Goal: Task Accomplishment & Management: Use online tool/utility

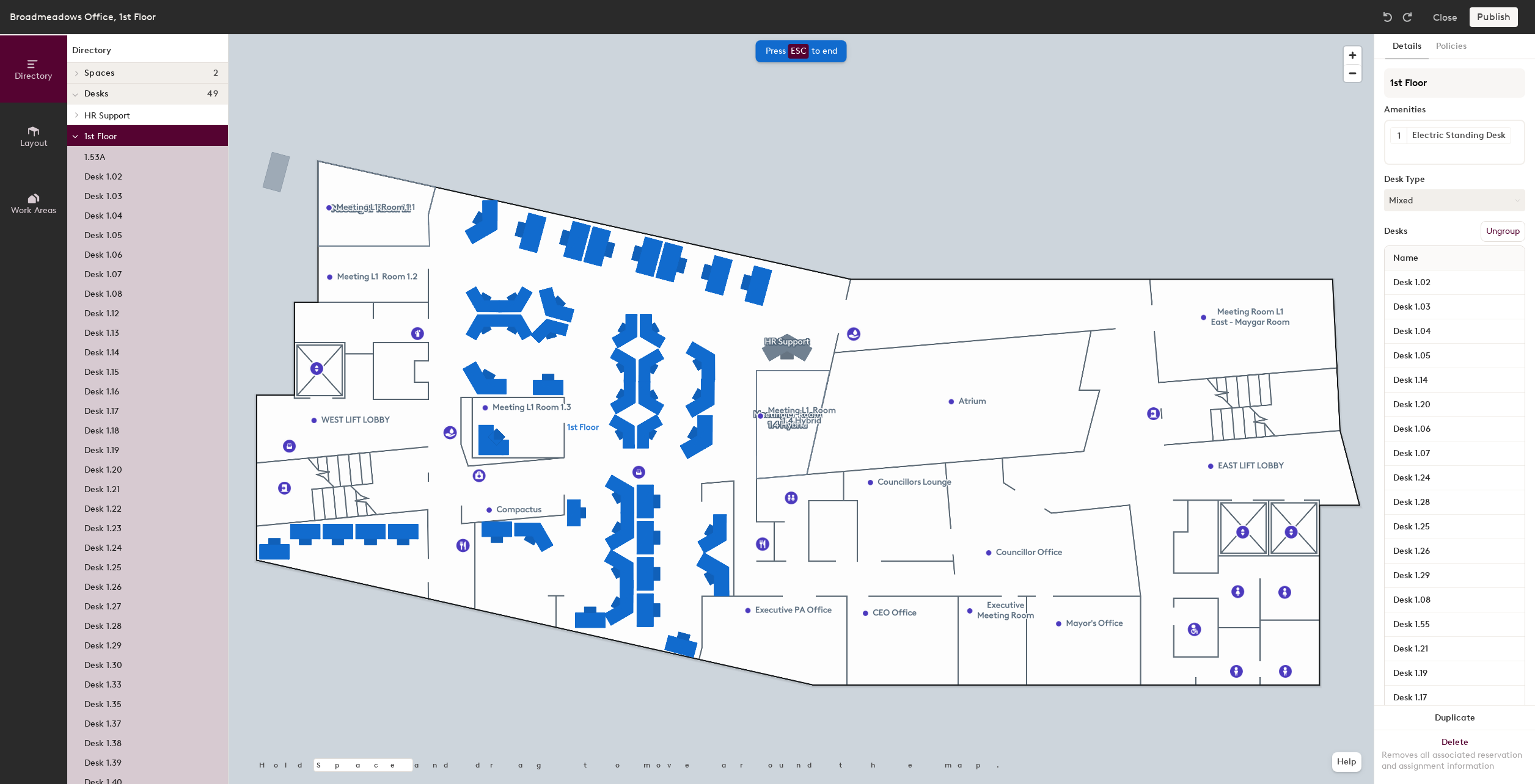
click at [35, 125] on icon at bounding box center [33, 131] width 13 height 13
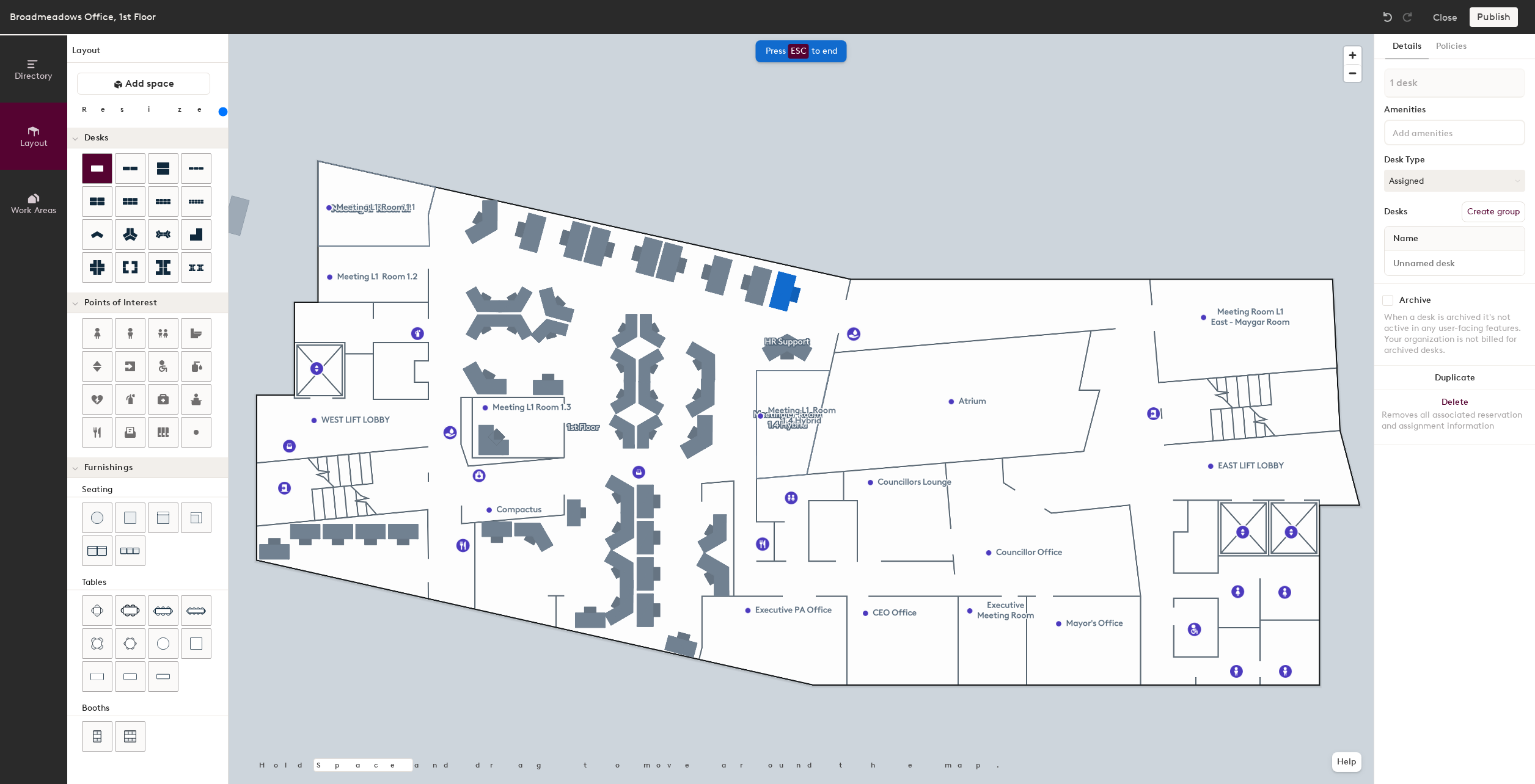
click at [105, 175] on div at bounding box center [97, 168] width 29 height 29
click at [106, 165] on div at bounding box center [97, 168] width 29 height 29
click at [1421, 180] on button "Assigned" at bounding box center [1455, 180] width 141 height 22
click at [1416, 221] on div "Assigned" at bounding box center [1446, 218] width 122 height 18
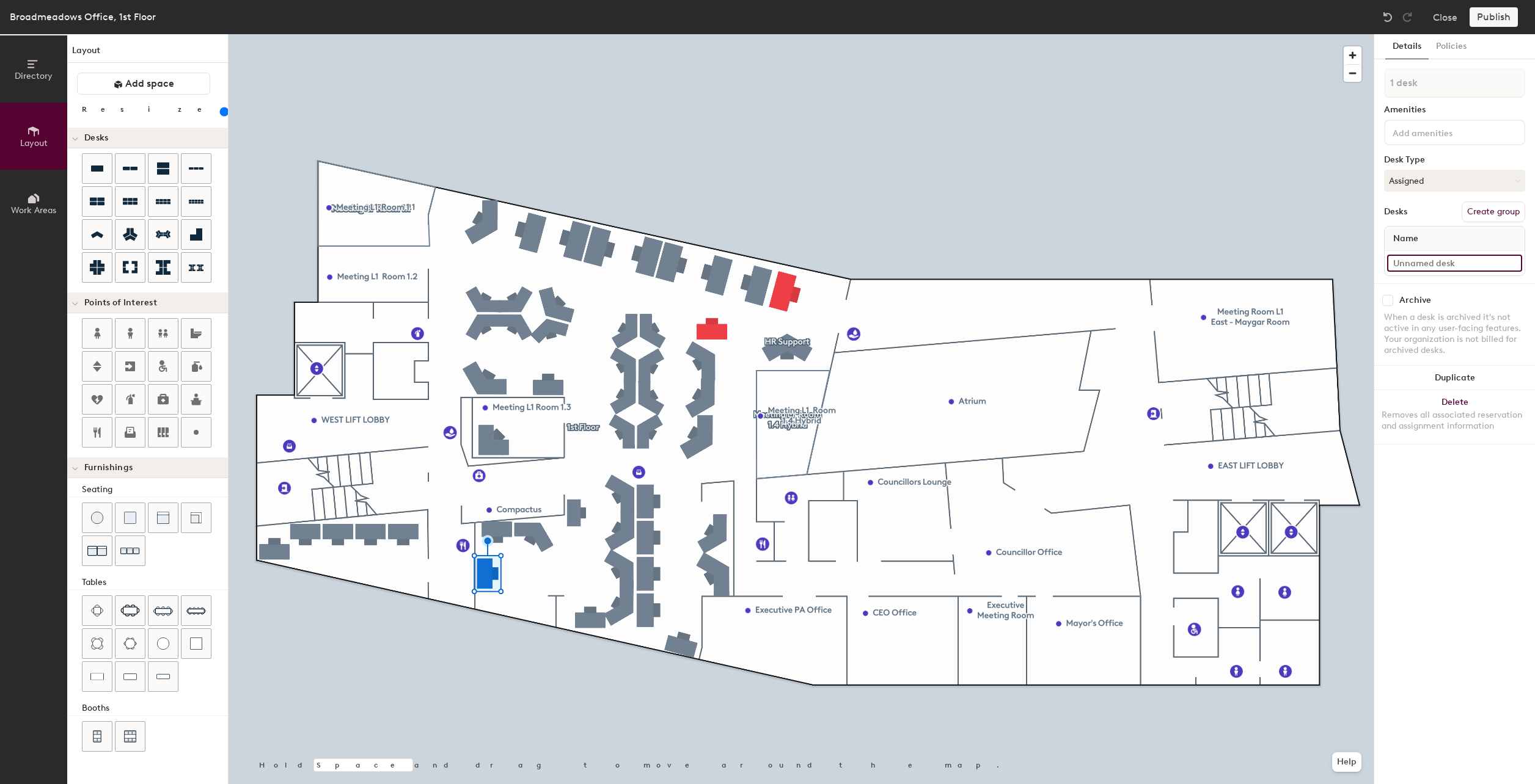
click at [1425, 261] on input at bounding box center [1454, 263] width 135 height 17
click at [1420, 240] on span "Name" at bounding box center [1406, 238] width 37 height 22
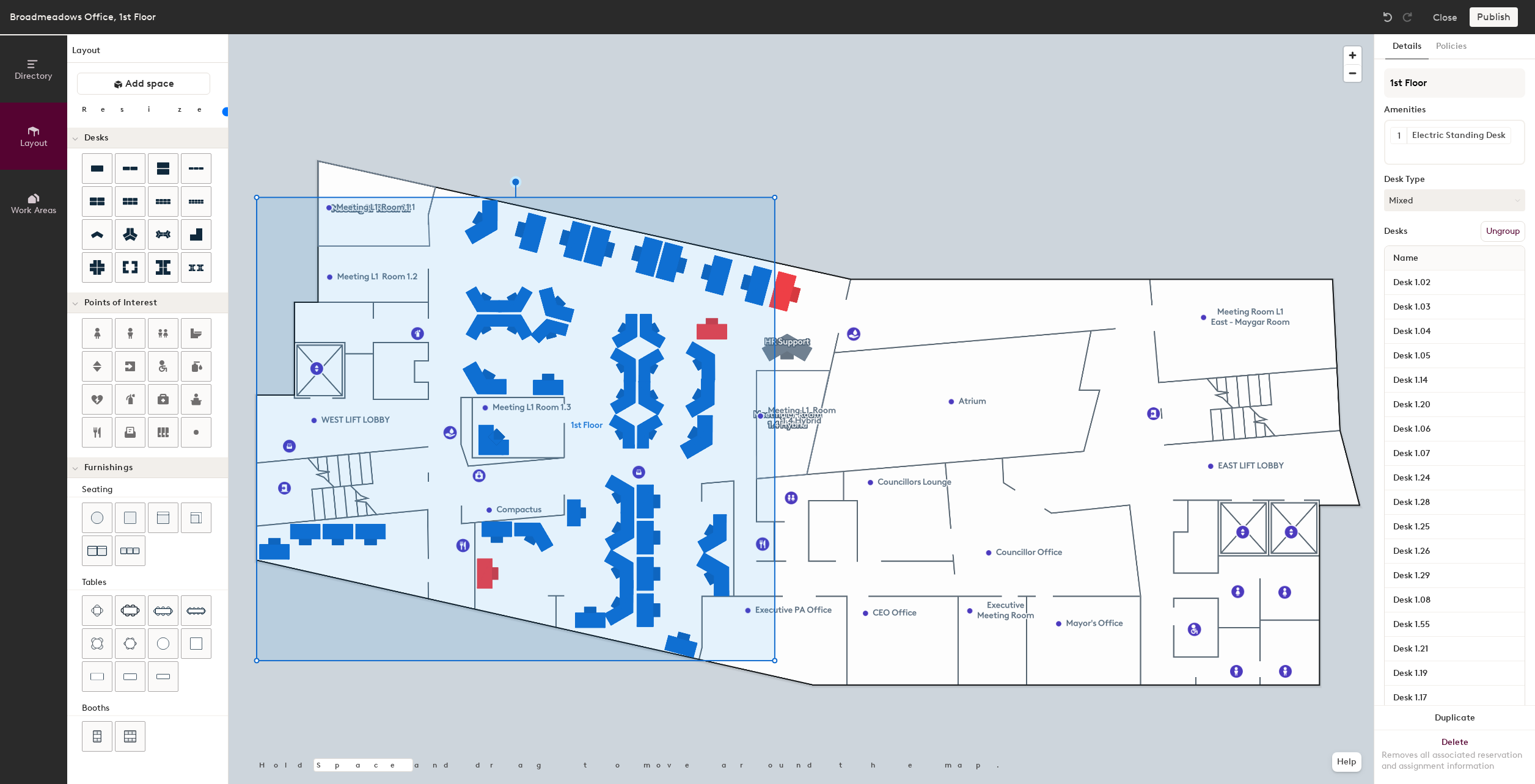
type input "180"
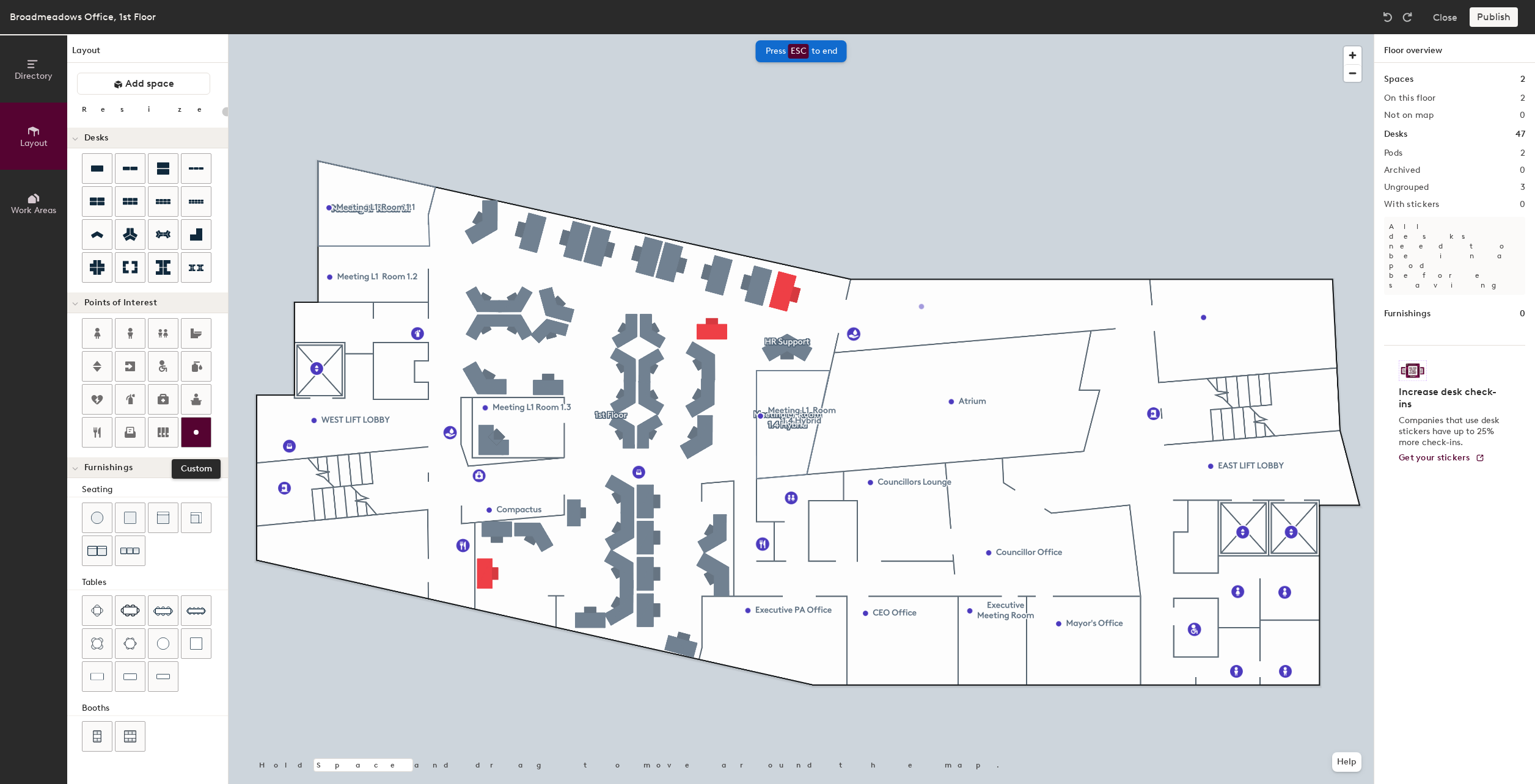
click at [192, 429] on icon at bounding box center [196, 432] width 15 height 15
type input "20"
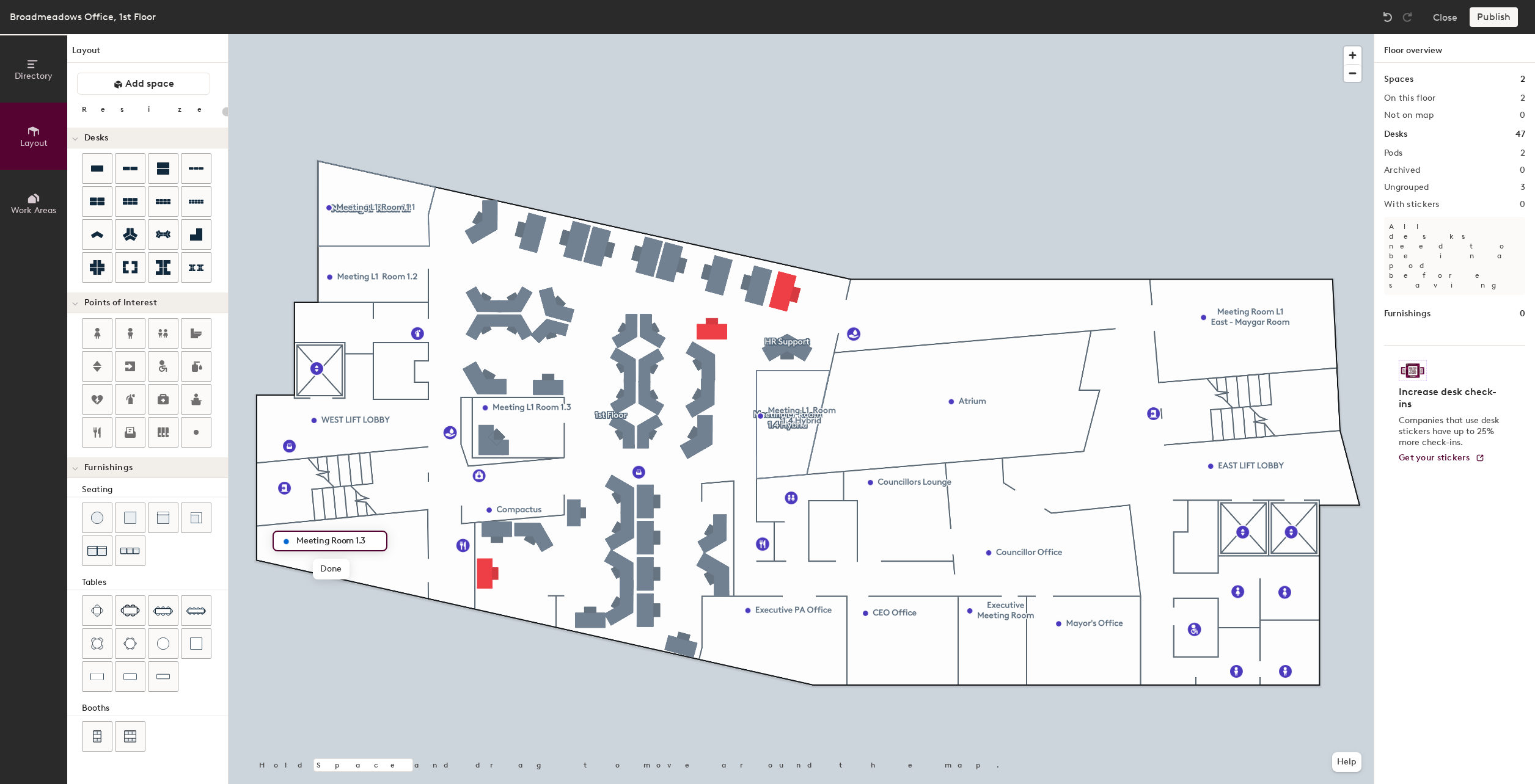
type input "Meeting Room 1.3"
click at [1499, 18] on div "Publish" at bounding box center [1498, 17] width 56 height 20
click at [1488, 20] on div "Publish" at bounding box center [1498, 17] width 56 height 20
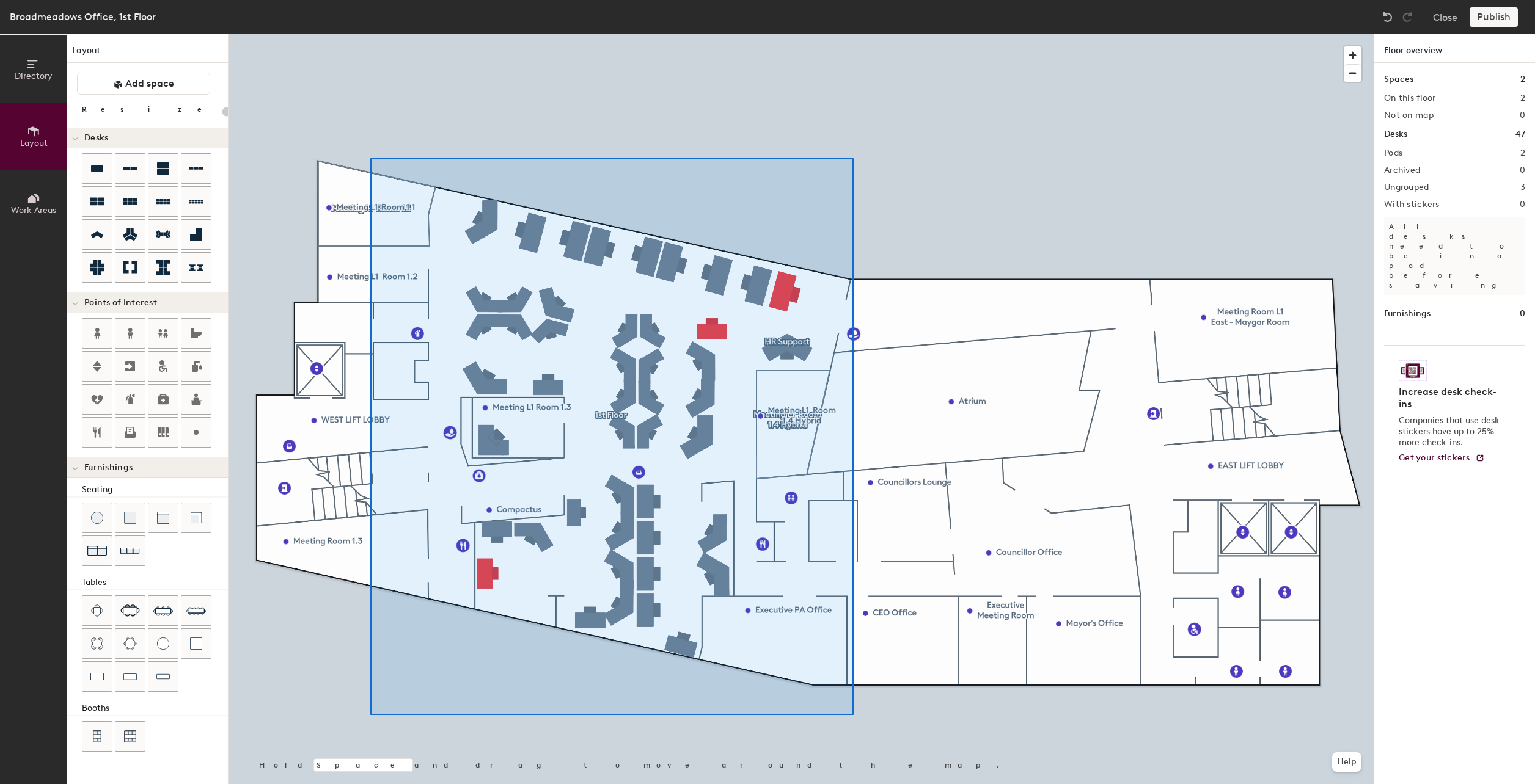
click at [388, 34] on div at bounding box center [801, 34] width 1145 height 0
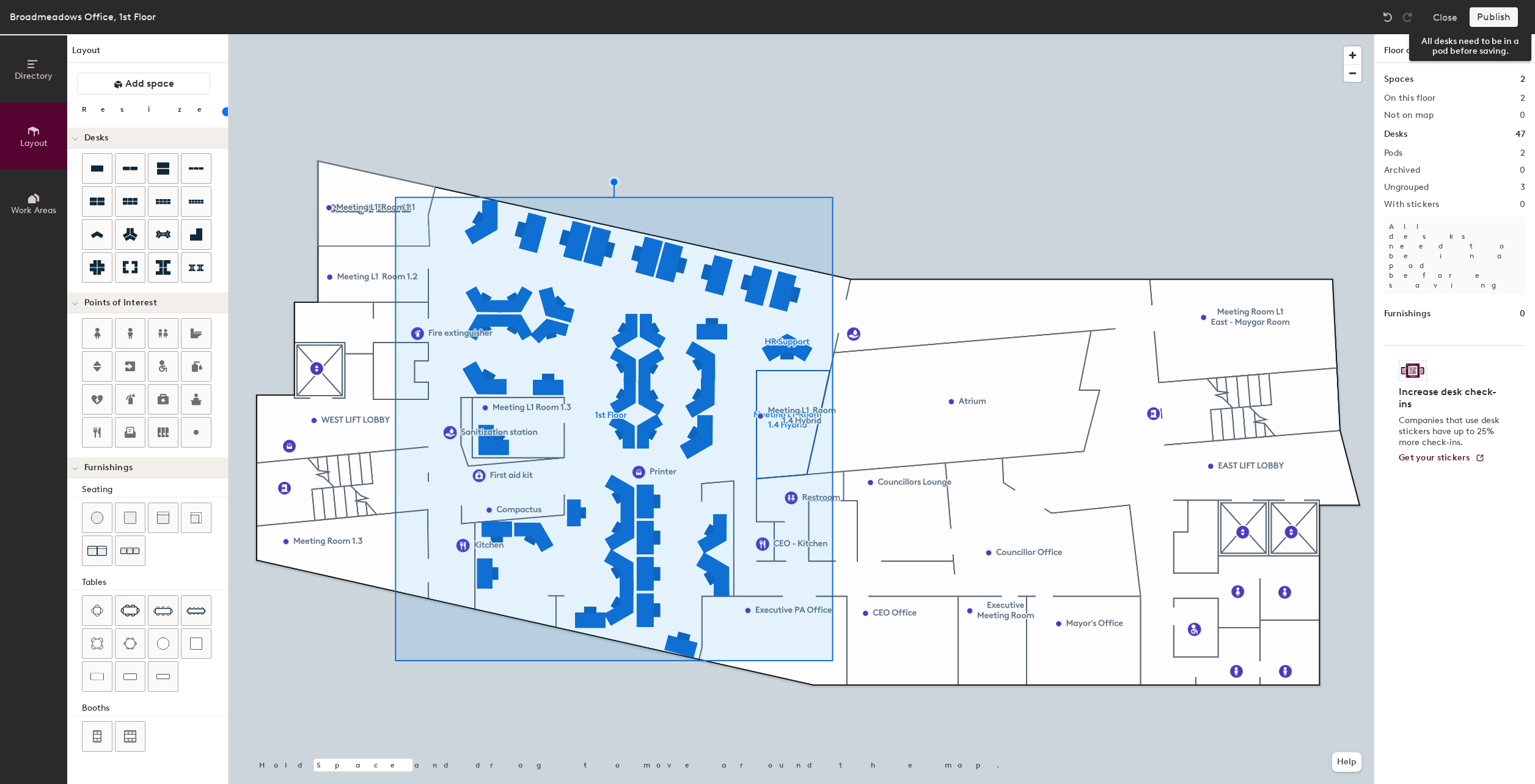
click at [1486, 21] on div "Publish" at bounding box center [1498, 17] width 56 height 20
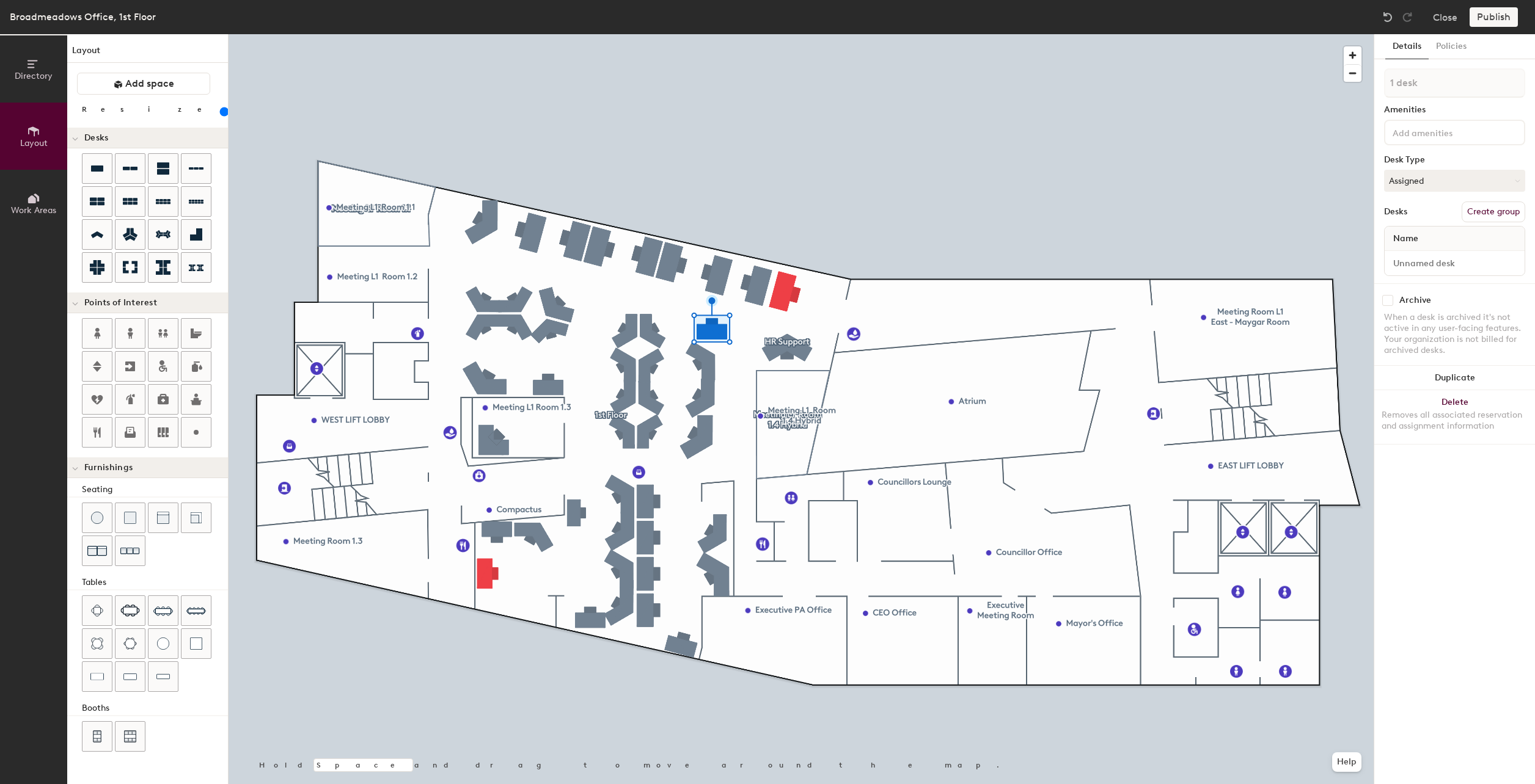
click at [1417, 132] on input at bounding box center [1444, 131] width 110 height 15
click at [1430, 197] on div "Electric Standing Desk" at bounding box center [1454, 198] width 137 height 18
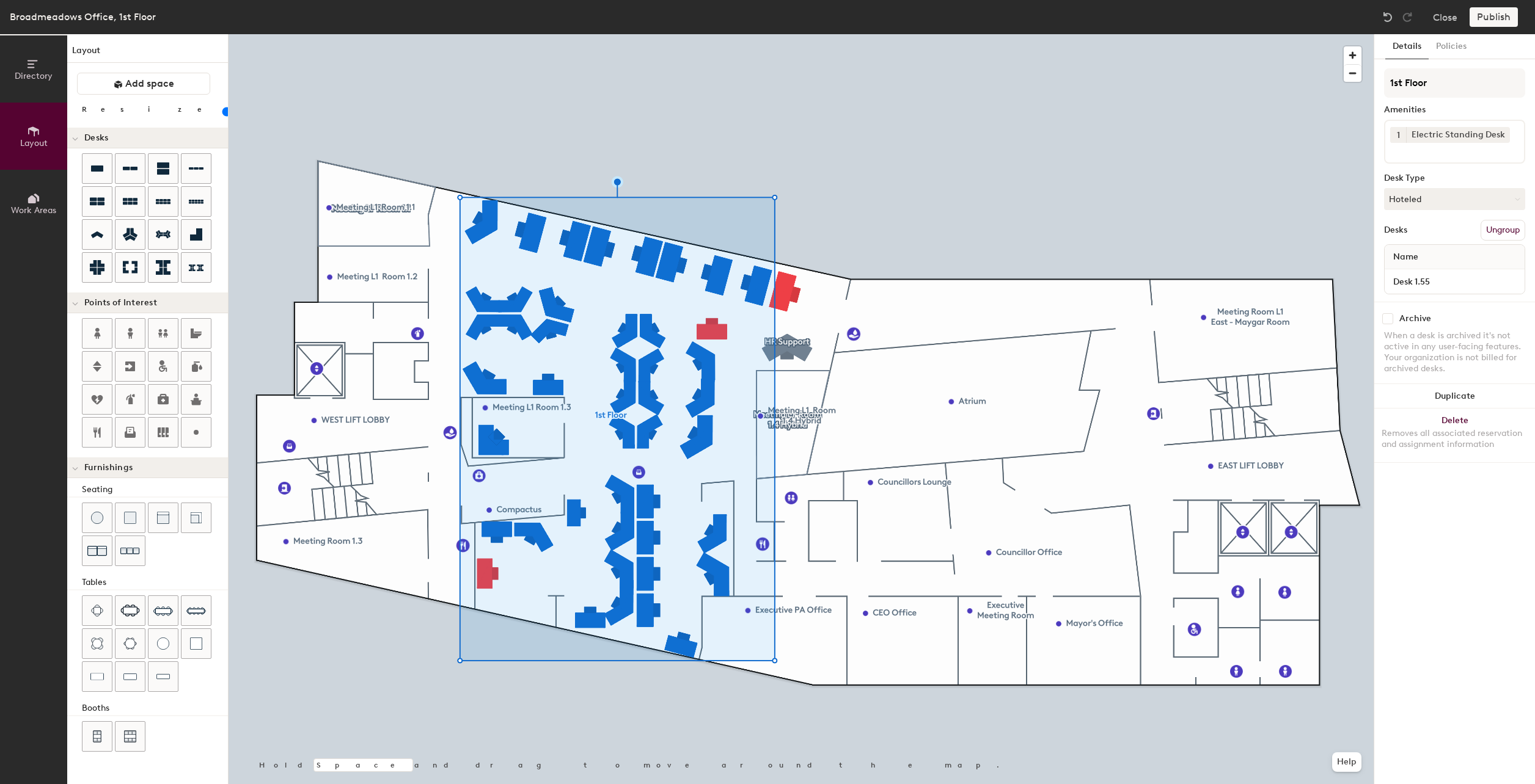
type input "220"
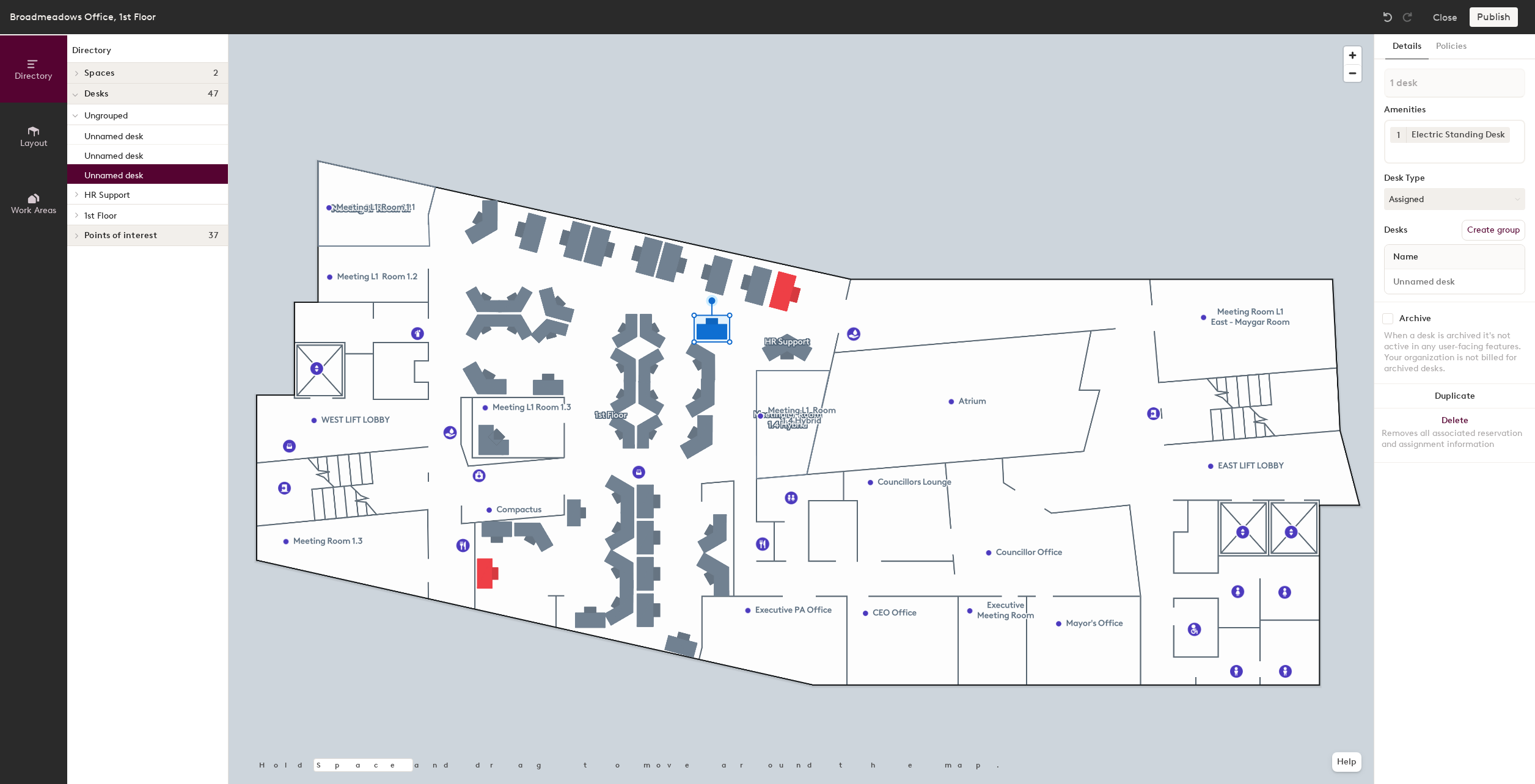
click at [105, 177] on p "Unnamed desk" at bounding box center [114, 174] width 59 height 14
click at [75, 91] on span at bounding box center [75, 95] width 6 height 11
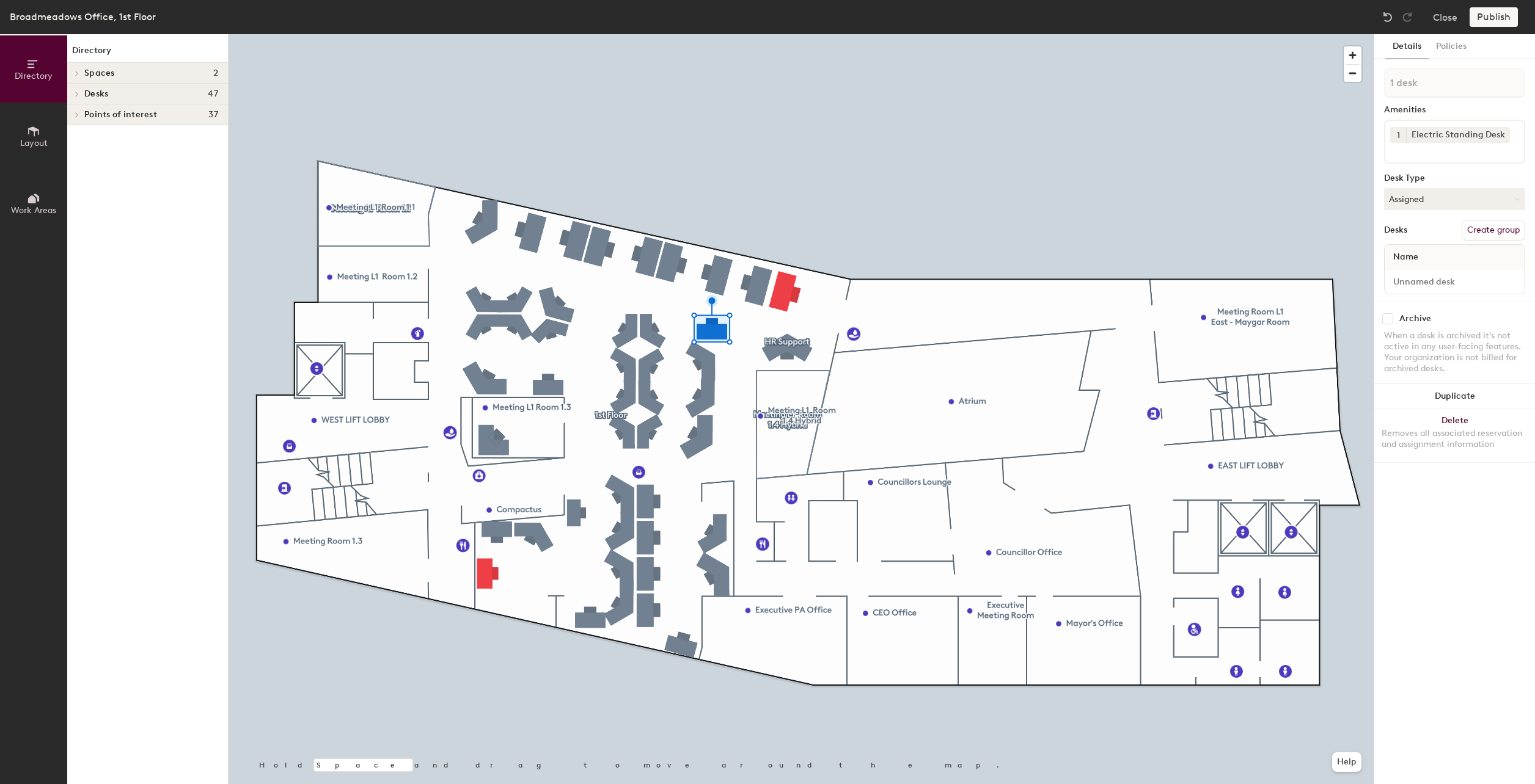
click at [75, 92] on icon at bounding box center [76, 94] width 5 height 6
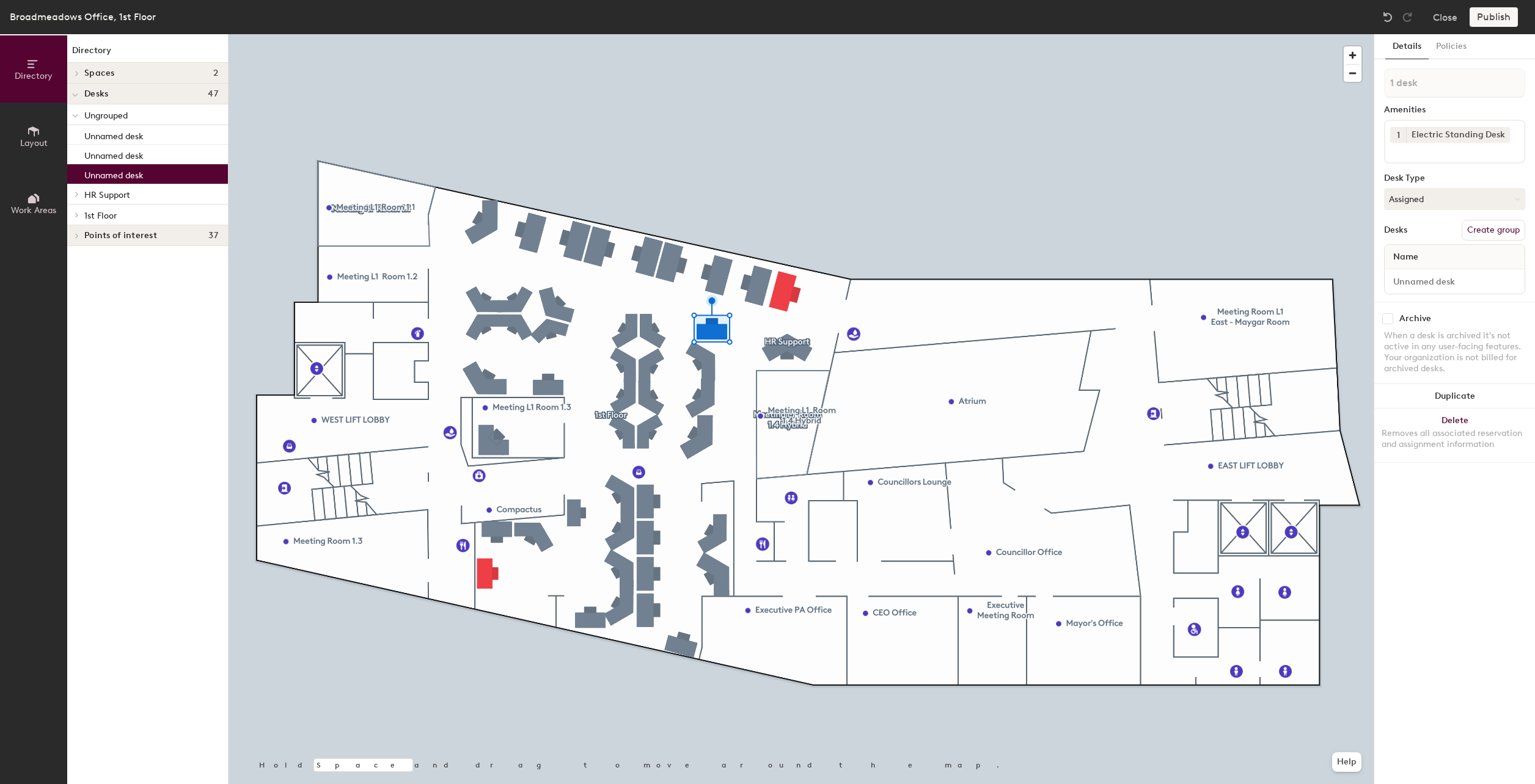
click at [83, 74] on div "Spaces 2" at bounding box center [147, 73] width 161 height 21
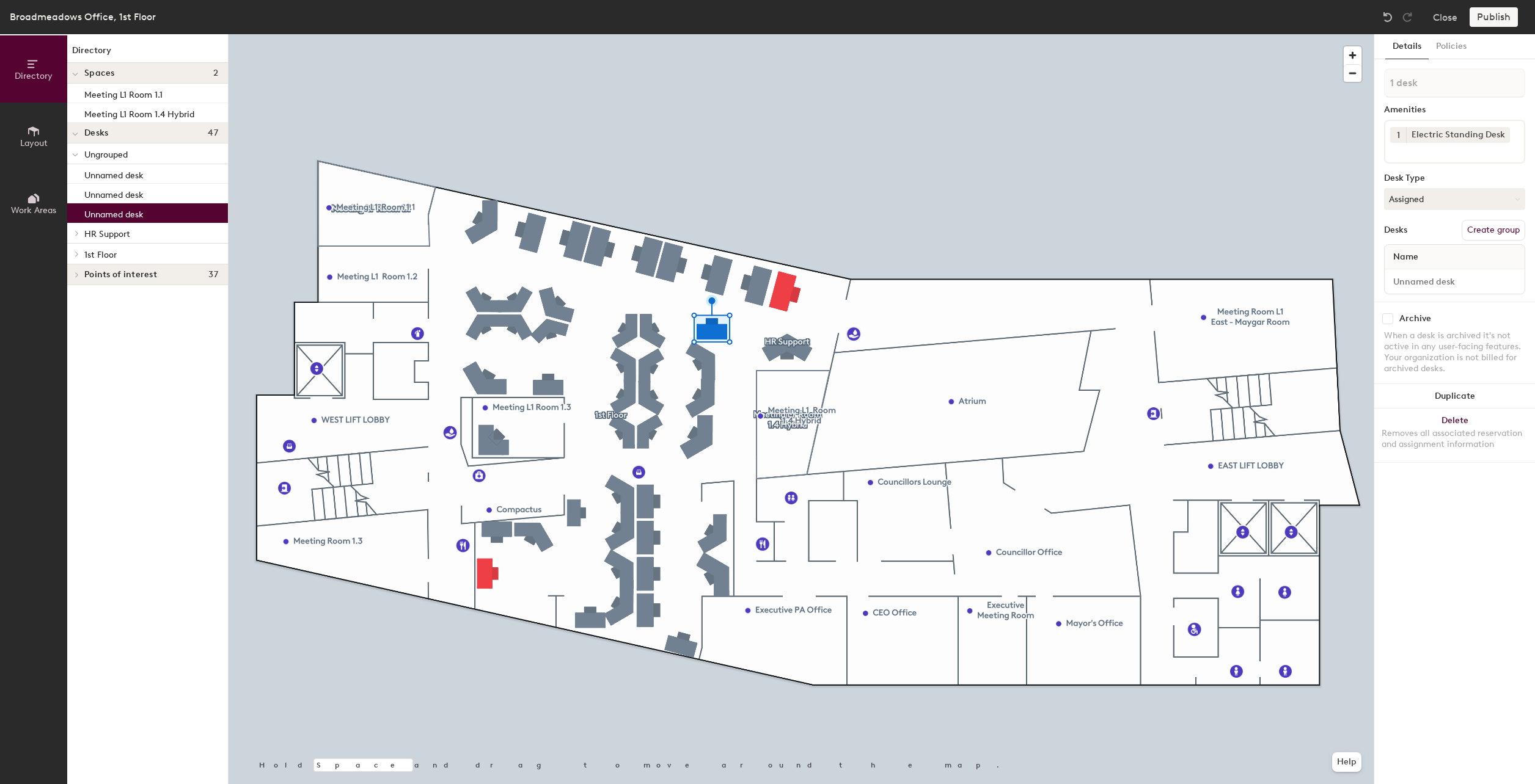
click at [79, 139] on div at bounding box center [75, 133] width 16 height 21
click at [79, 156] on div at bounding box center [75, 153] width 16 height 21
click at [79, 156] on icon at bounding box center [76, 153] width 5 height 6
click at [79, 156] on div at bounding box center [75, 153] width 16 height 21
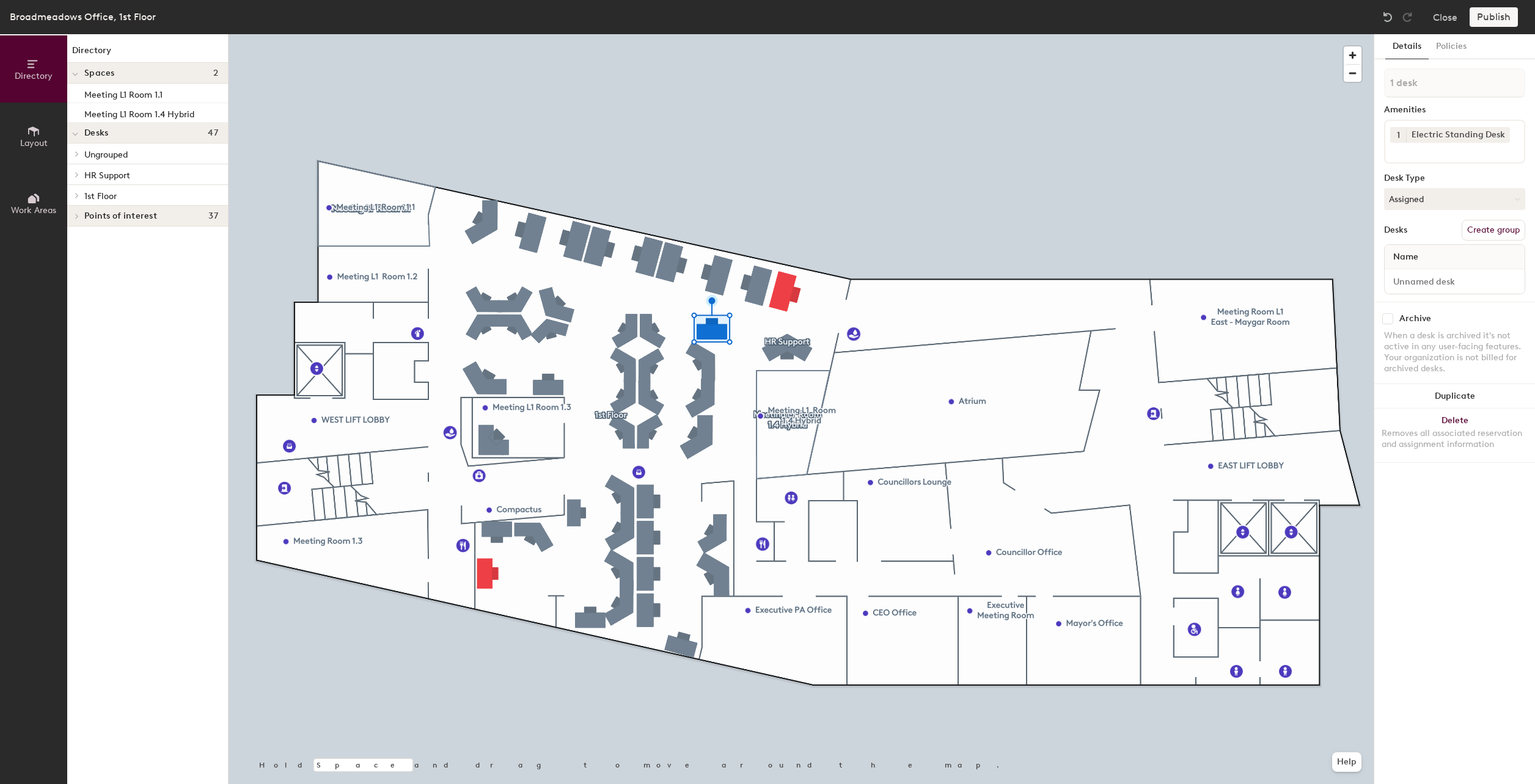
click at [73, 191] on div at bounding box center [75, 195] width 16 height 21
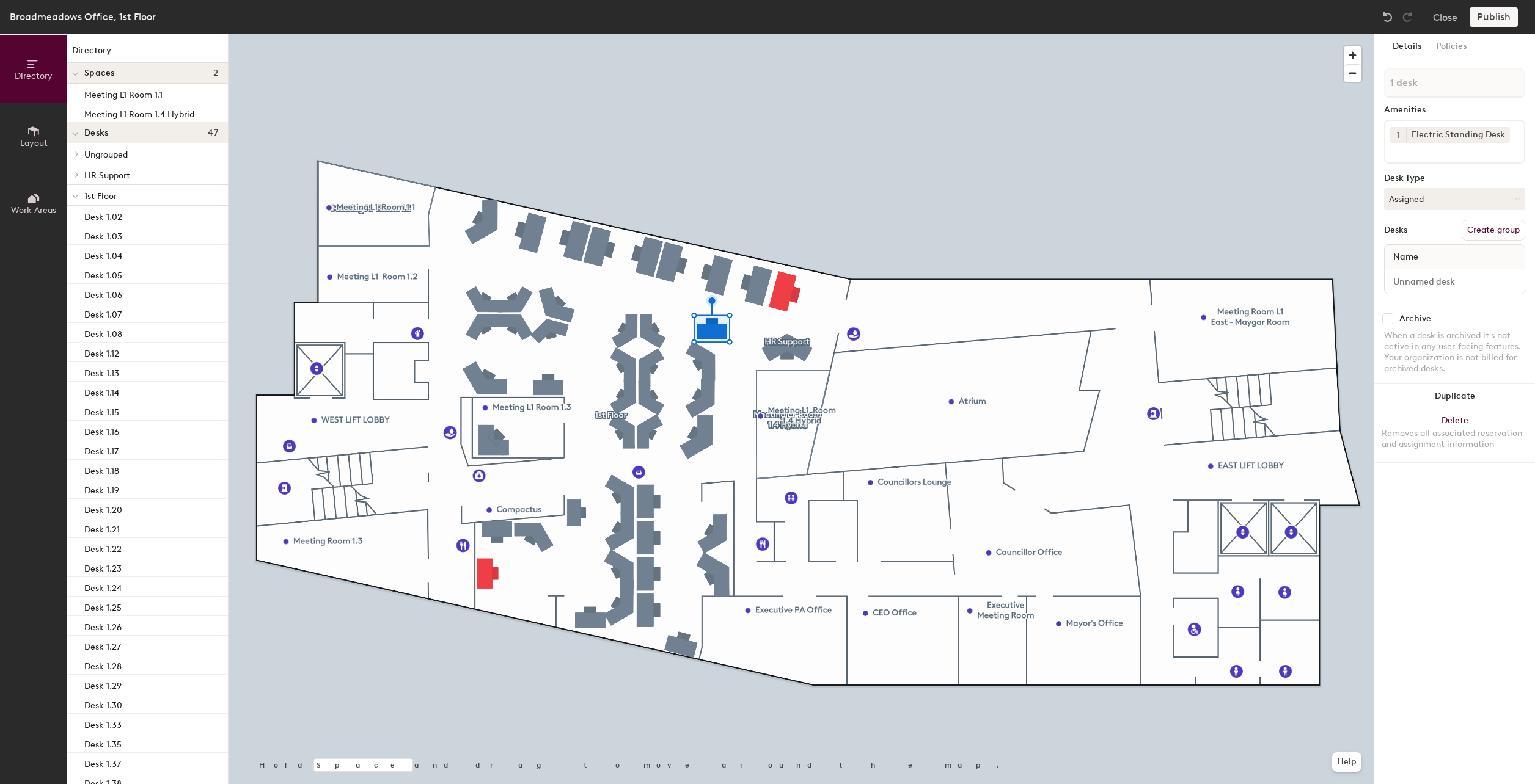
click at [74, 154] on icon at bounding box center [76, 153] width 5 height 6
click at [141, 173] on p "Unnamed desk" at bounding box center [114, 174] width 59 height 14
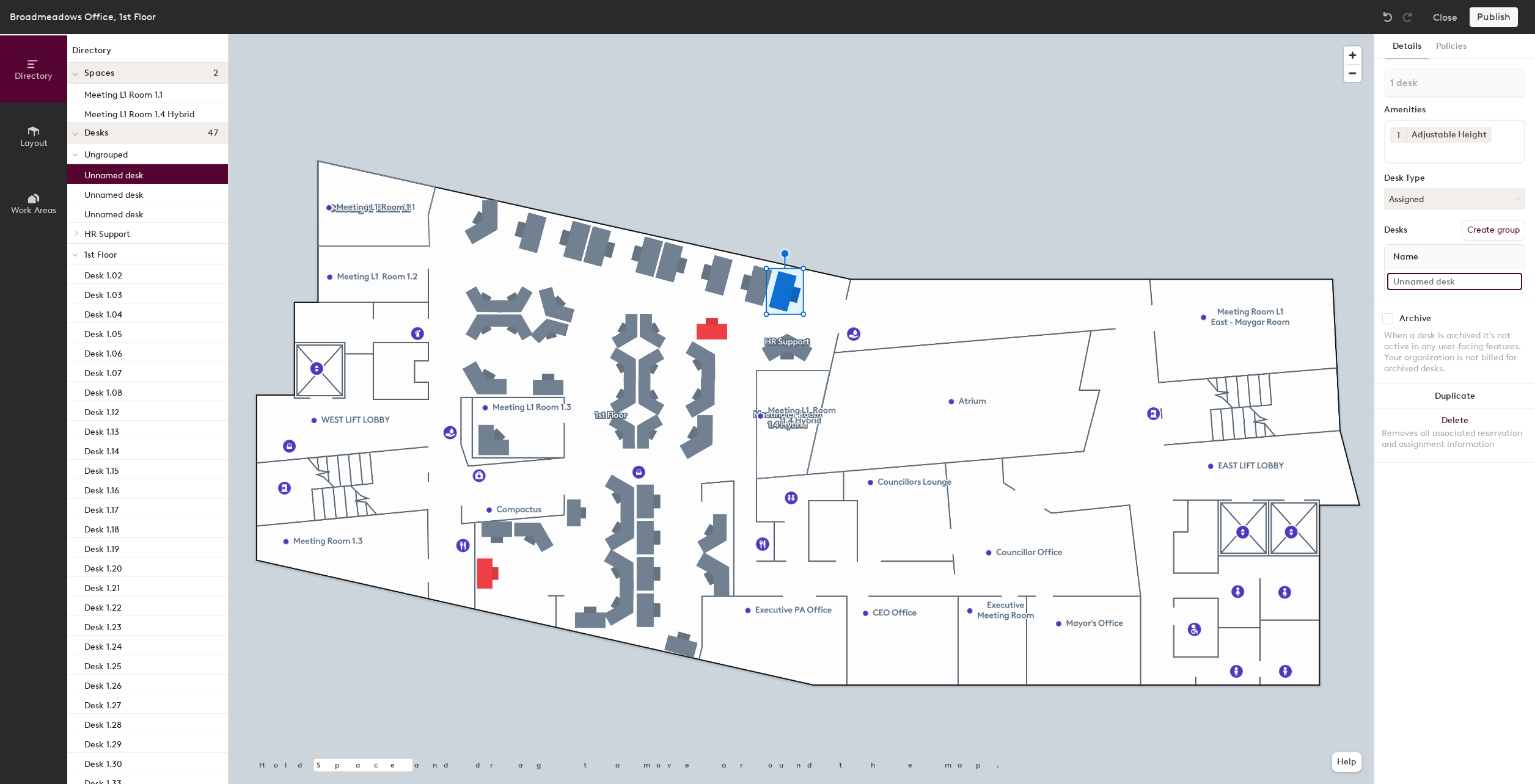
click at [1450, 280] on input at bounding box center [1454, 281] width 135 height 17
click at [1506, 281] on input at bounding box center [1454, 281] width 135 height 17
drag, startPoint x: 1483, startPoint y: 281, endPoint x: 1413, endPoint y: 281, distance: 70.0
click at [1413, 281] on input at bounding box center [1454, 281] width 135 height 17
type input "Desk 1.50"
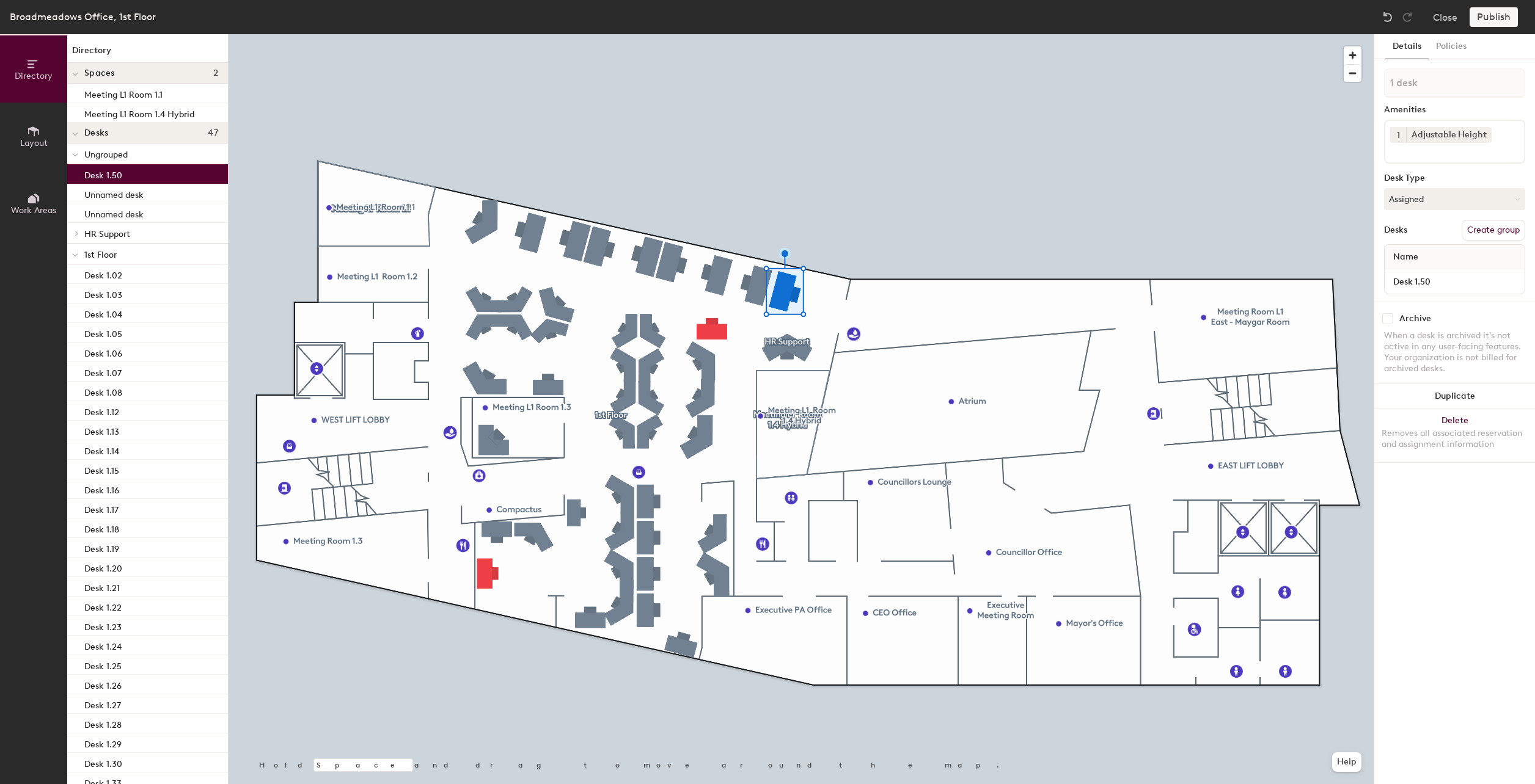
click at [1239, 34] on div at bounding box center [801, 34] width 1145 height 0
drag, startPoint x: 142, startPoint y: 177, endPoint x: 129, endPoint y: 250, distance: 74.1
click at [129, 250] on div "Ungrouped Desk 1.50 Unnamed desk Unnamed desk HR Support Erin Parry 1st Floor D…" at bounding box center [147, 624] width 161 height 961
drag, startPoint x: 115, startPoint y: 175, endPoint x: 105, endPoint y: 286, distance: 111.4
click at [101, 291] on div "Ungrouped Desk 1.50 Unnamed desk Unnamed desk HR Support Erin Parry 1st Floor D…" at bounding box center [147, 624] width 161 height 961
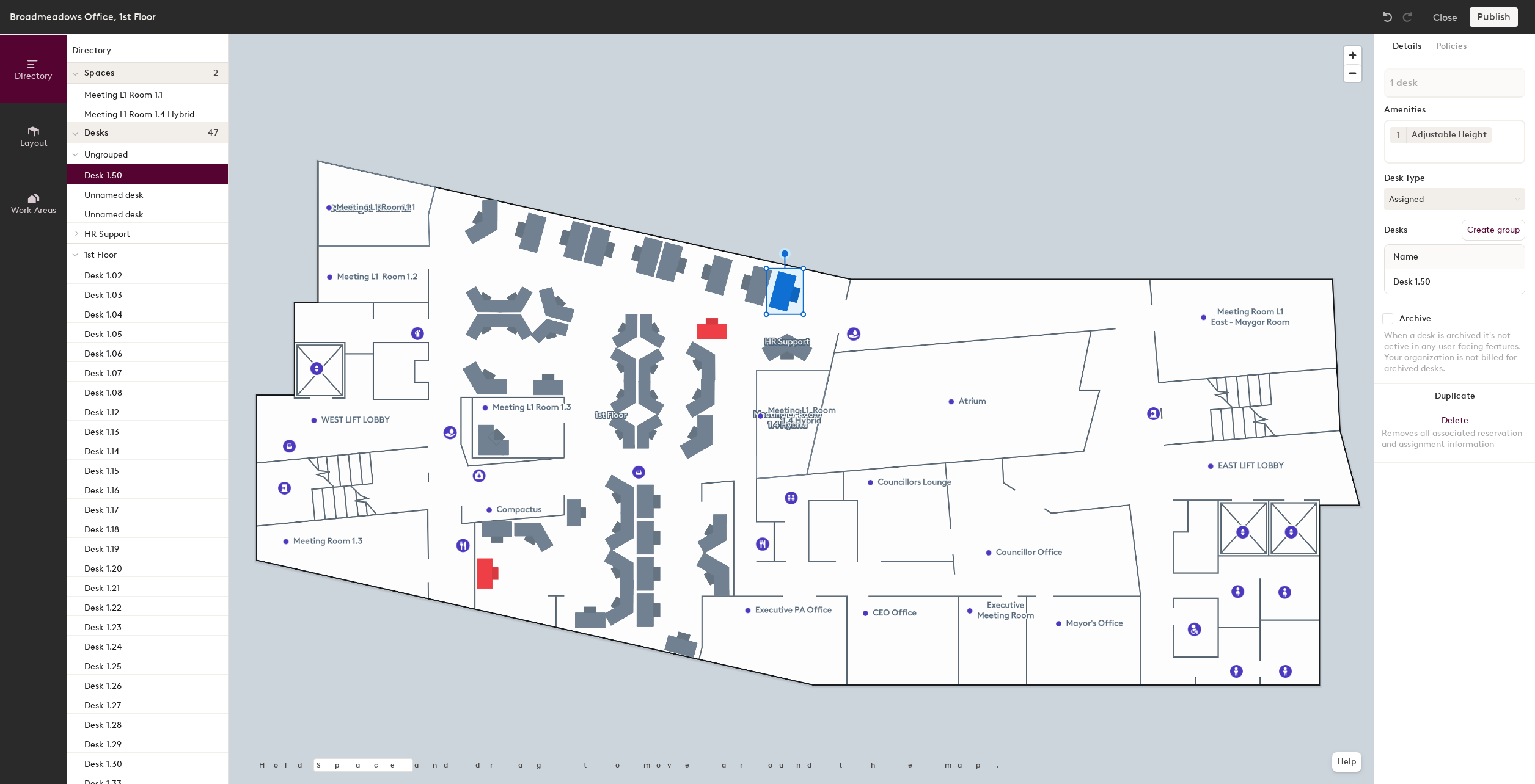
click at [1417, 231] on div "Desks Create group" at bounding box center [1455, 230] width 141 height 21
click at [1478, 231] on button "Create group" at bounding box center [1493, 230] width 64 height 21
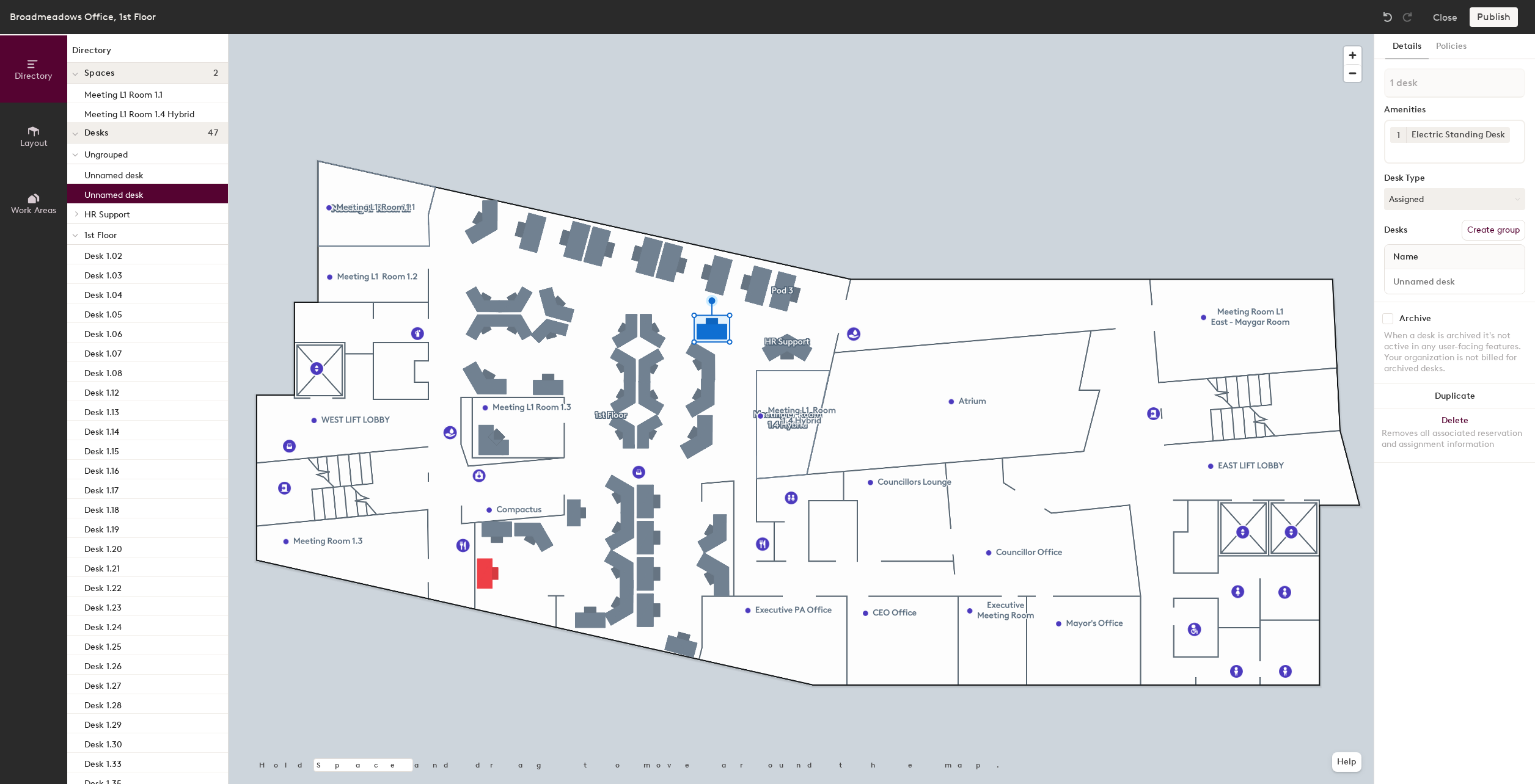
click at [1473, 226] on button "Create group" at bounding box center [1493, 230] width 64 height 21
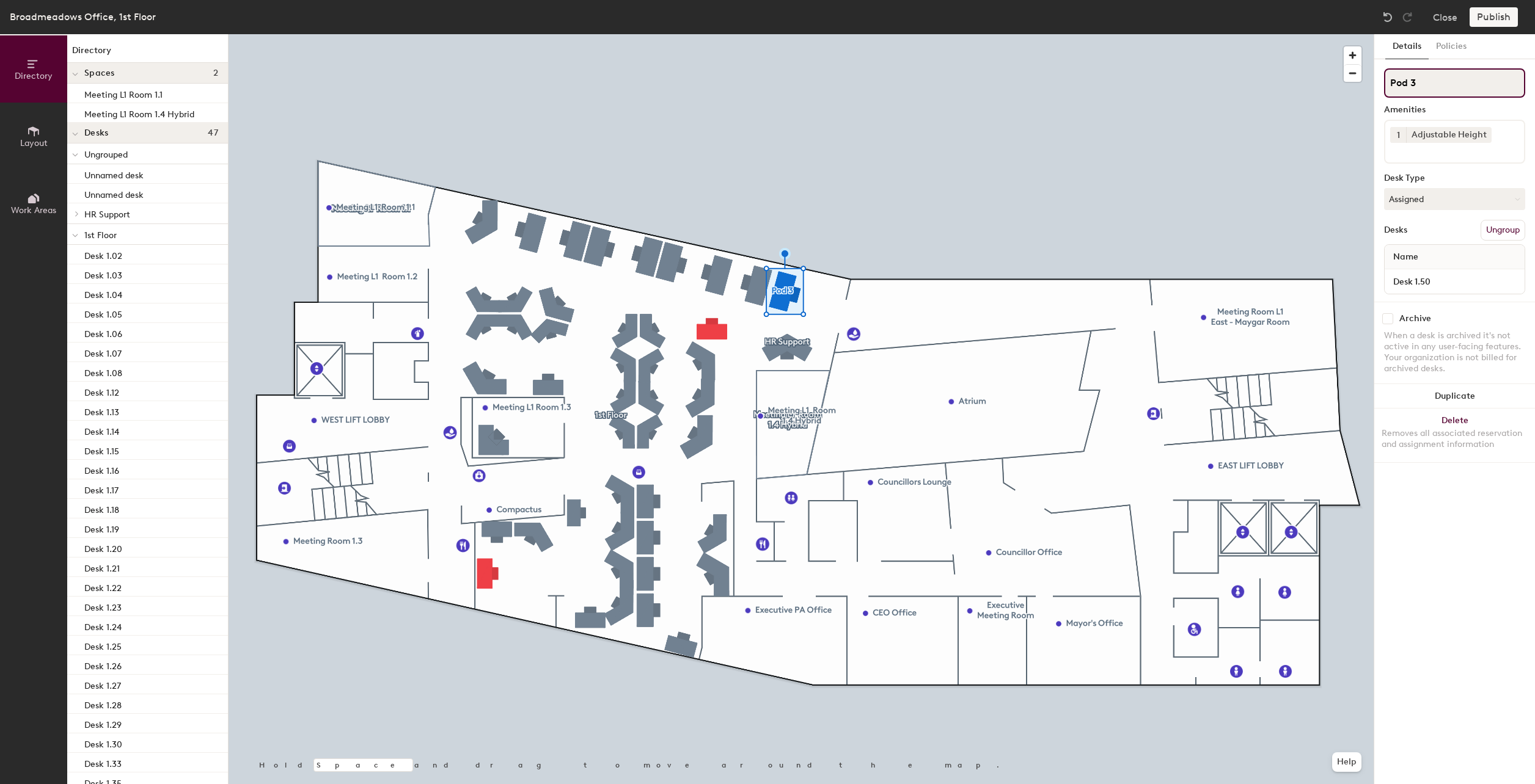
click at [1418, 80] on input "Pod 3" at bounding box center [1455, 83] width 141 height 29
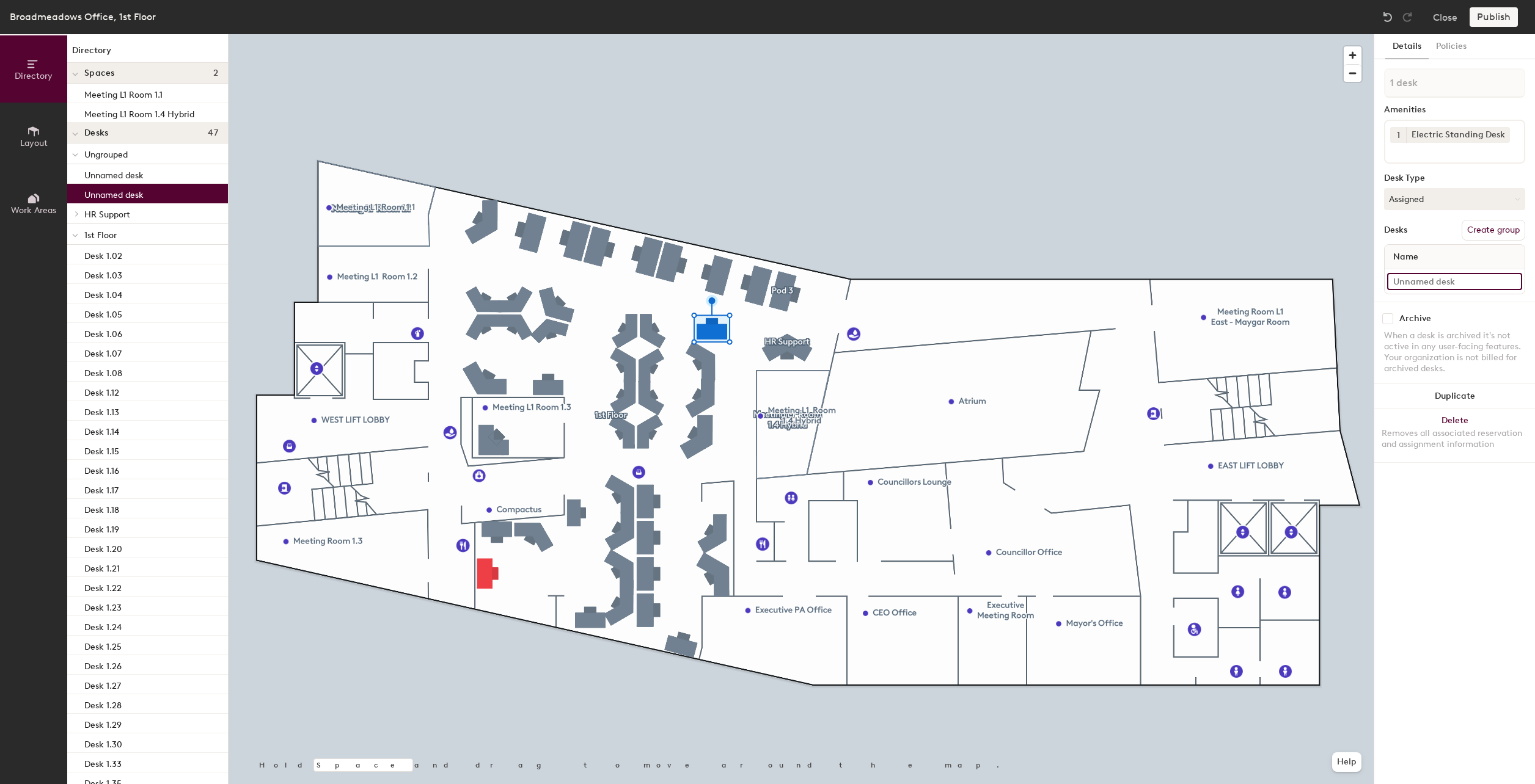
click at [1432, 281] on input at bounding box center [1454, 281] width 135 height 17
type input "1.53b"
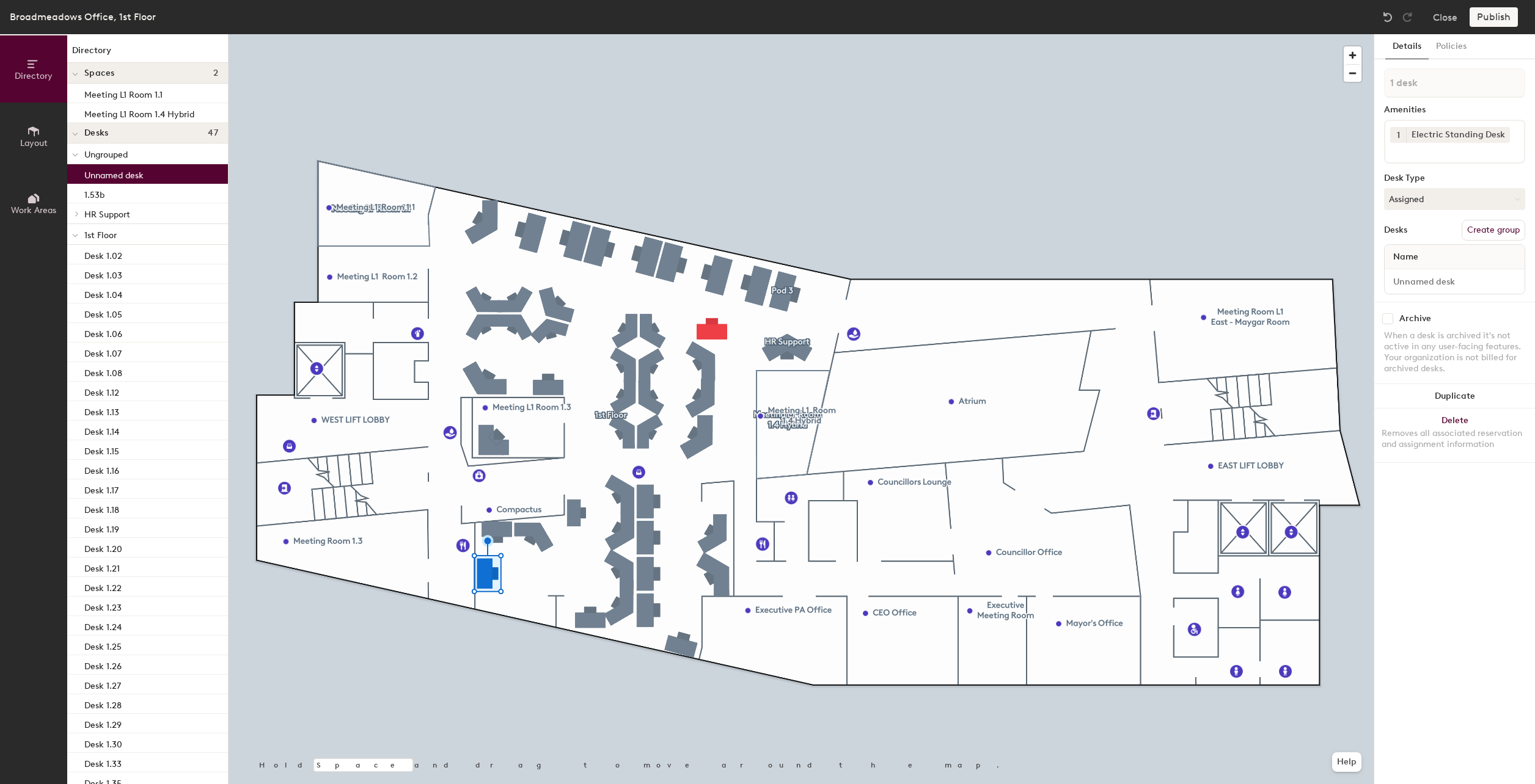
click at [1432, 293] on div at bounding box center [1455, 281] width 140 height 25
click at [1435, 283] on input at bounding box center [1454, 281] width 135 height 17
type input "Desk 1.53A"
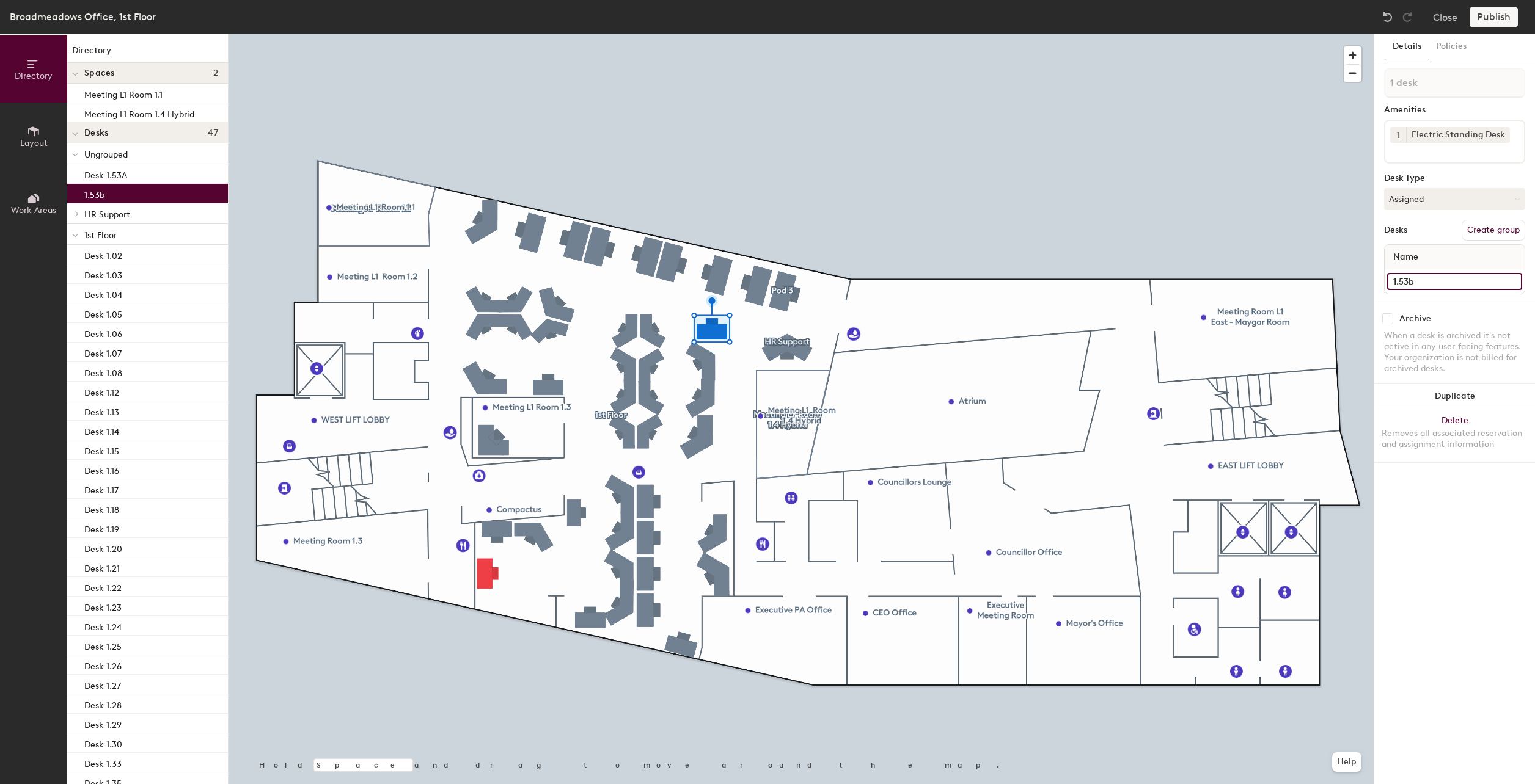
click at [1418, 282] on input "1.53b" at bounding box center [1454, 281] width 135 height 17
type input "Desk 1.53B"
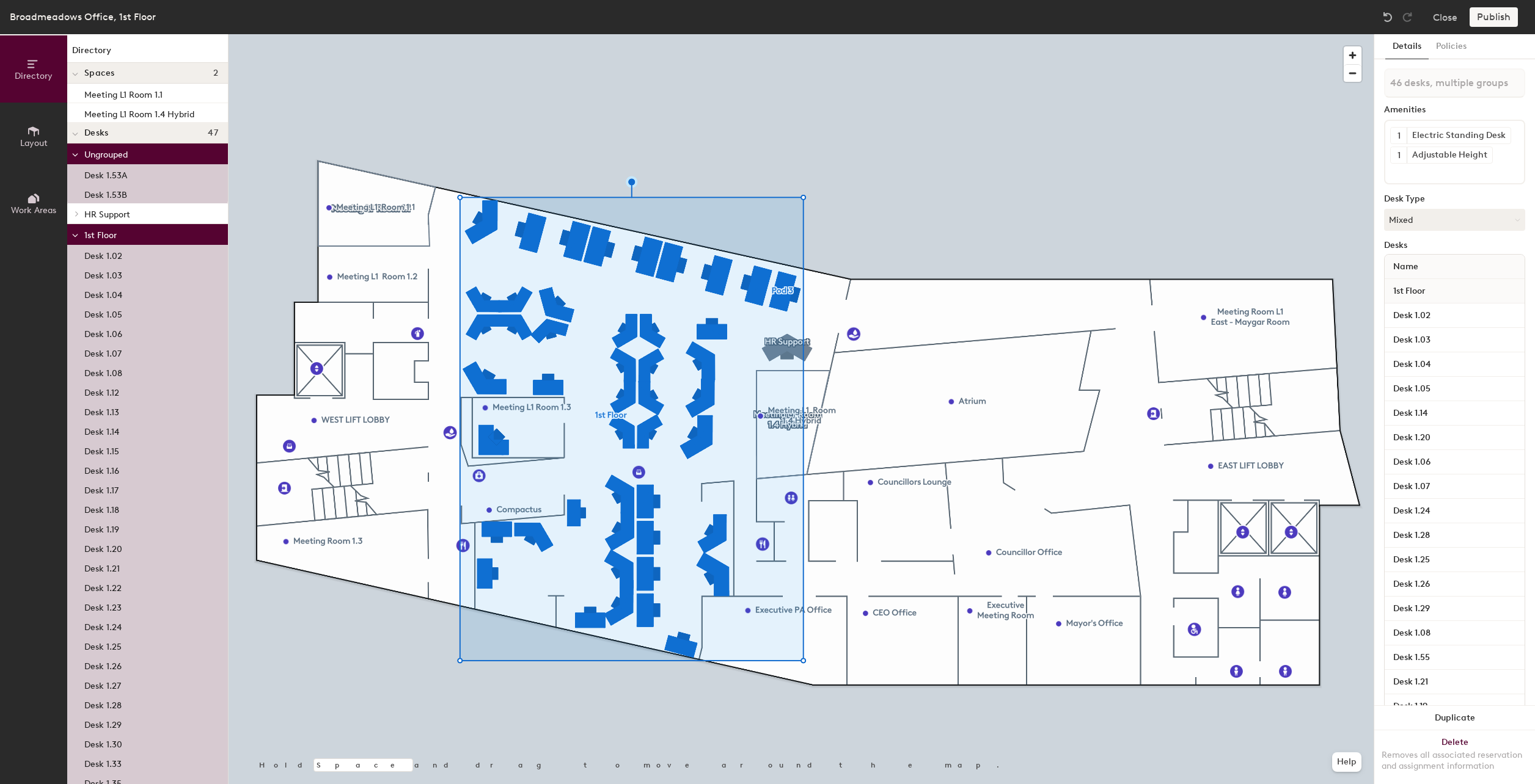
click at [1488, 19] on div "Publish" at bounding box center [1498, 17] width 56 height 20
click at [1483, 19] on div "Publish" at bounding box center [1498, 17] width 56 height 20
click at [101, 186] on p "Desk 1.53B" at bounding box center [105, 193] width 42 height 14
type input "1 desk"
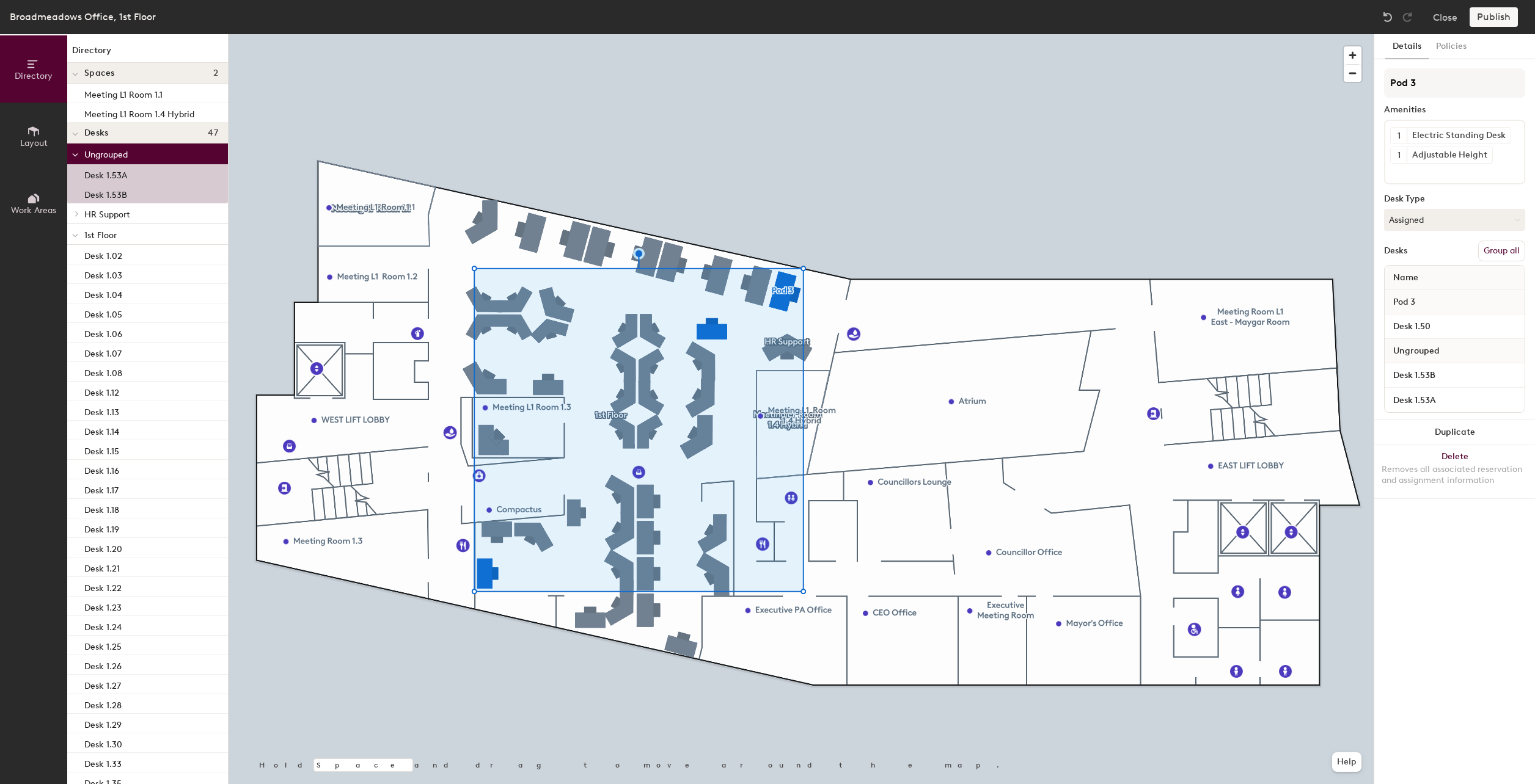
click at [1505, 247] on button "Group all" at bounding box center [1502, 250] width 47 height 21
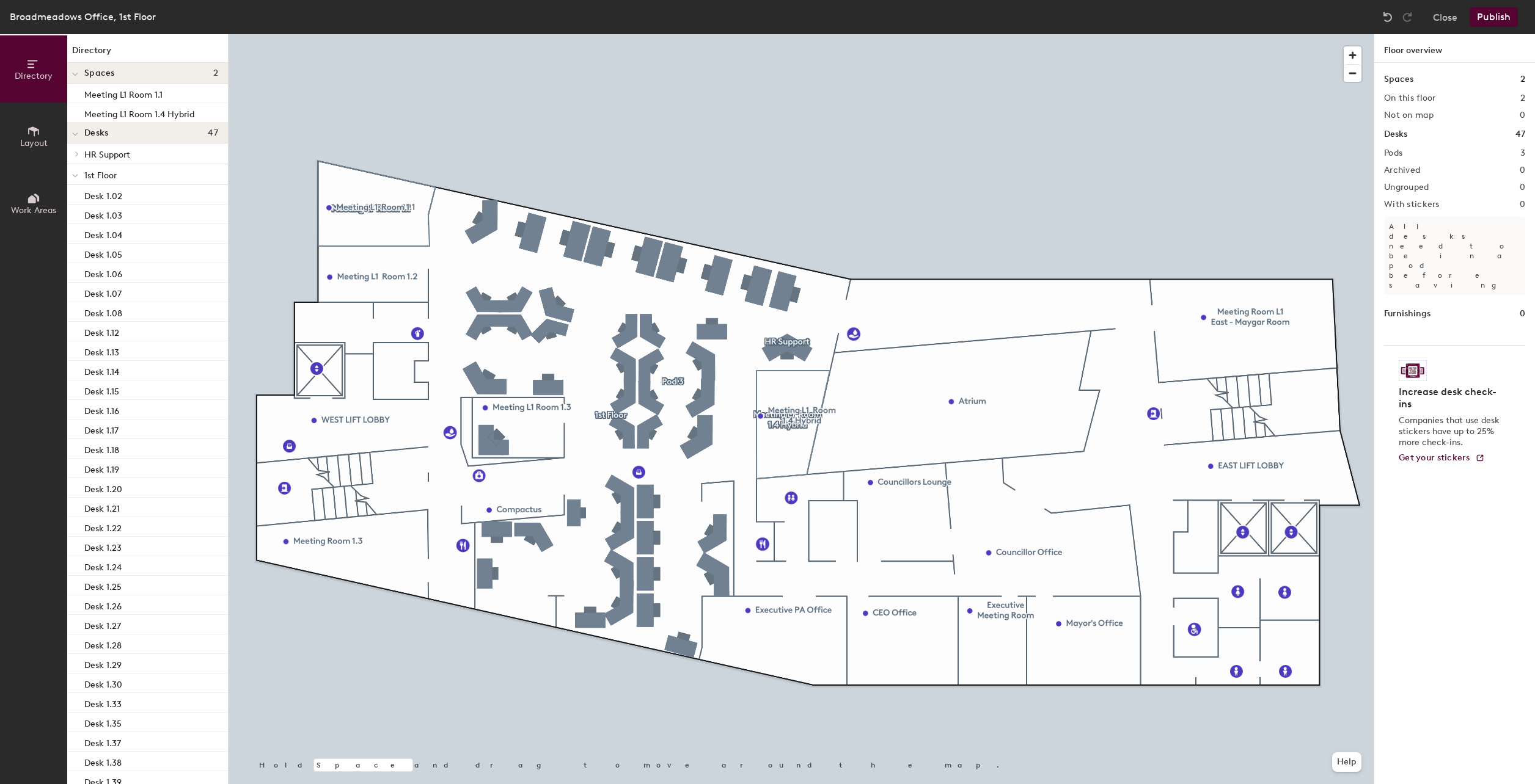
click at [1493, 23] on button "Publish" at bounding box center [1494, 17] width 48 height 20
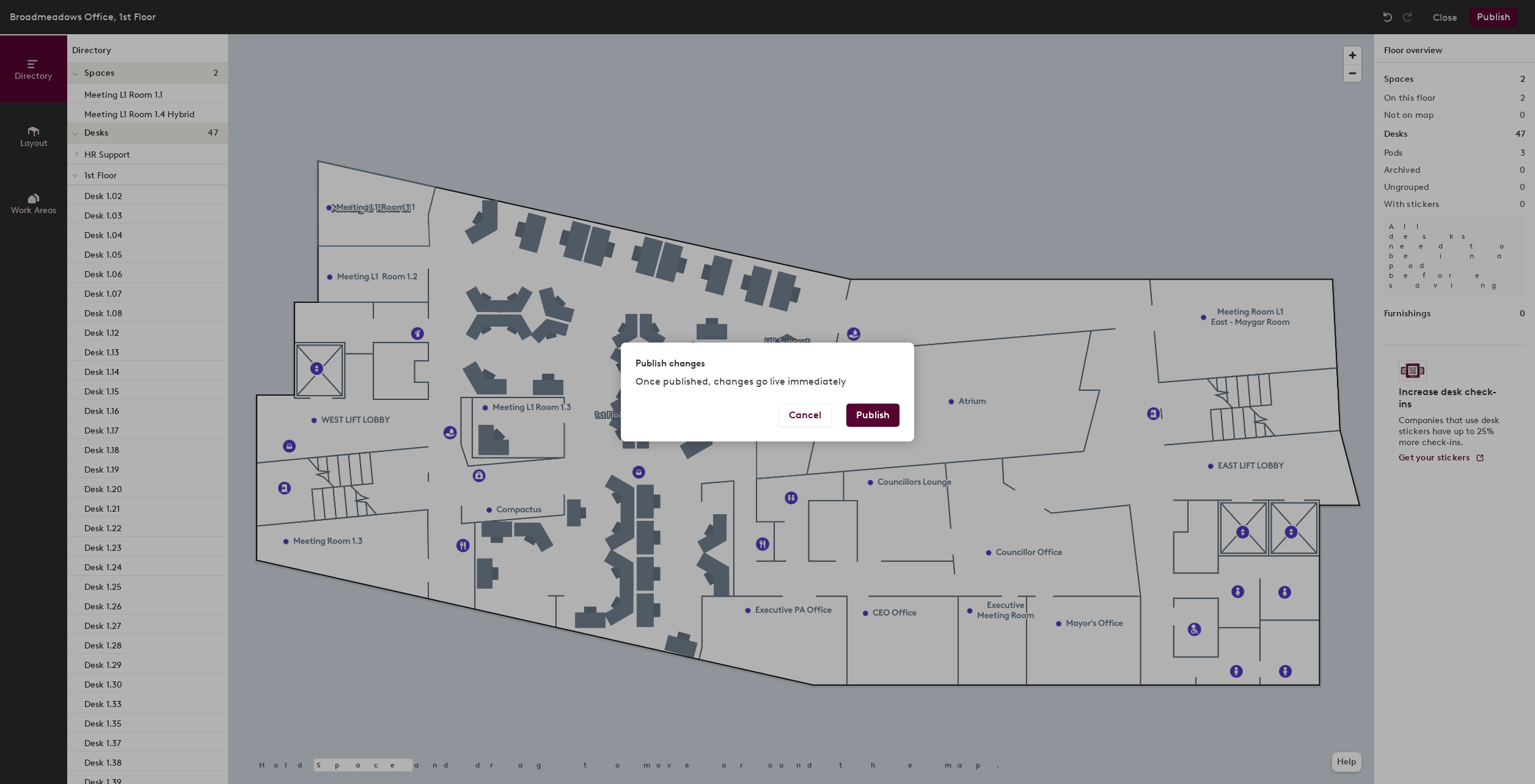
click at [873, 412] on button "Publish" at bounding box center [872, 415] width 53 height 23
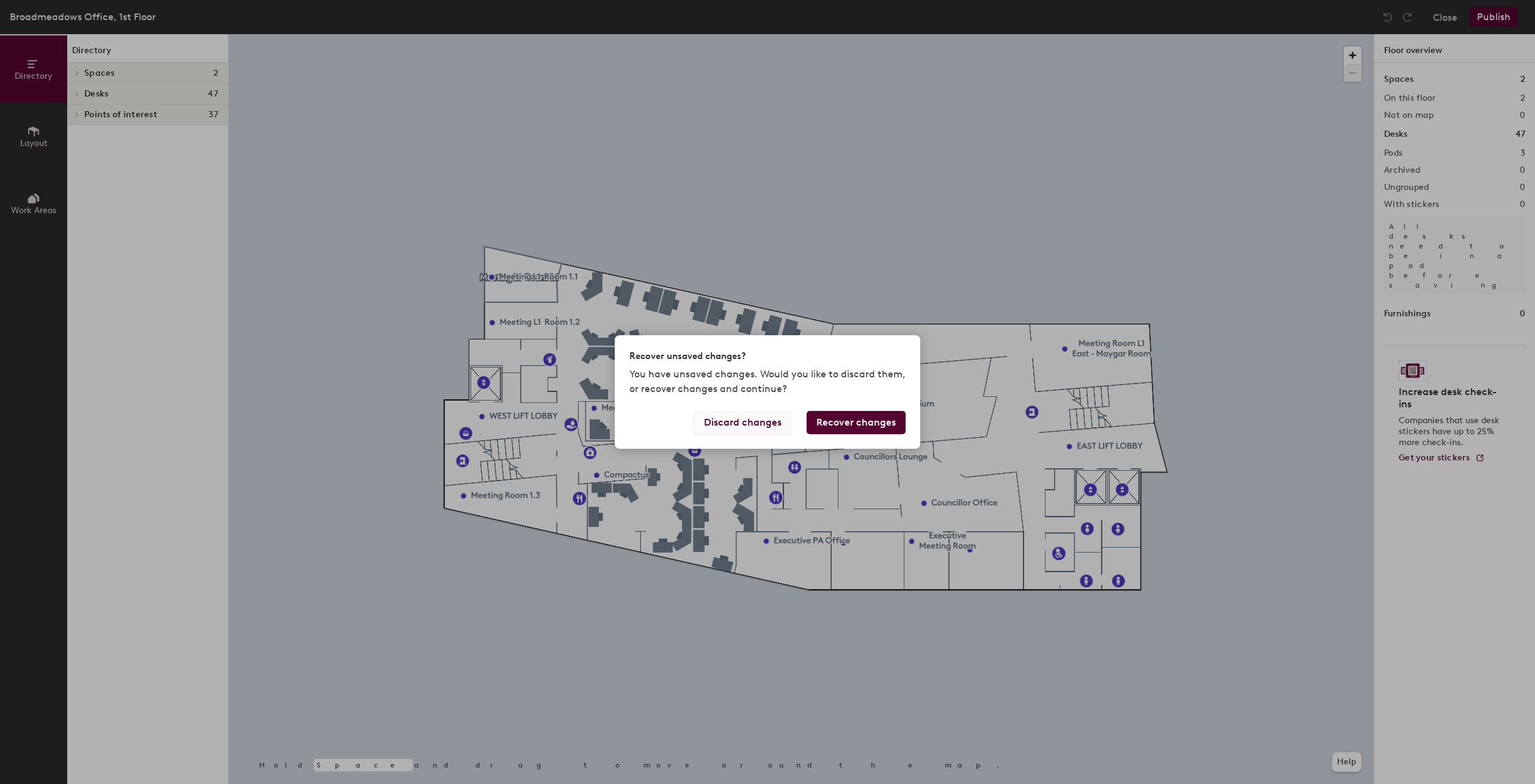
click at [595, 354] on button "Discard changes" at bounding box center [742, 422] width 98 height 23
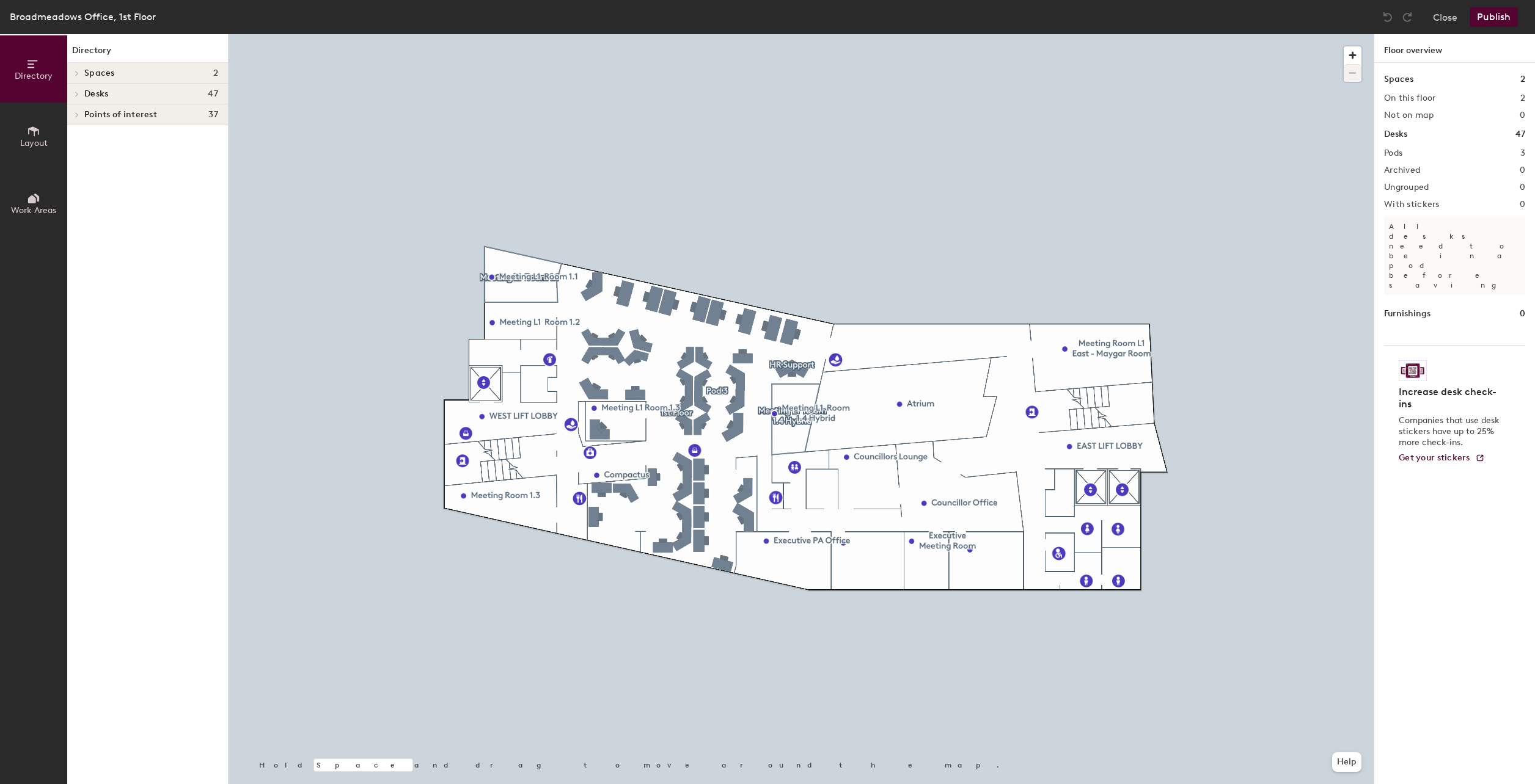
click at [540, 34] on div at bounding box center [801, 34] width 1145 height 0
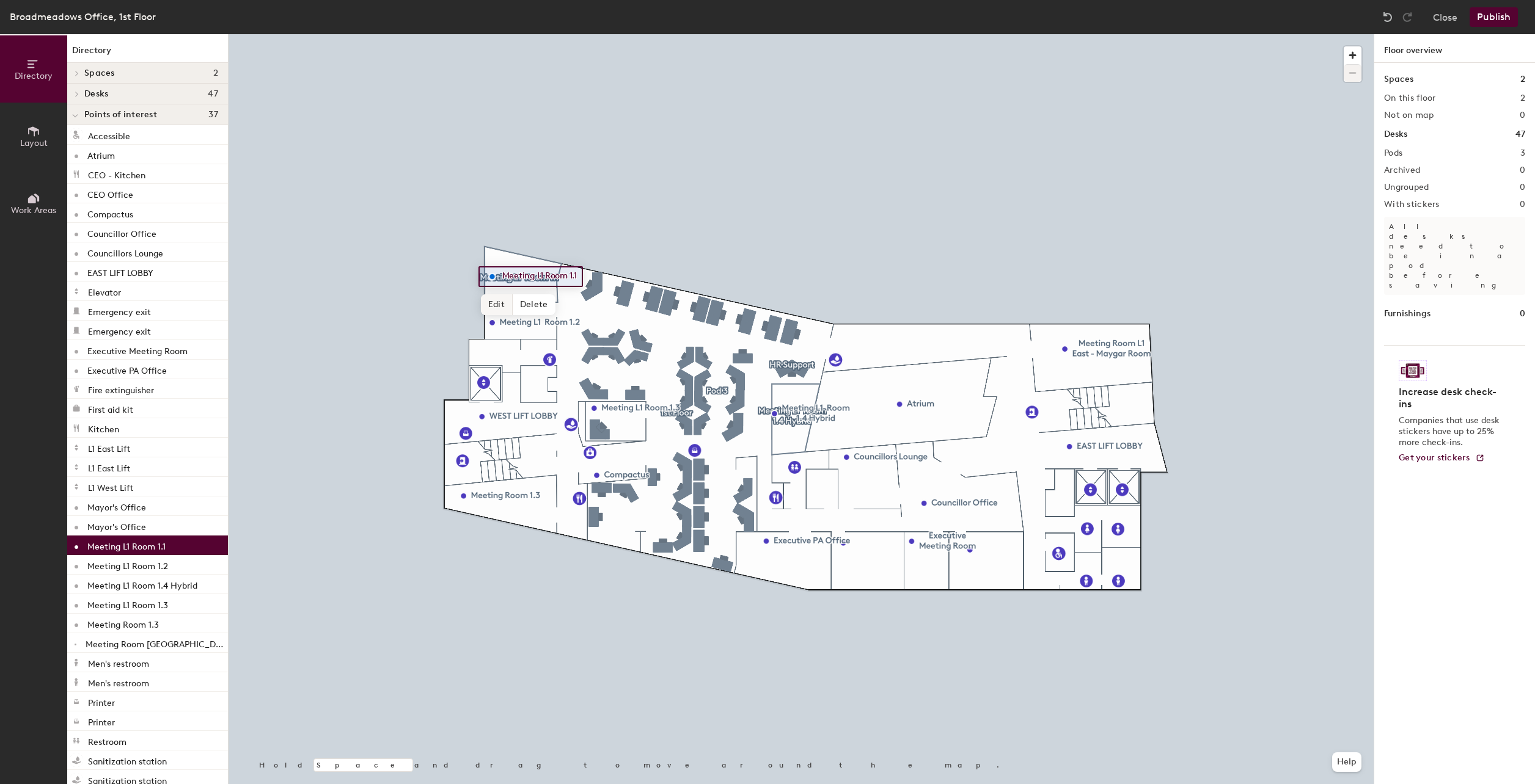
click at [502, 299] on span "Edit" at bounding box center [497, 304] width 32 height 21
type input "Office of Director"
click at [499, 304] on span "Edit" at bounding box center [497, 304] width 32 height 21
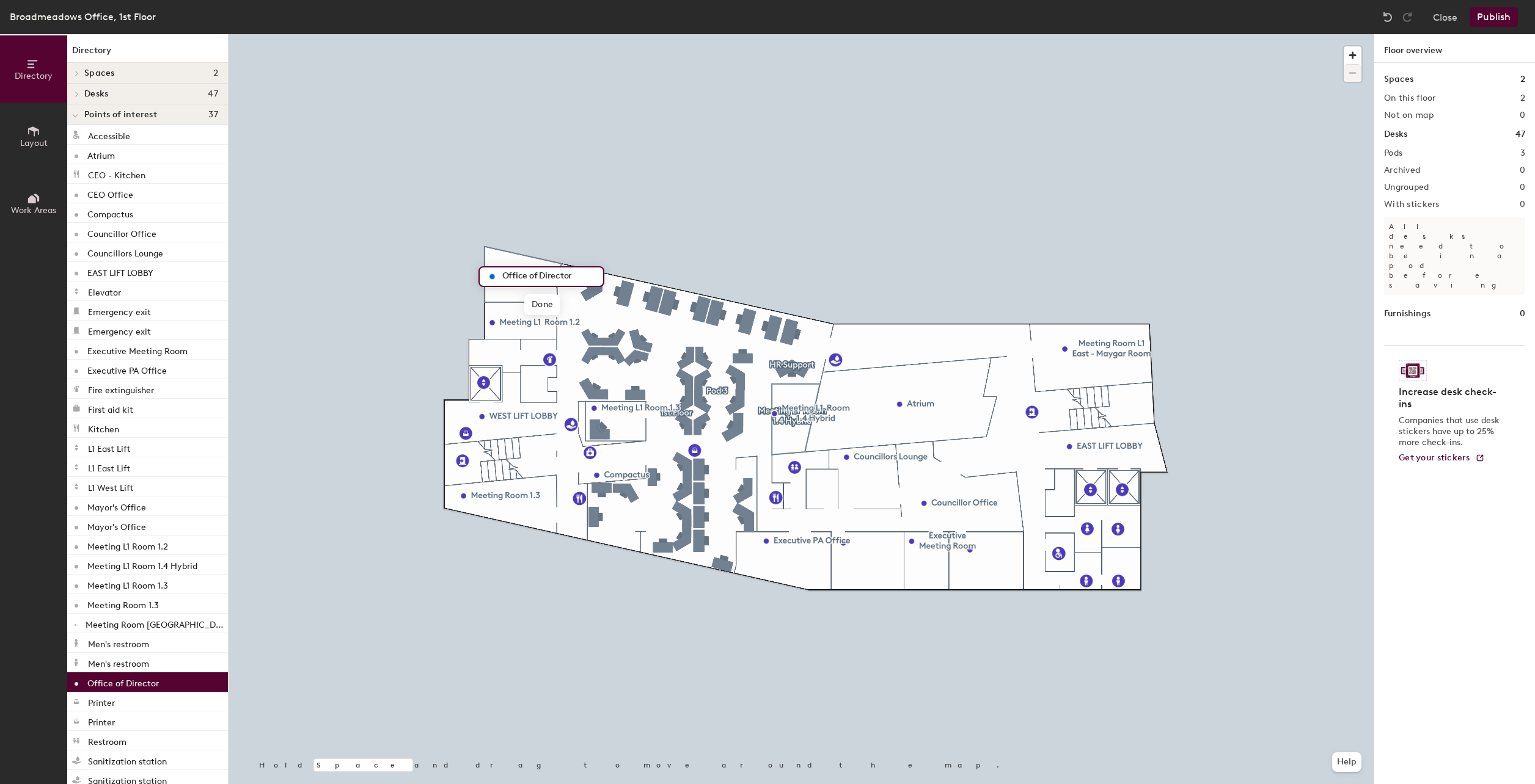
type input "Office of Director"
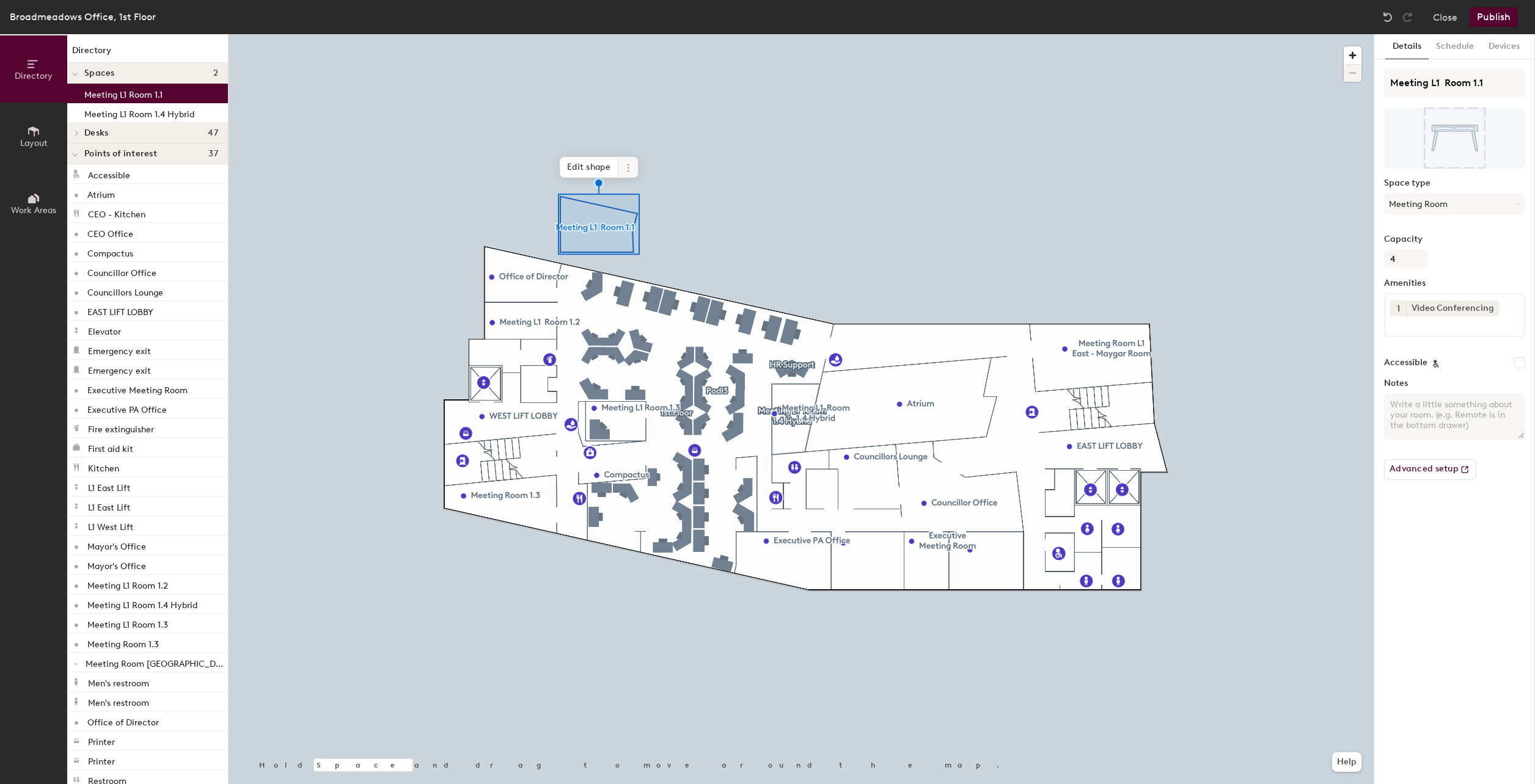
click at [595, 166] on icon at bounding box center [628, 168] width 10 height 10
click at [595, 233] on span "Delete" at bounding box center [672, 237] width 109 height 21
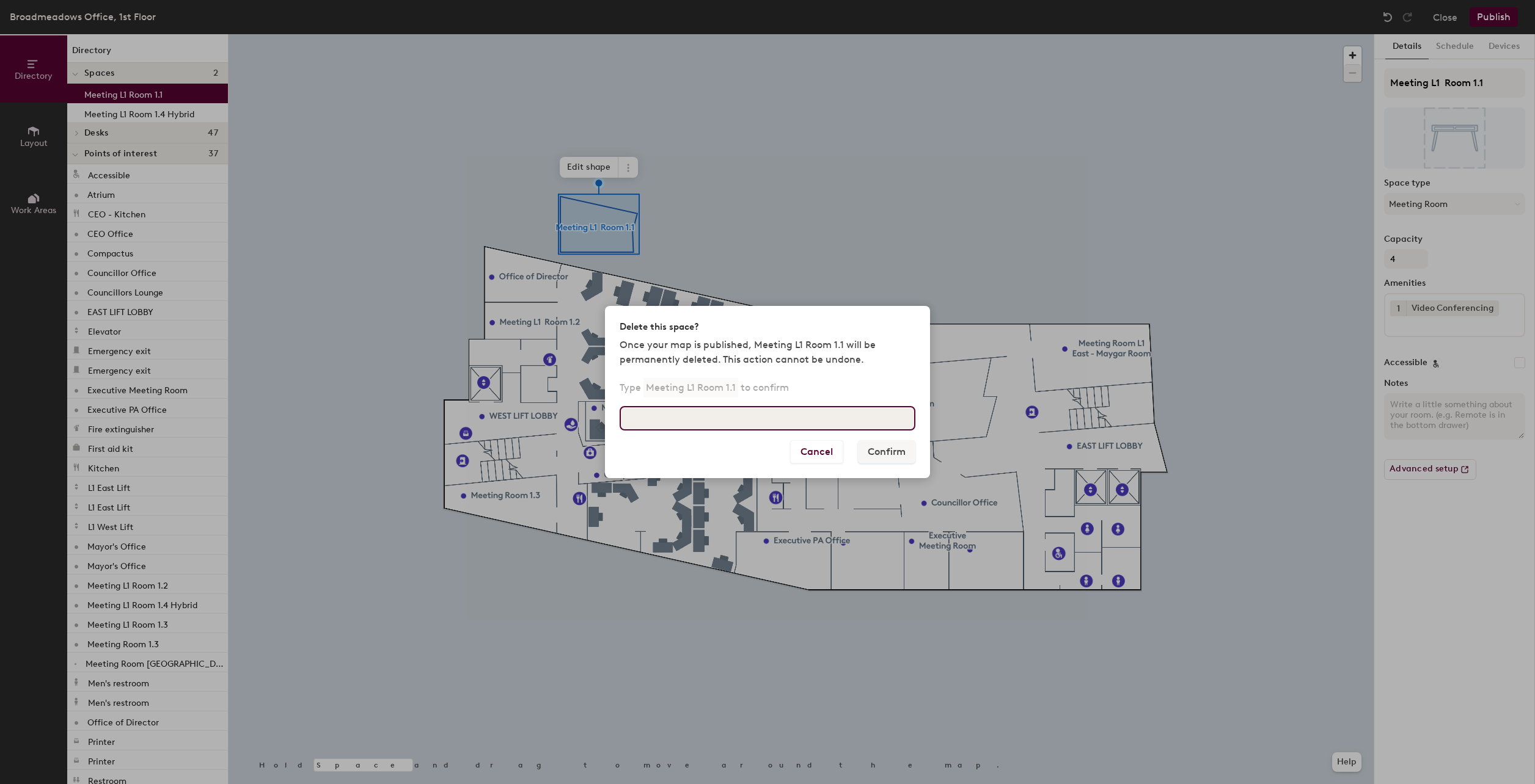
click at [595, 354] on input at bounding box center [768, 418] width 296 height 25
drag, startPoint x: 649, startPoint y: 384, endPoint x: 696, endPoint y: 386, distance: 47.0
click at [595, 354] on p "Meeting L1 Room 1.1" at bounding box center [691, 388] width 95 height 20
click at [595, 354] on button "Cancel" at bounding box center [816, 452] width 53 height 23
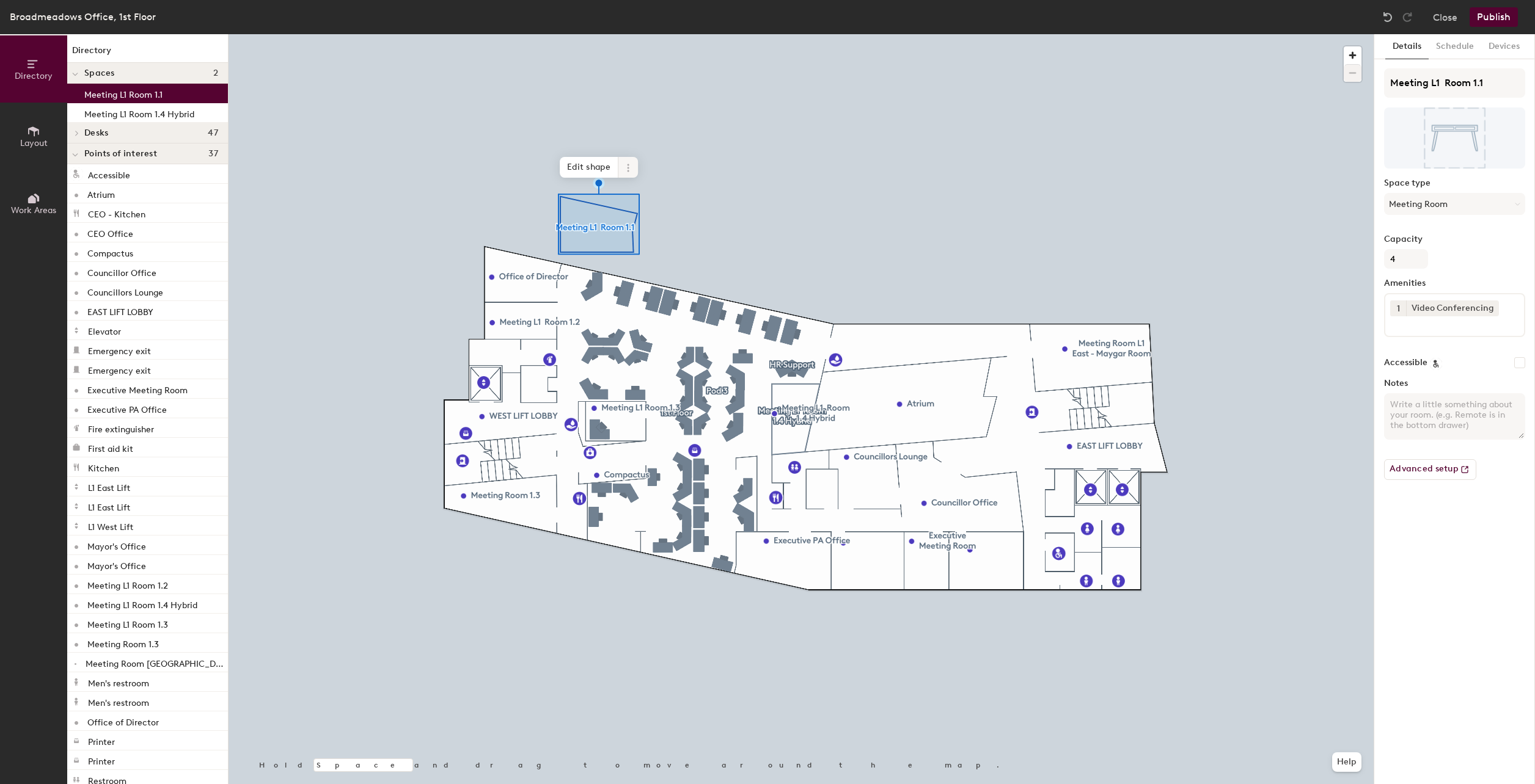
click at [595, 166] on icon at bounding box center [628, 168] width 10 height 10
click at [595, 203] on span "Remove from map" at bounding box center [672, 196] width 109 height 21
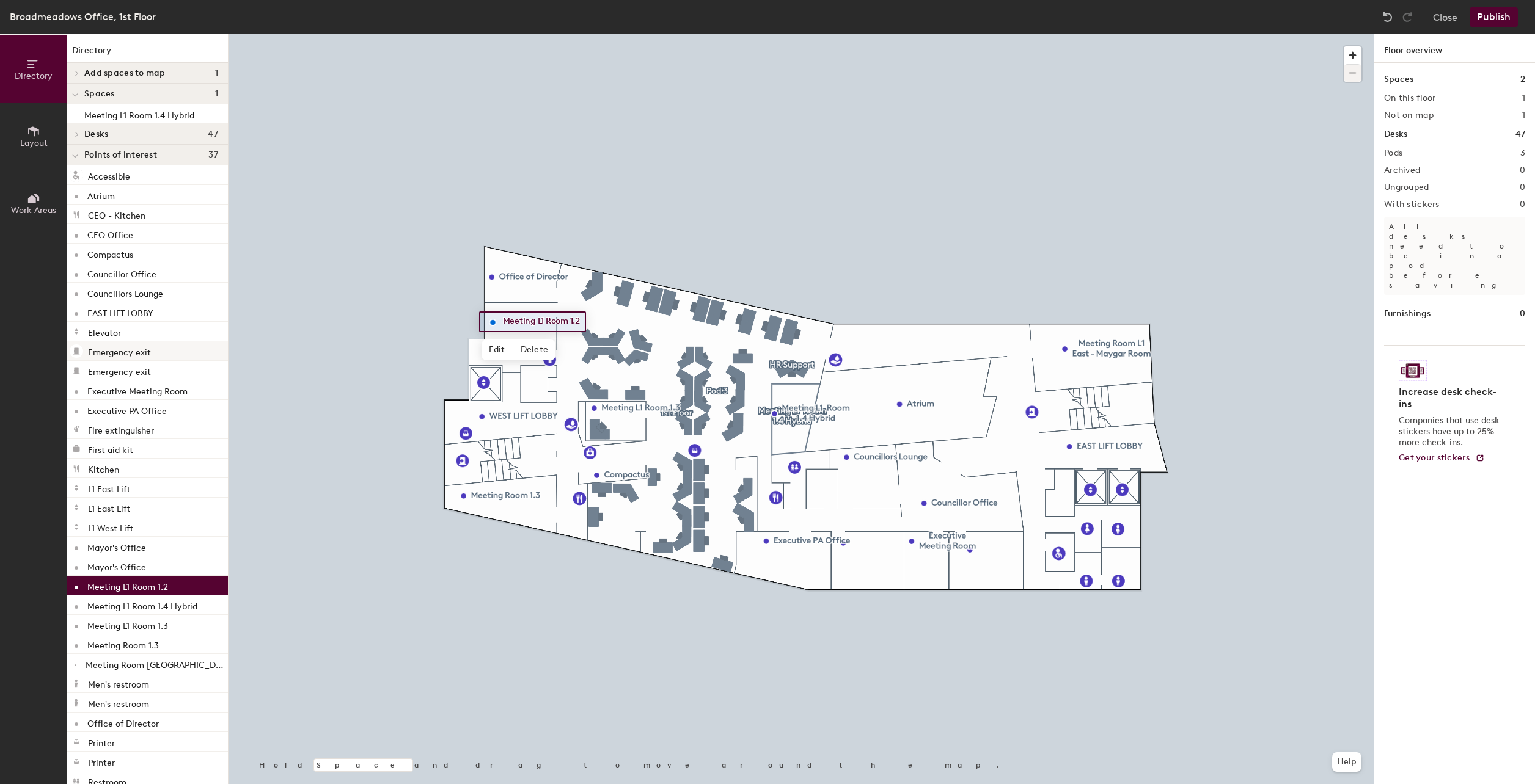
click at [523, 34] on div at bounding box center [801, 34] width 1145 height 0
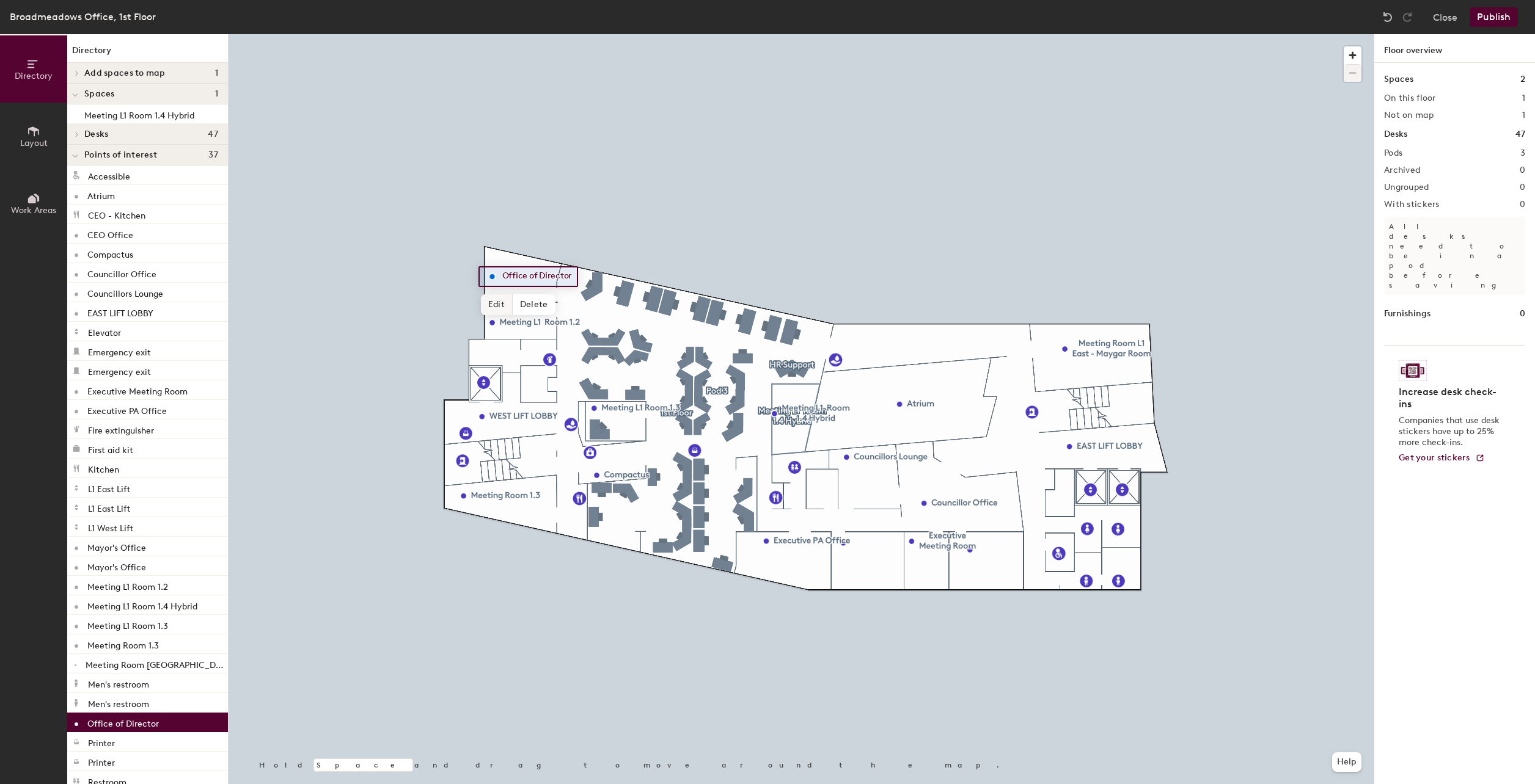
click at [496, 301] on span "Edit" at bounding box center [497, 304] width 32 height 21
type input "Office of Director, Customer and Strategy"
click at [517, 34] on div at bounding box center [801, 34] width 1145 height 0
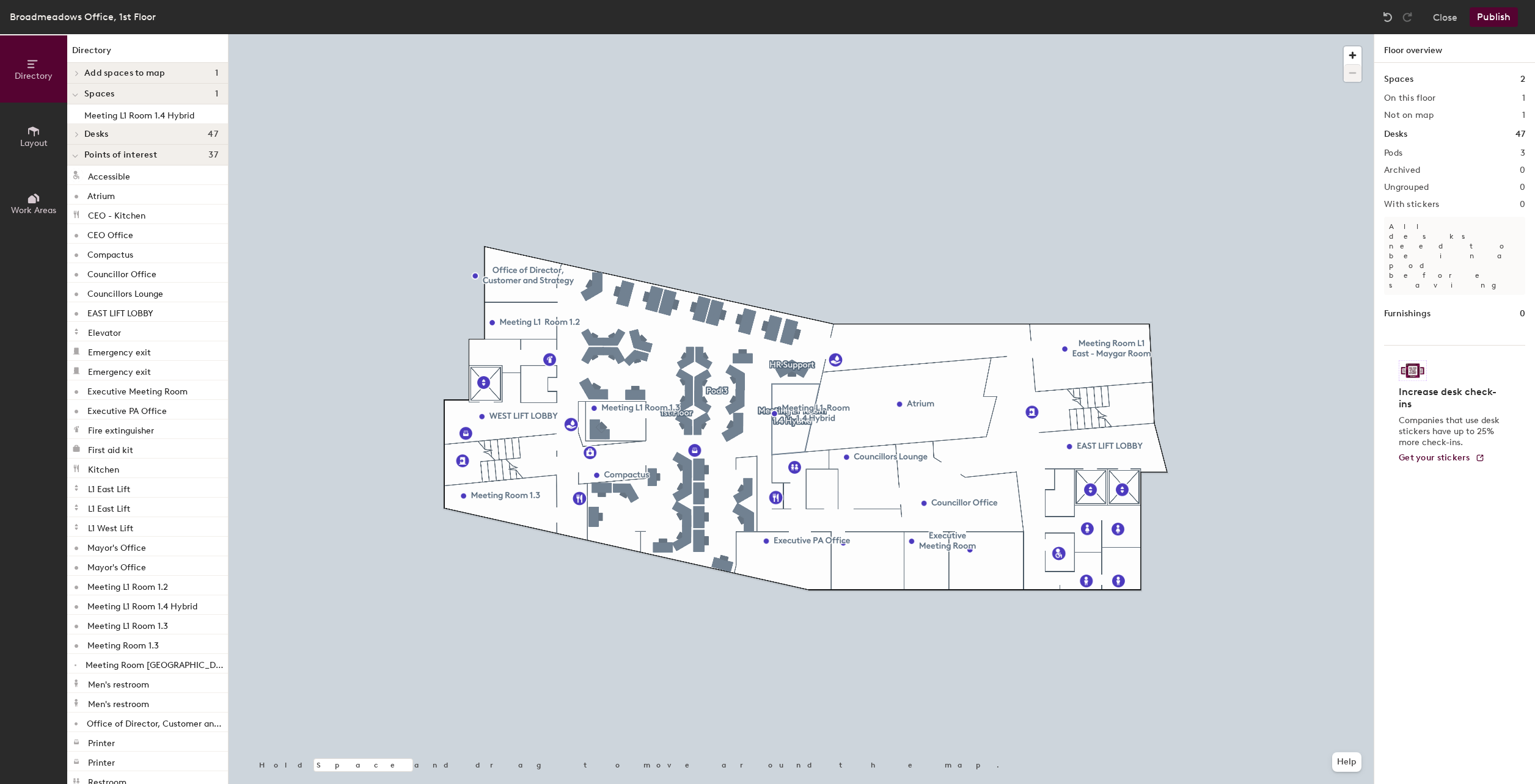
click at [547, 34] on div at bounding box center [801, 34] width 1145 height 0
click at [501, 348] on span "Edit" at bounding box center [497, 349] width 32 height 21
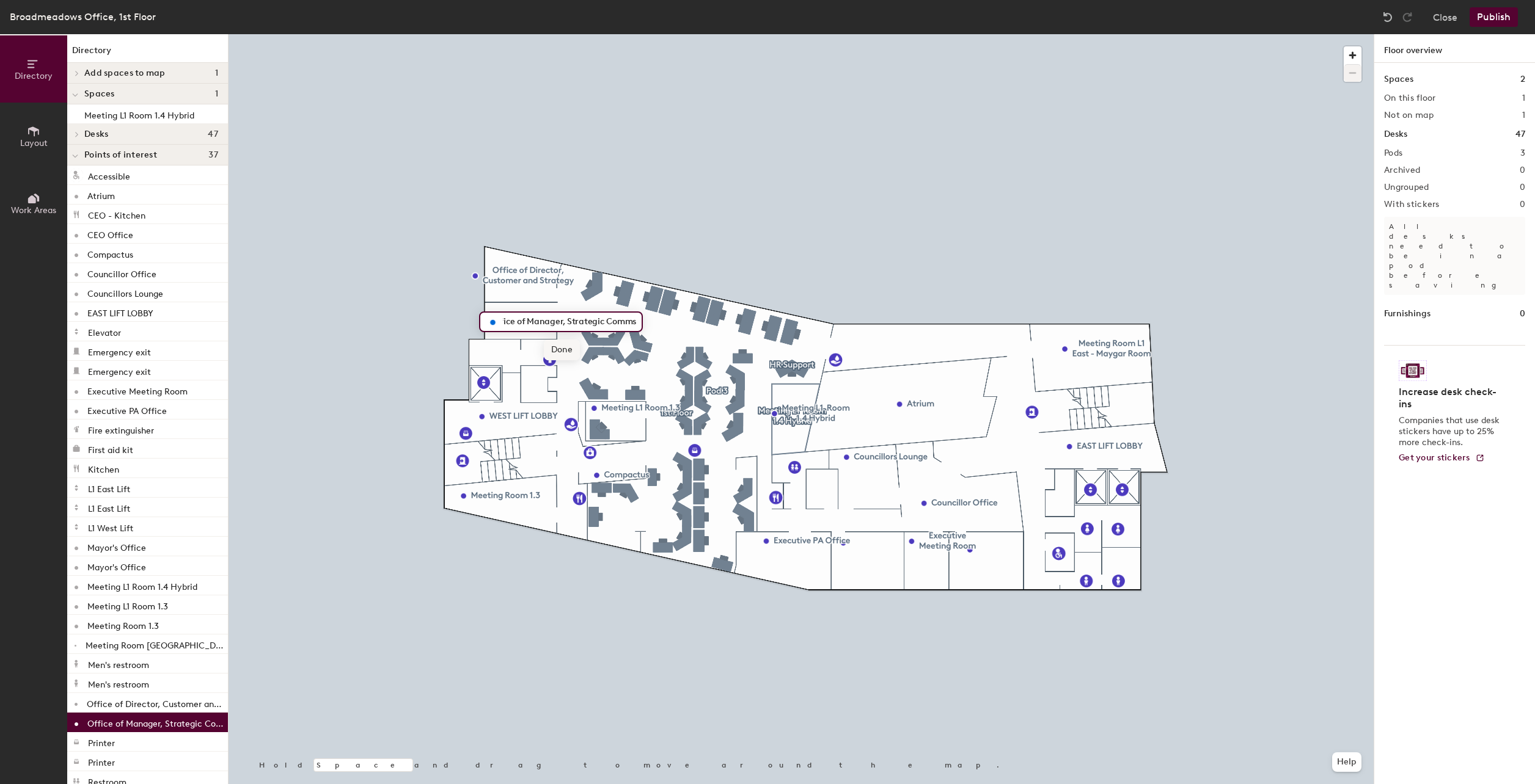
scroll to position [0, 11]
type input "Office of Manager, Strategic Comms"
click at [595, 17] on button "Publish" at bounding box center [1494, 17] width 48 height 20
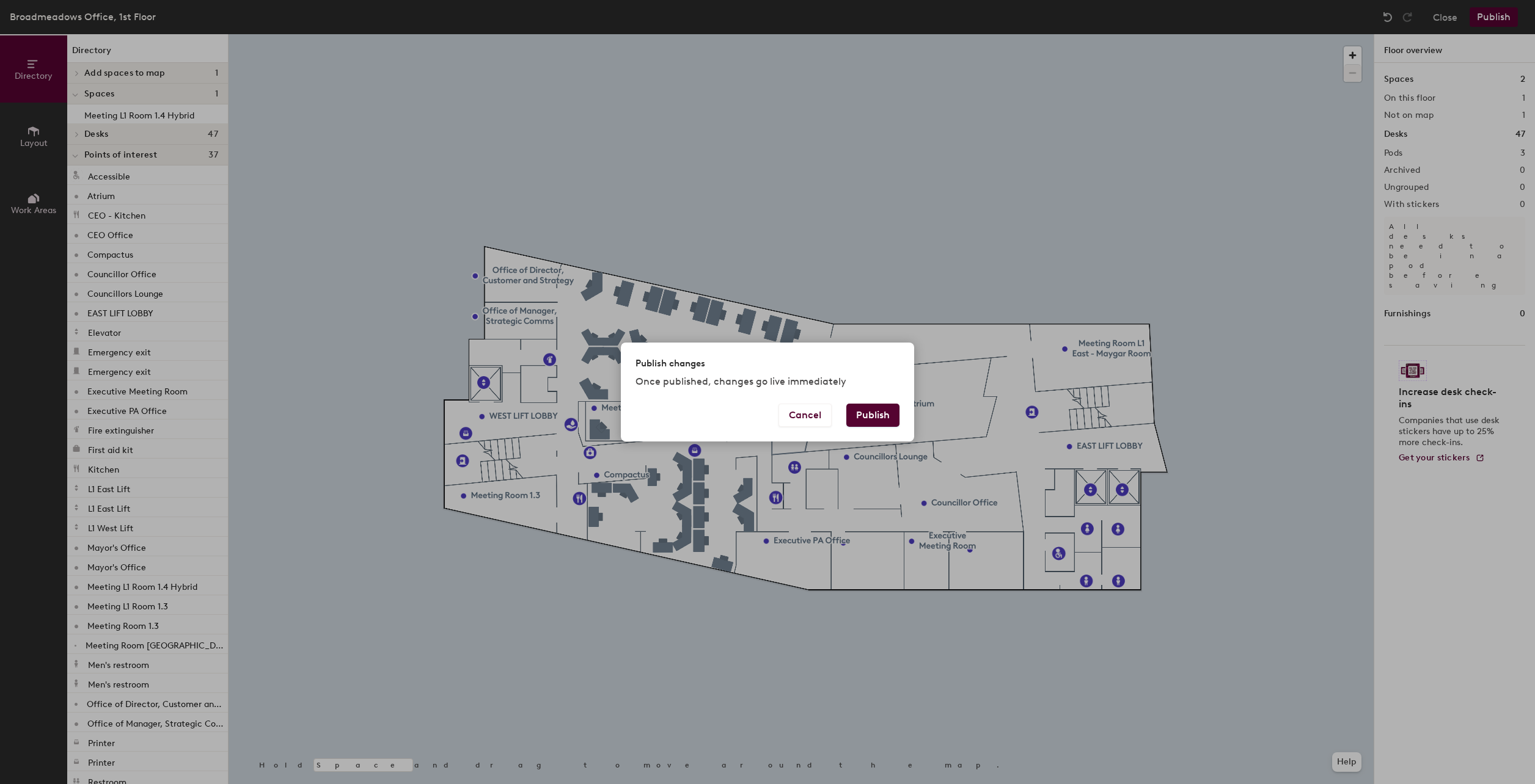
click at [595, 354] on button "Publish" at bounding box center [872, 415] width 53 height 23
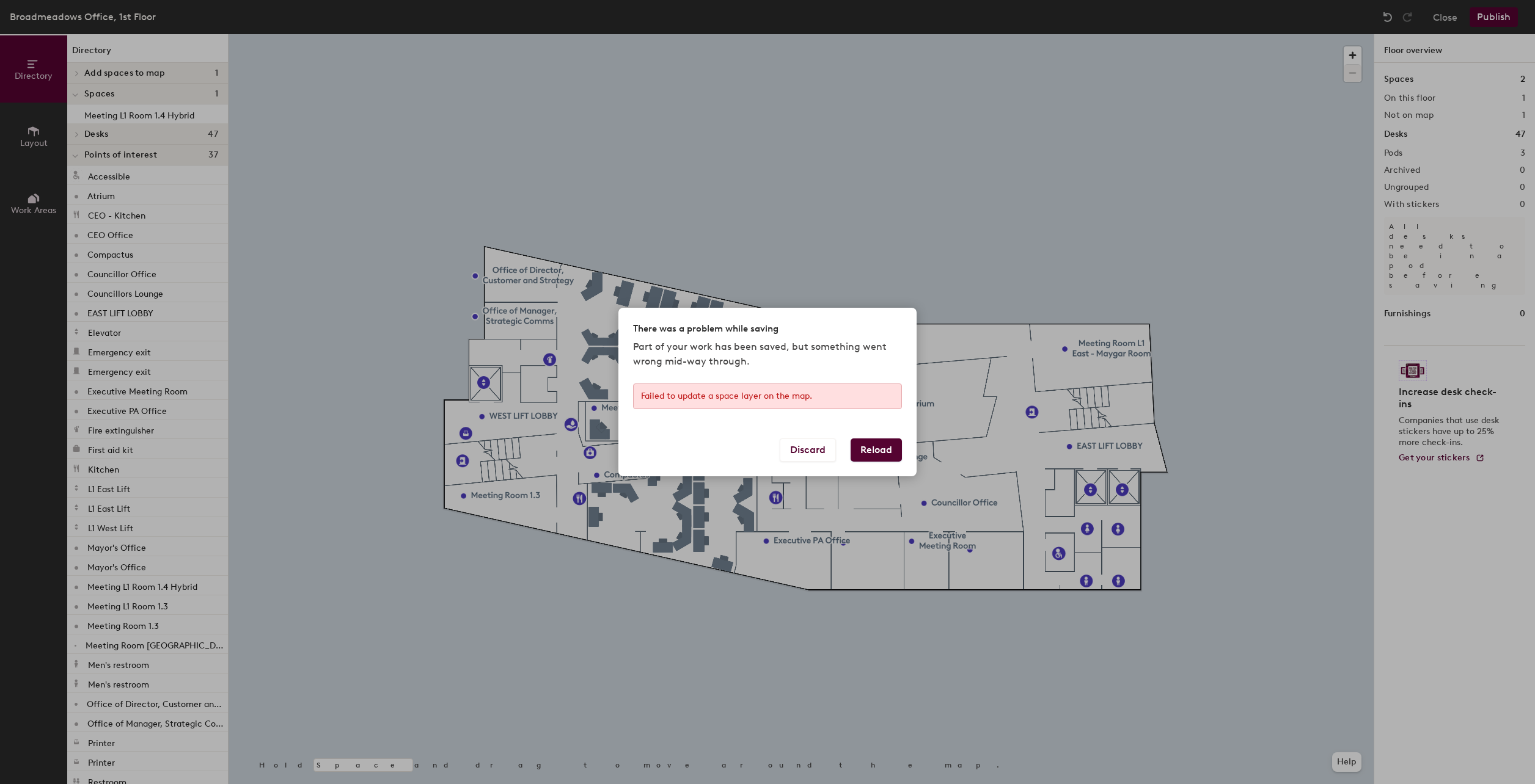
click at [595, 354] on button "Reload" at bounding box center [876, 450] width 52 height 23
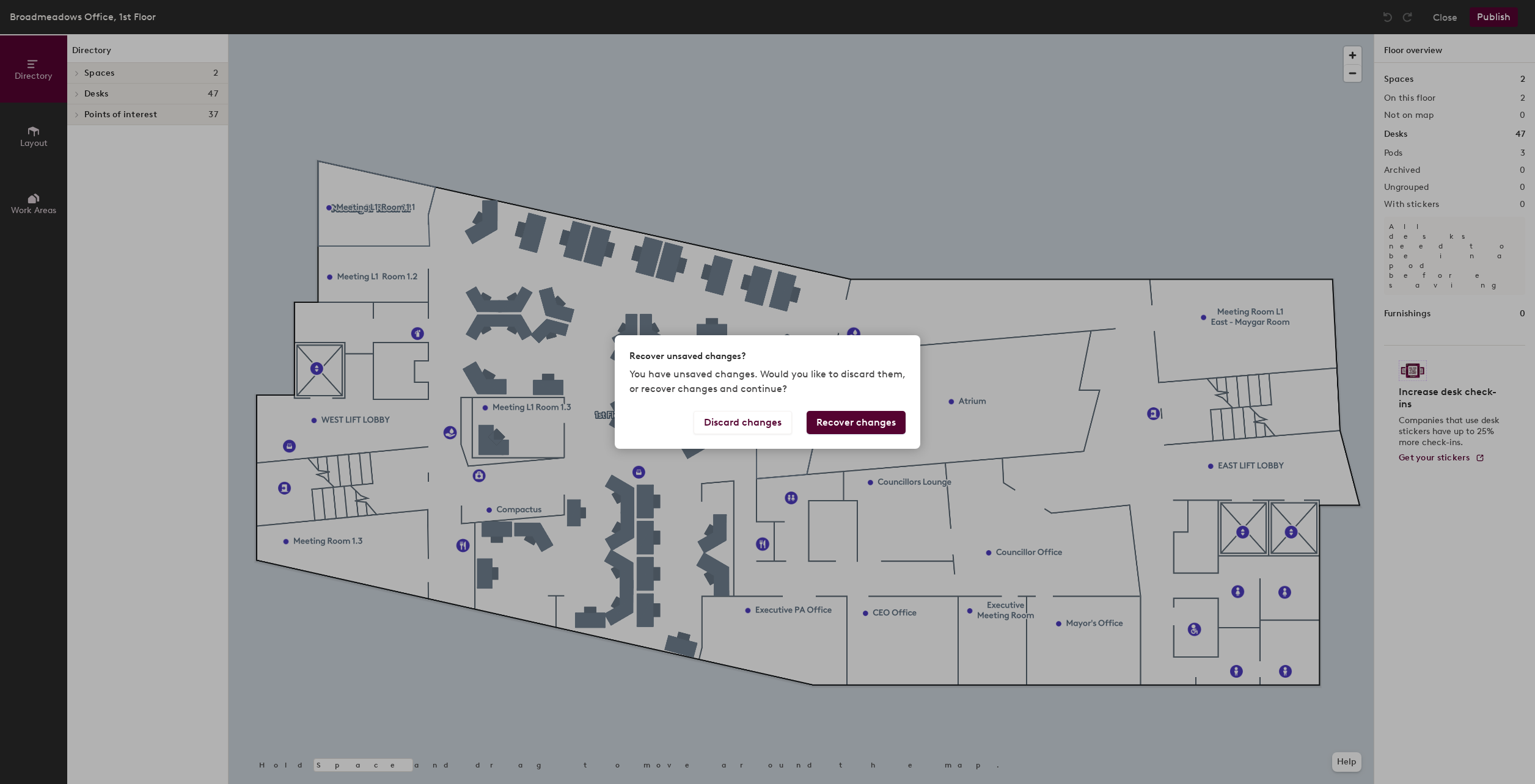
click at [855, 419] on button "Recover changes" at bounding box center [856, 422] width 99 height 23
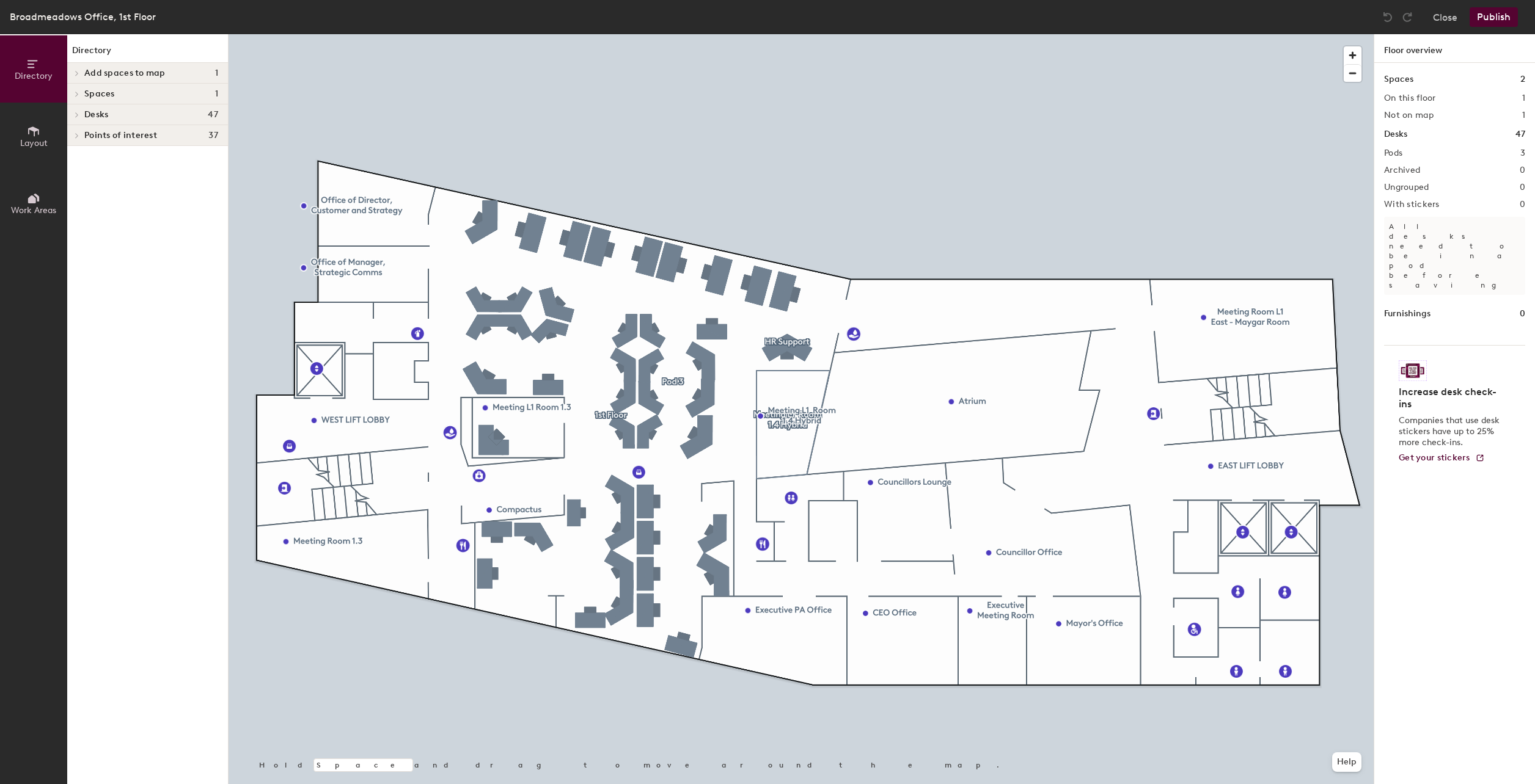
click at [1495, 21] on button "Publish" at bounding box center [1494, 17] width 48 height 20
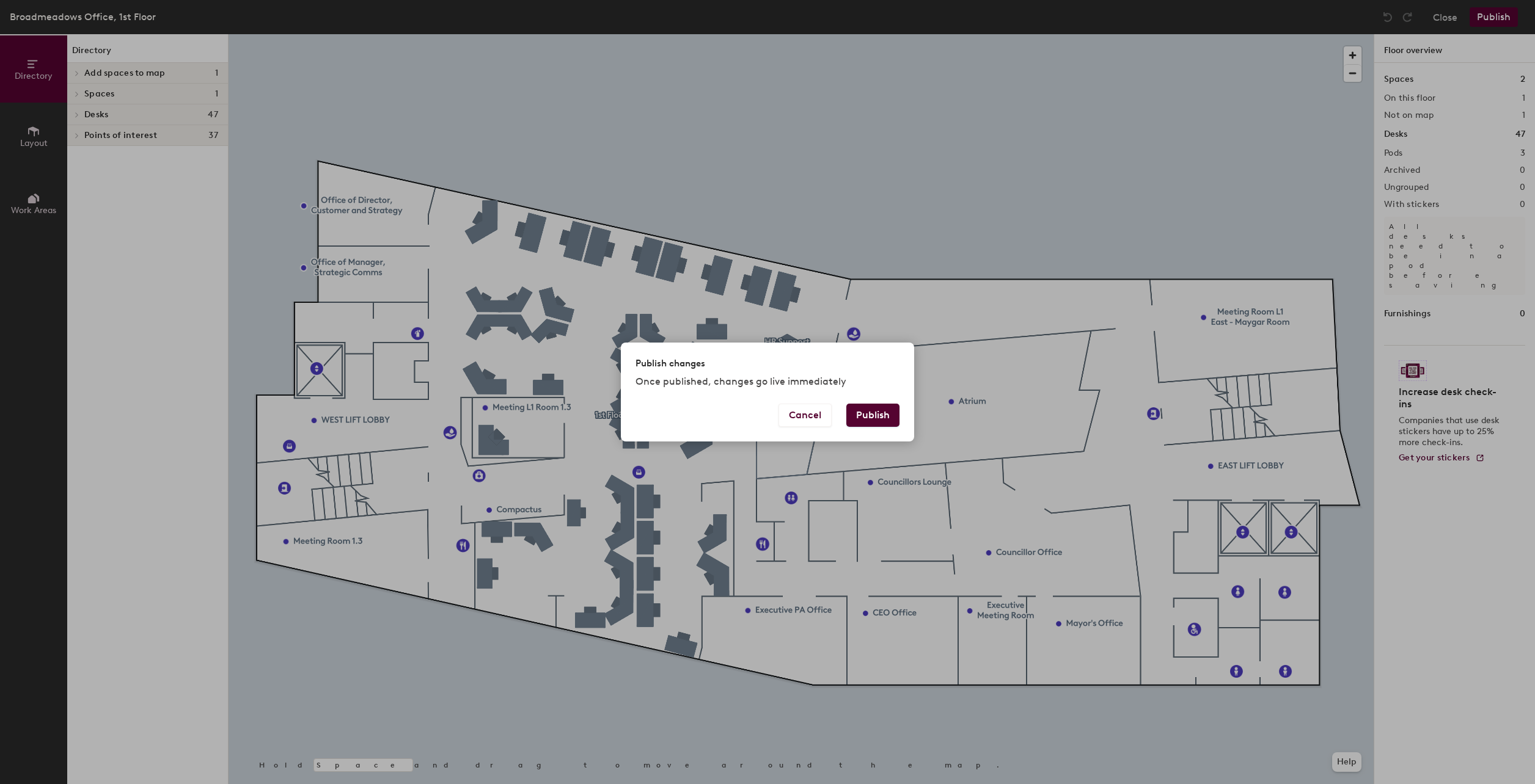
click at [868, 414] on button "Publish" at bounding box center [872, 415] width 53 height 23
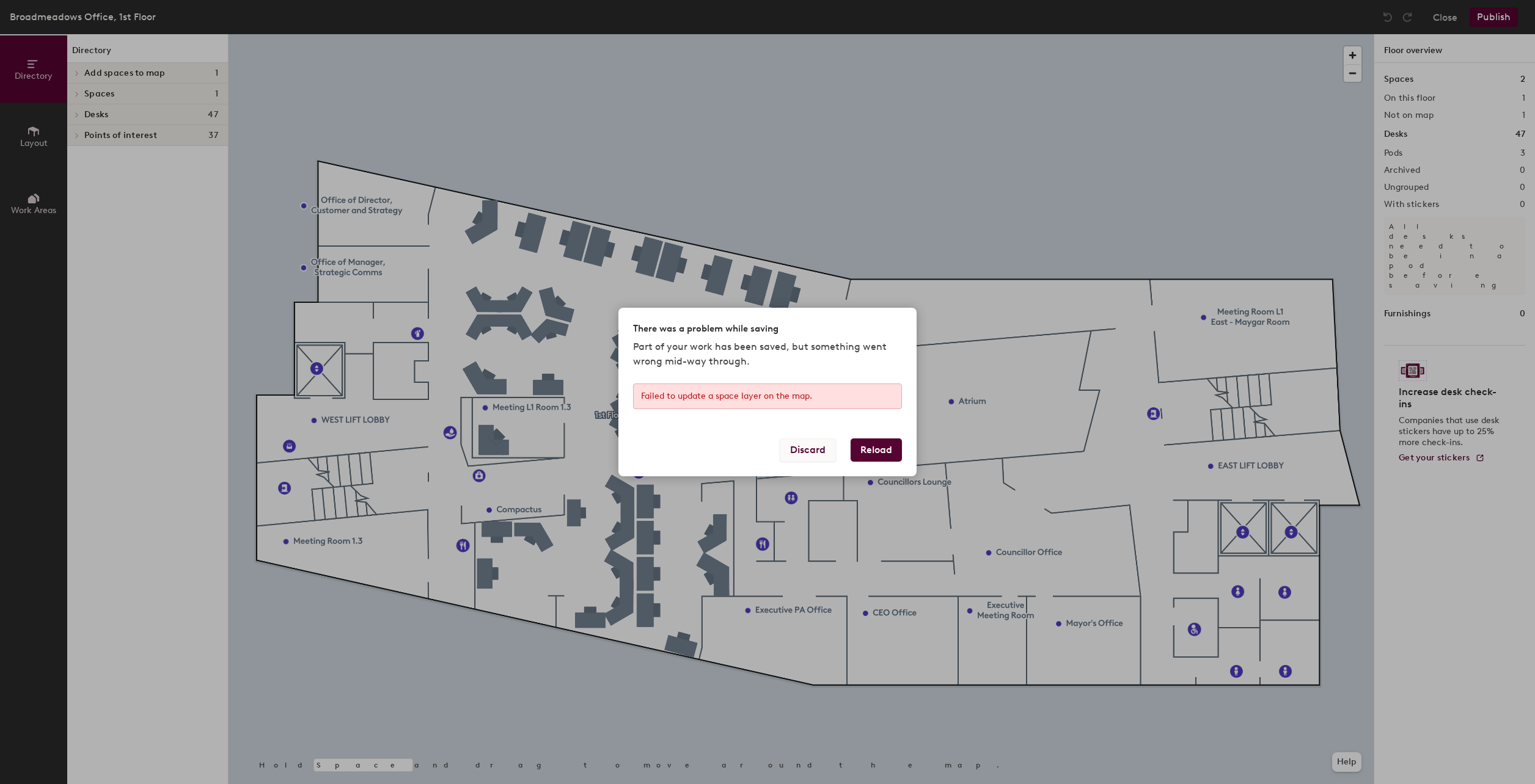
click at [815, 454] on button "Discard" at bounding box center [807, 450] width 56 height 23
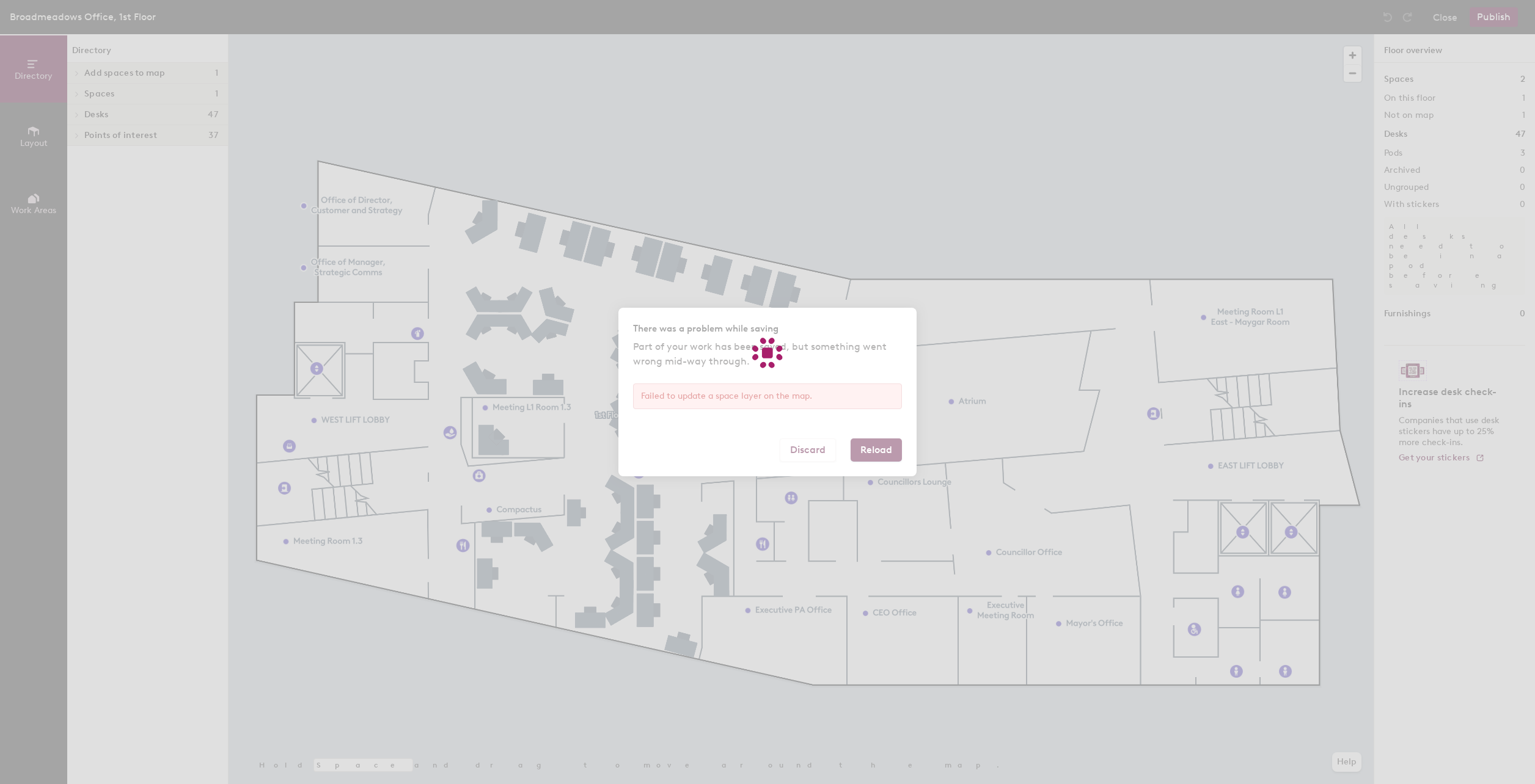
click at [873, 447] on div at bounding box center [768, 392] width 1535 height 784
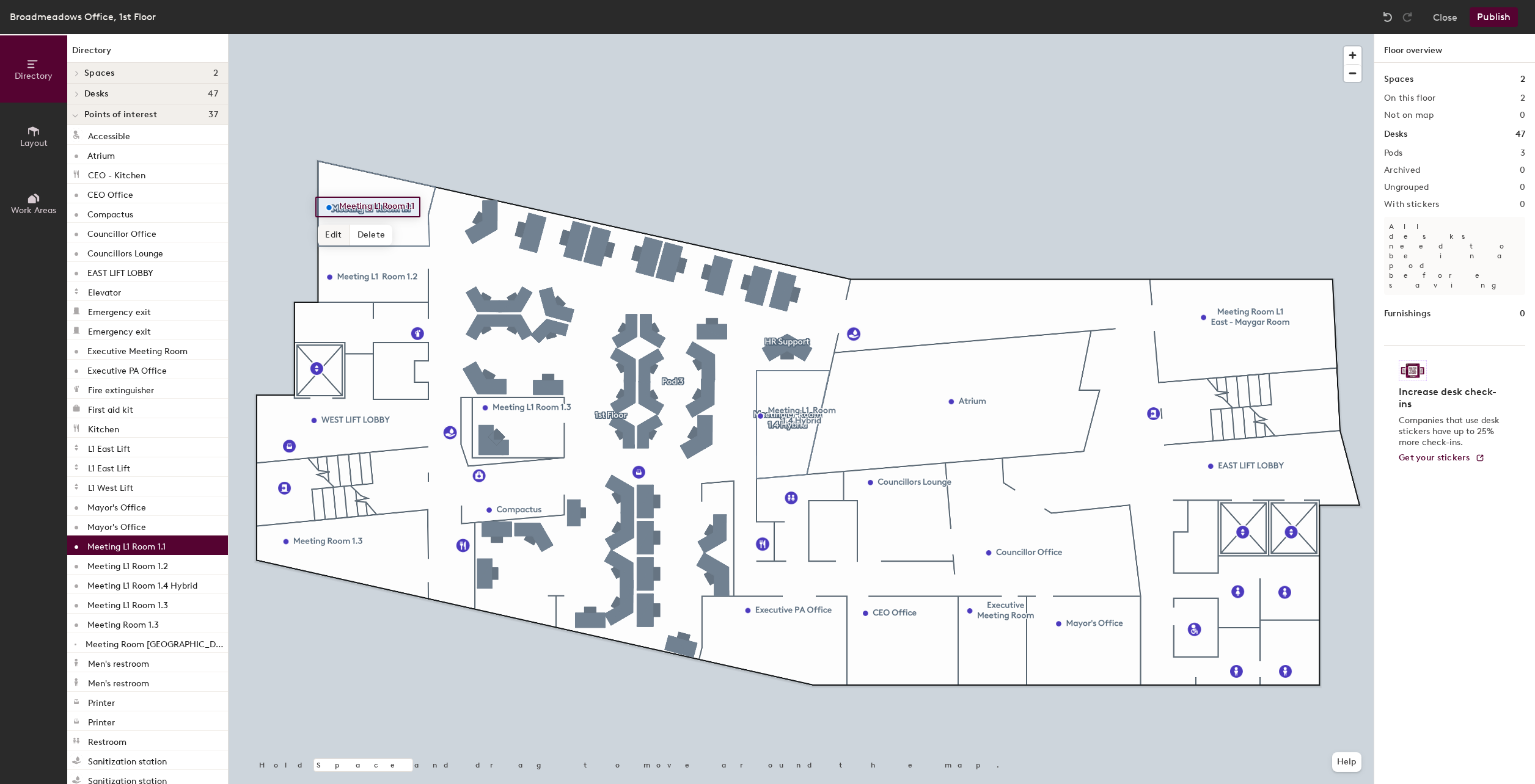
click at [332, 235] on span "Edit" at bounding box center [333, 235] width 32 height 21
click at [423, 211] on input "Meeting L1 Room 1.1" at bounding box center [390, 207] width 110 height 17
click at [300, 204] on div "Meeting L1 Room 1.1 Done Hold Space and drag to move around the map. Help" at bounding box center [801, 409] width 1145 height 750
paste input "Office of Director, Customer and Strategy"
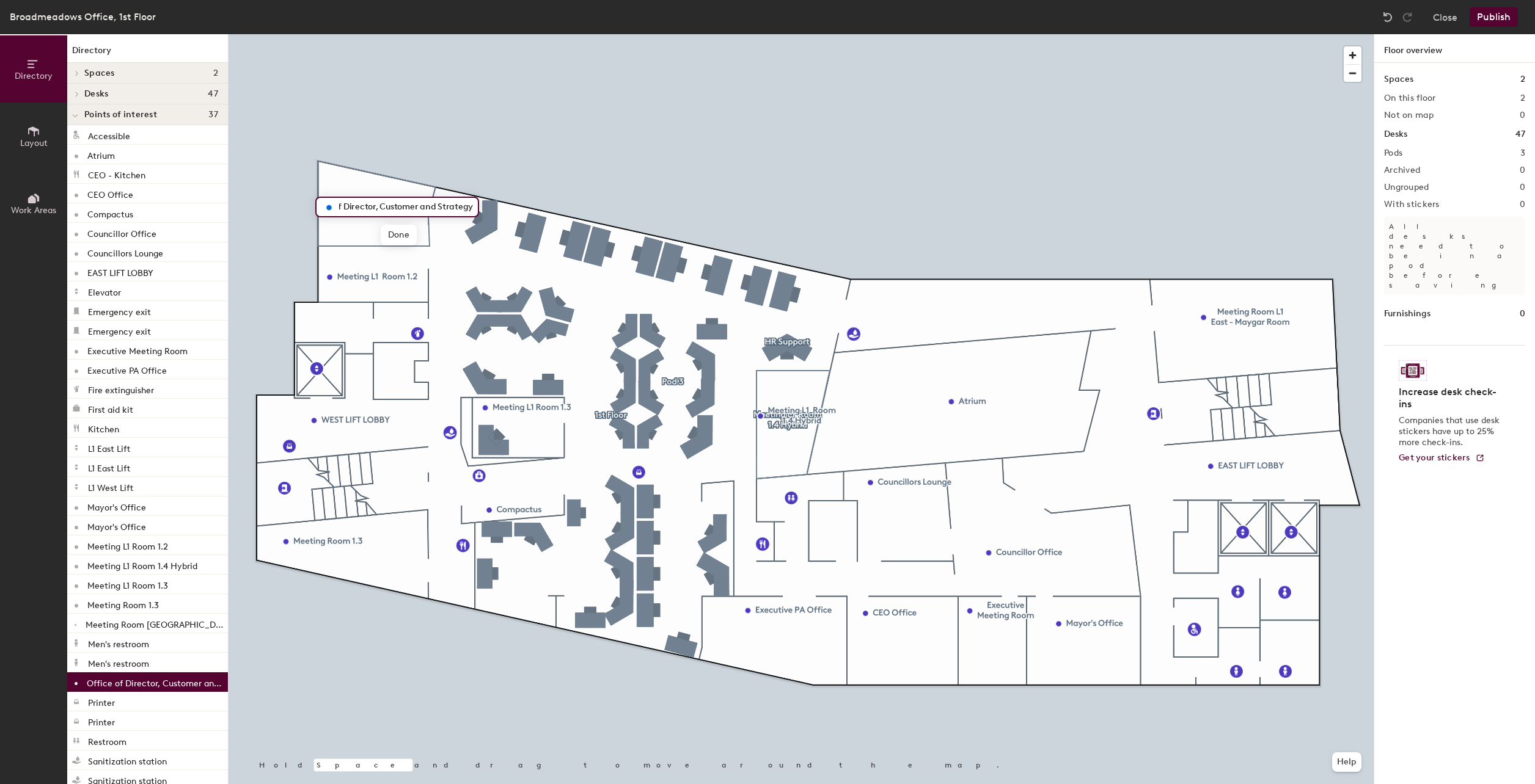
scroll to position [0, 30]
type input "Office of Director, Customer and Strategy"
drag, startPoint x: 428, startPoint y: 207, endPoint x: 392, endPoint y: 199, distance: 36.9
click at [373, 34] on div at bounding box center [801, 34] width 1145 height 0
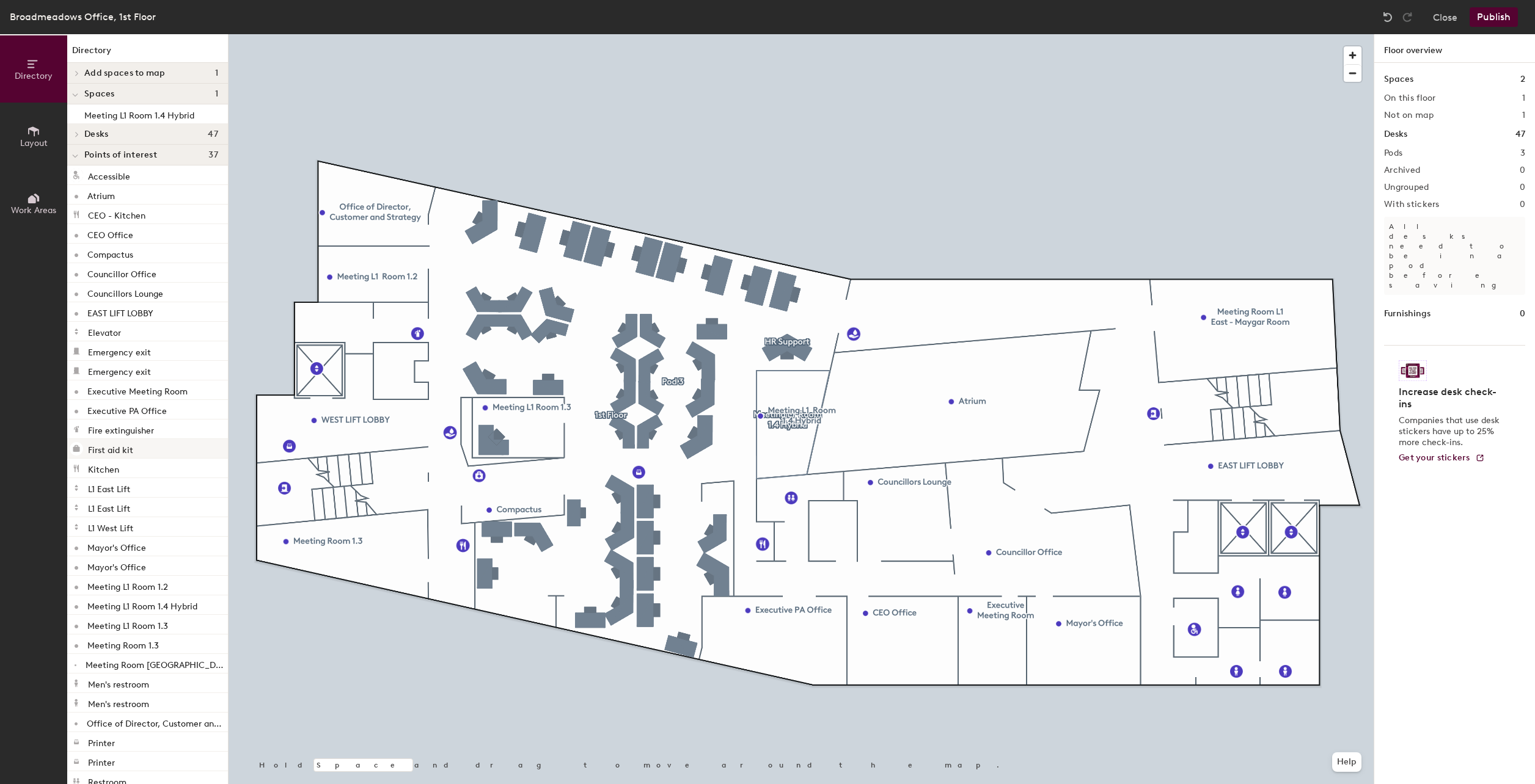
click at [386, 34] on div at bounding box center [801, 34] width 1145 height 0
click at [334, 308] on span "Edit" at bounding box center [335, 304] width 32 height 21
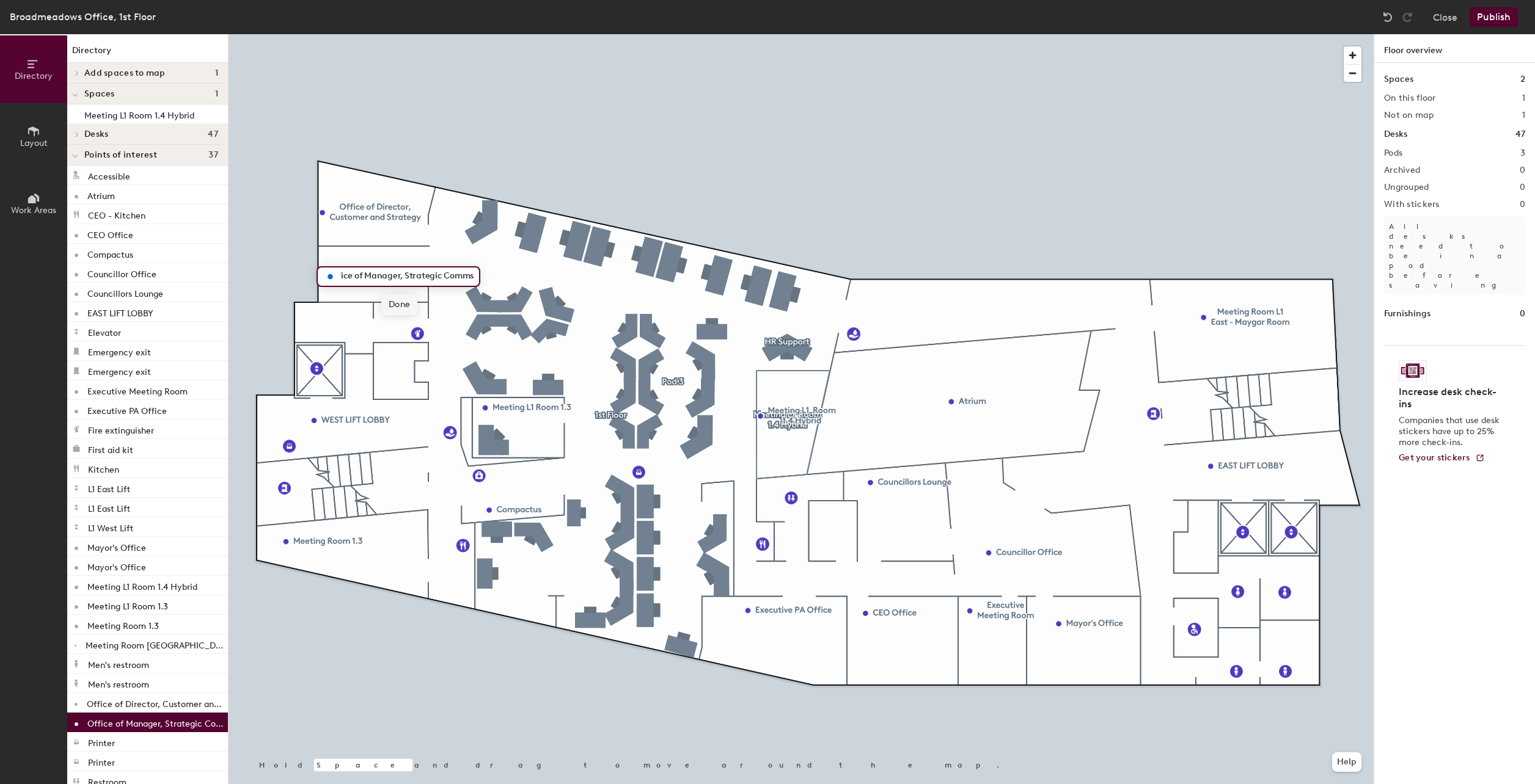
scroll to position [0, 11]
type input "Office of Manager, Strategic Comms"
click at [1495, 19] on button "Publish" at bounding box center [1494, 17] width 48 height 20
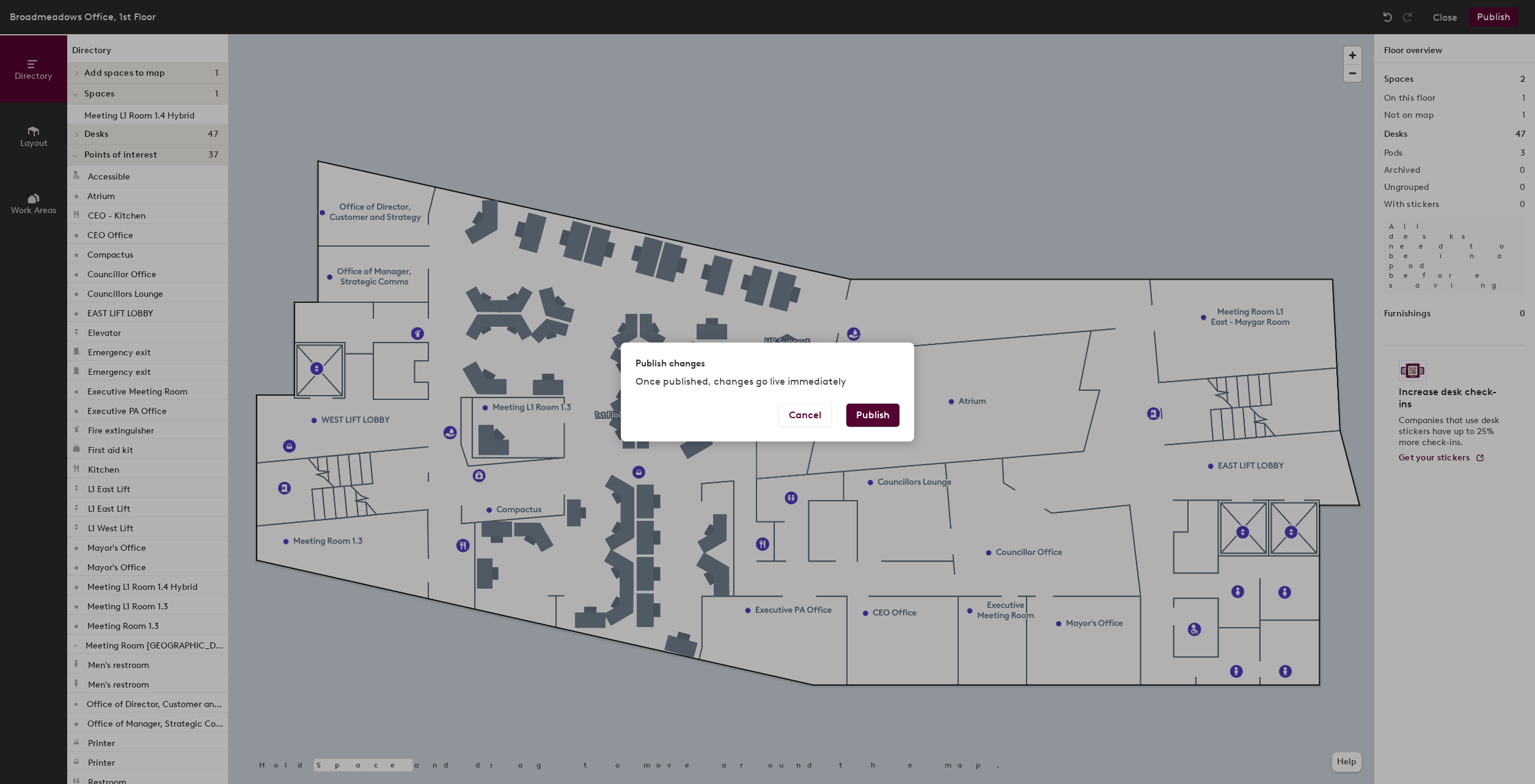
click at [885, 411] on button "Publish" at bounding box center [872, 415] width 53 height 23
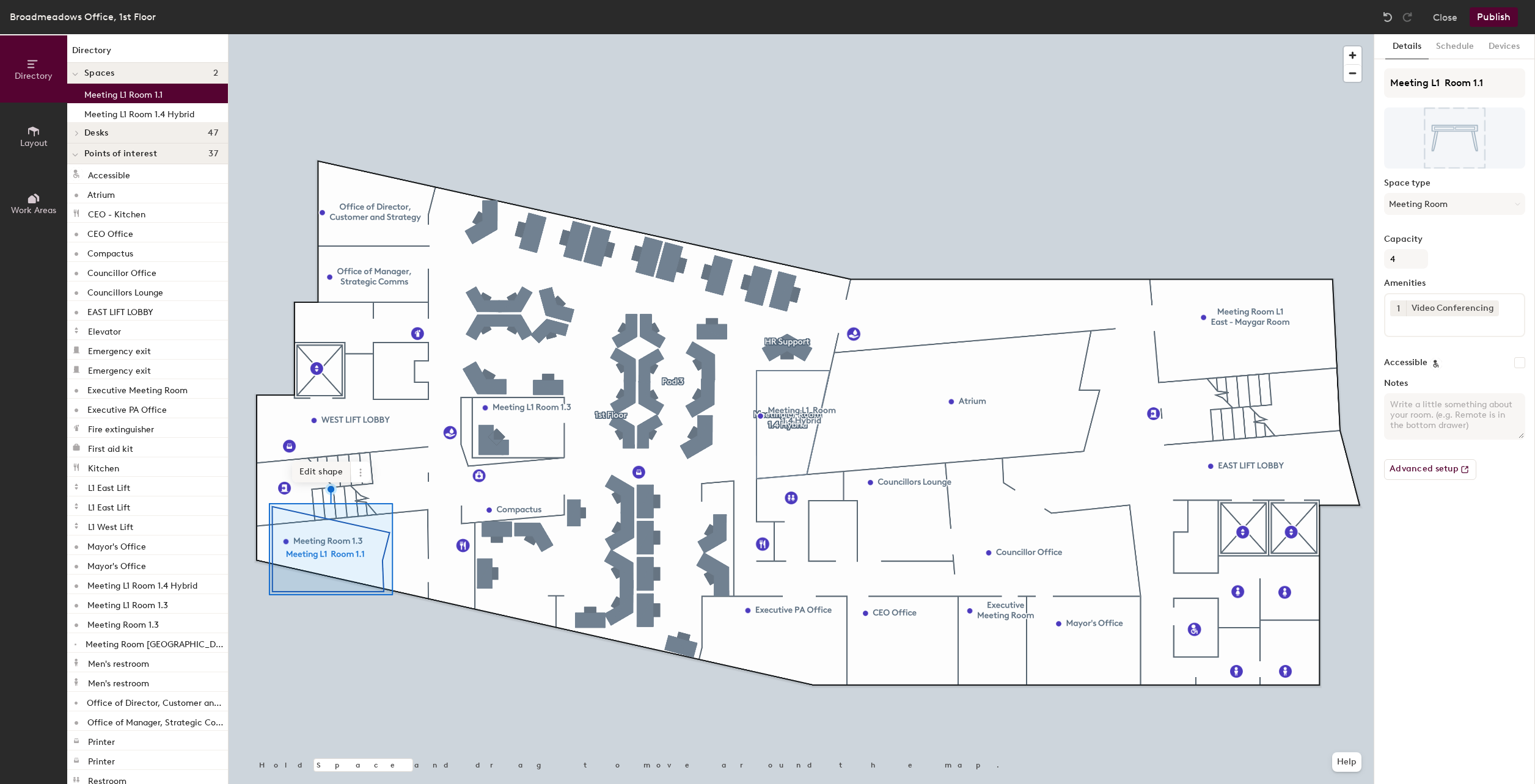
click at [334, 473] on span "Edit shape" at bounding box center [321, 472] width 59 height 21
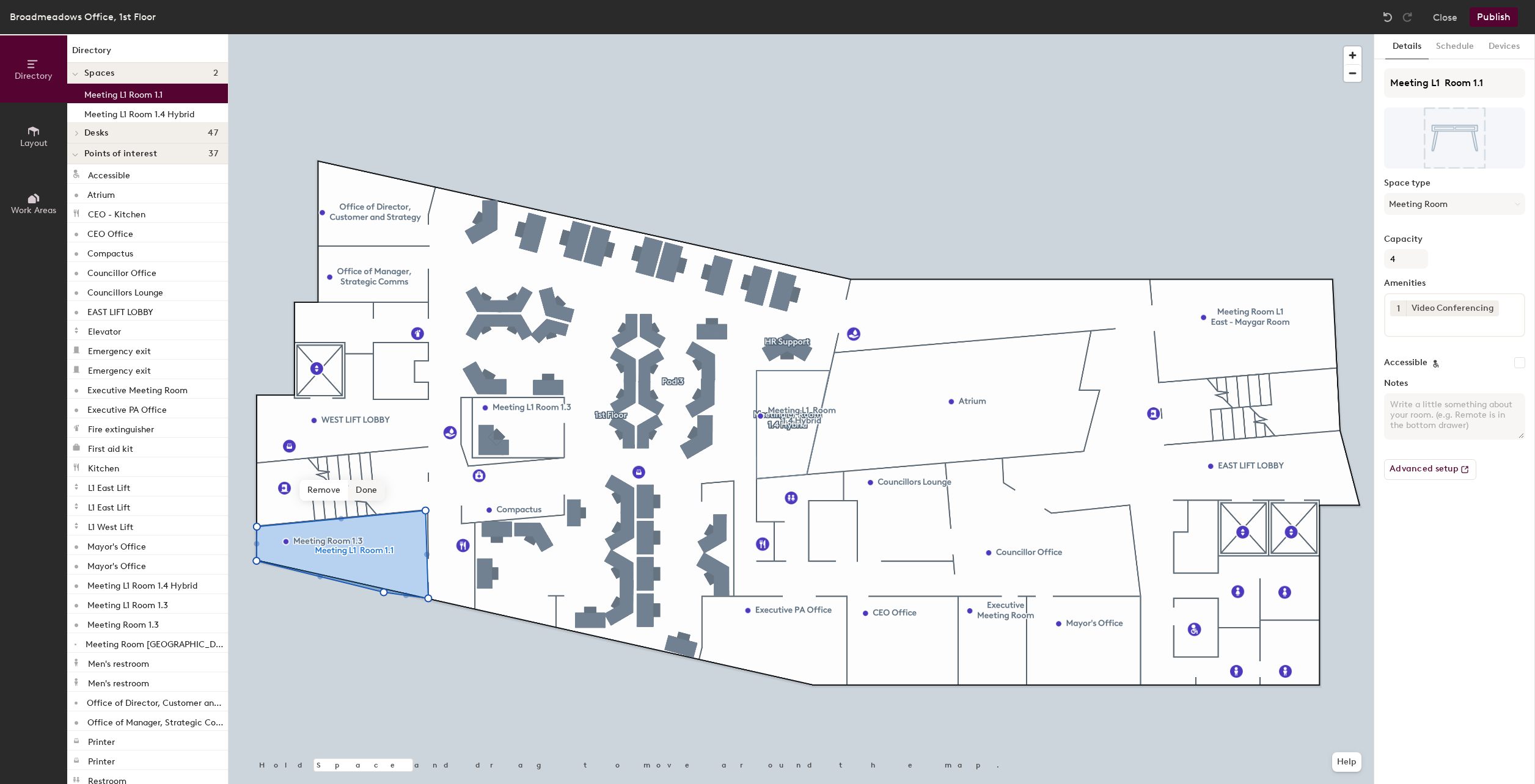
click at [364, 493] on span "Done" at bounding box center [366, 490] width 36 height 21
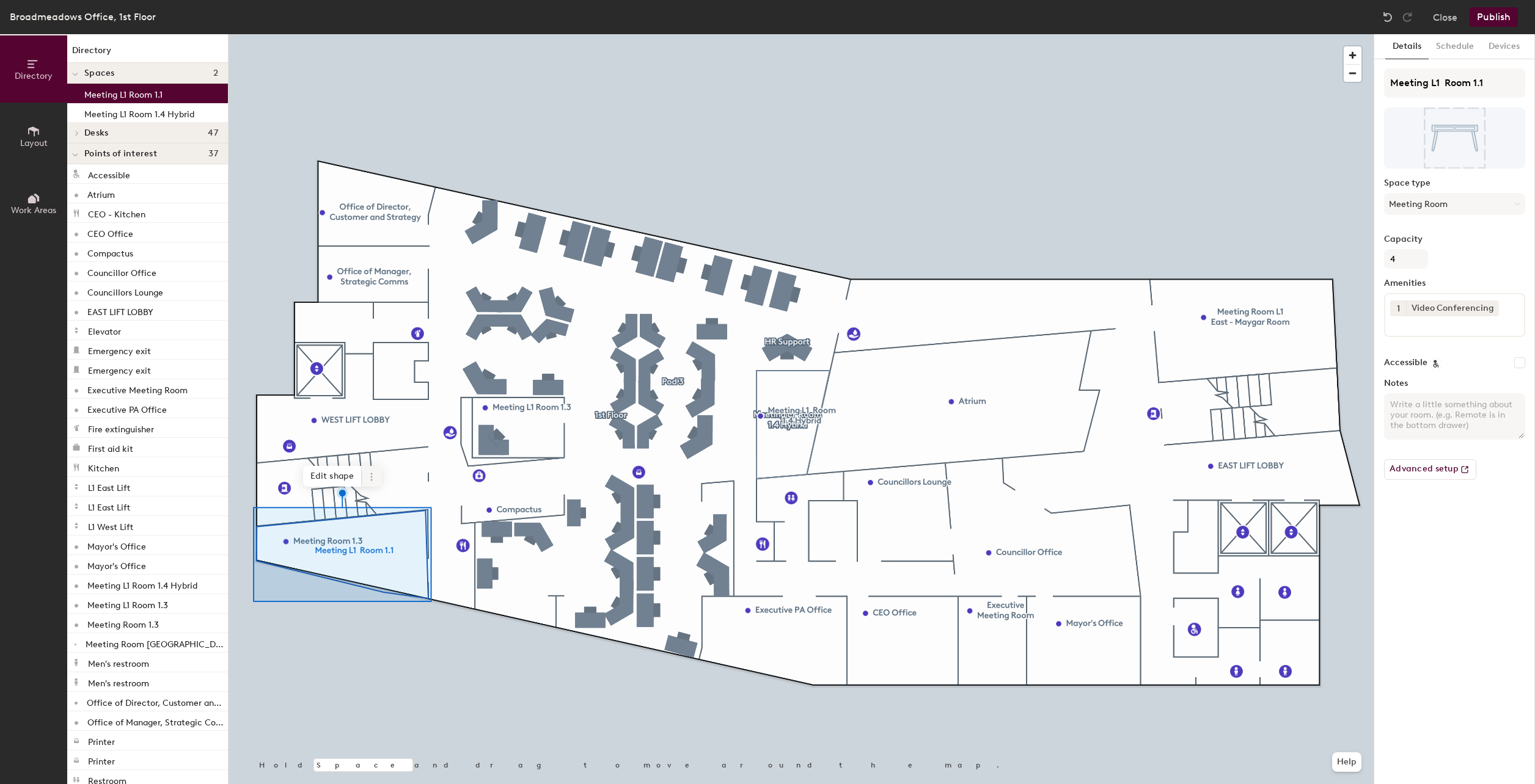
click at [368, 481] on icon at bounding box center [371, 477] width 10 height 10
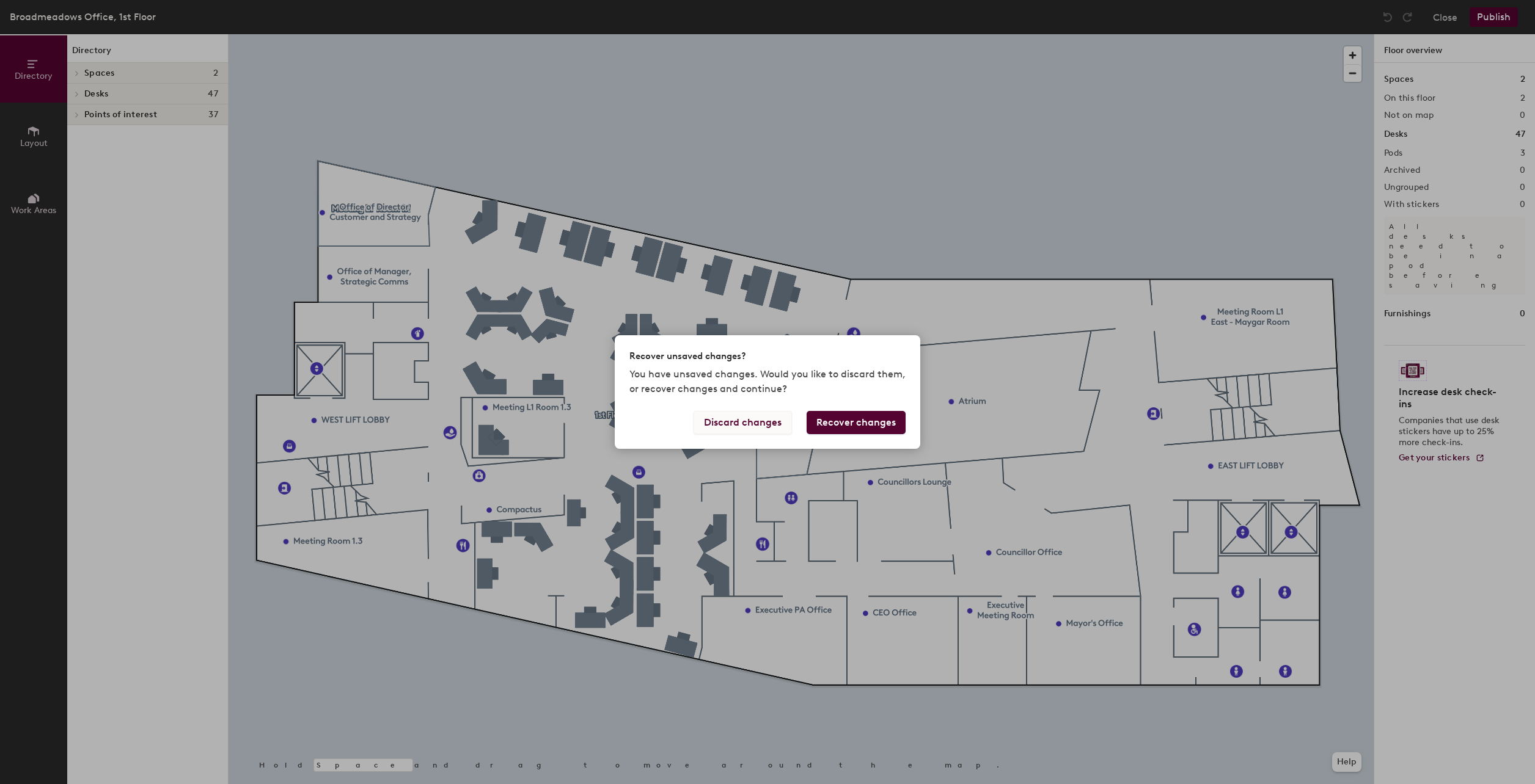
click at [768, 423] on button "Discard changes" at bounding box center [742, 422] width 98 height 23
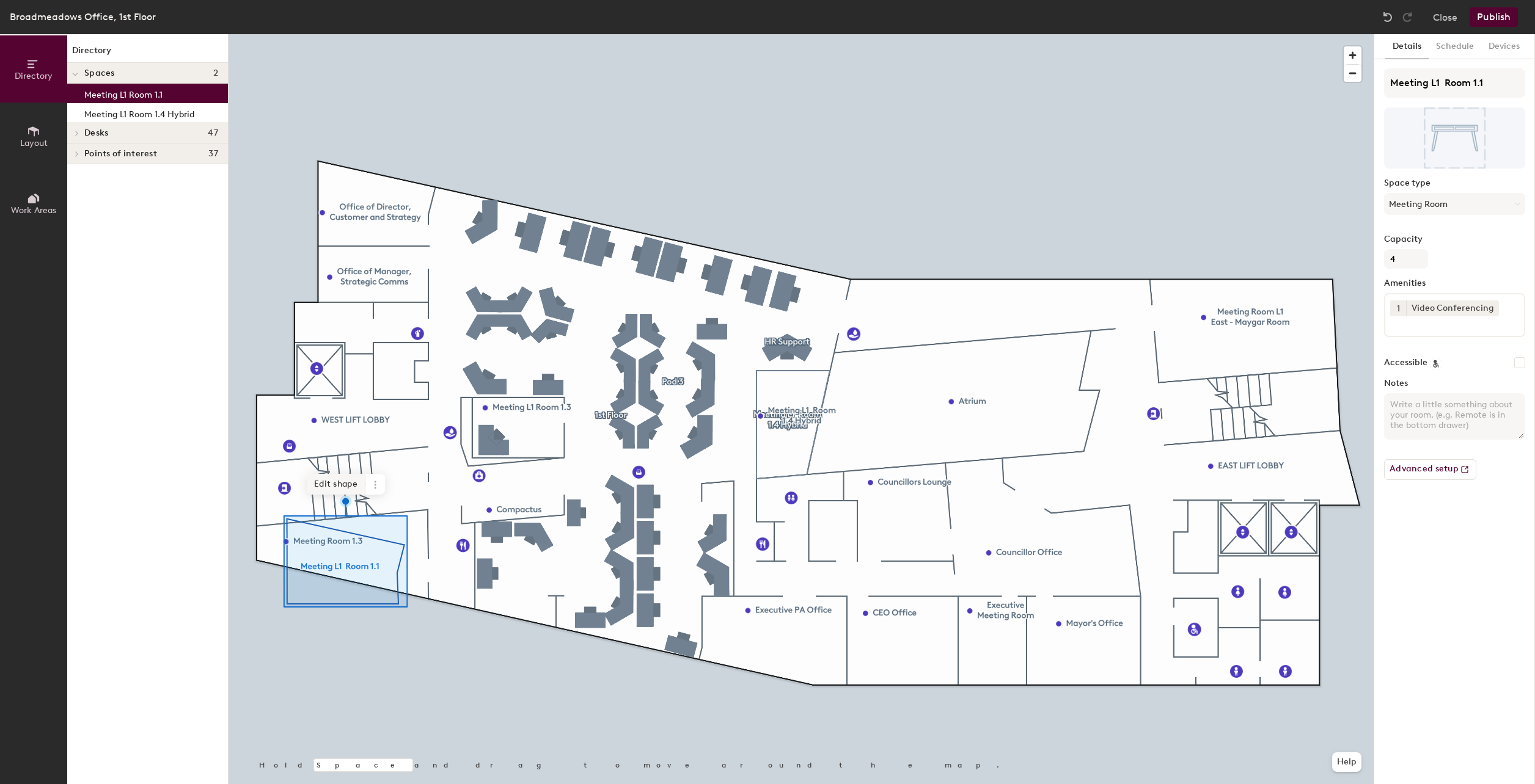
click at [342, 484] on span "Edit shape" at bounding box center [336, 484] width 59 height 21
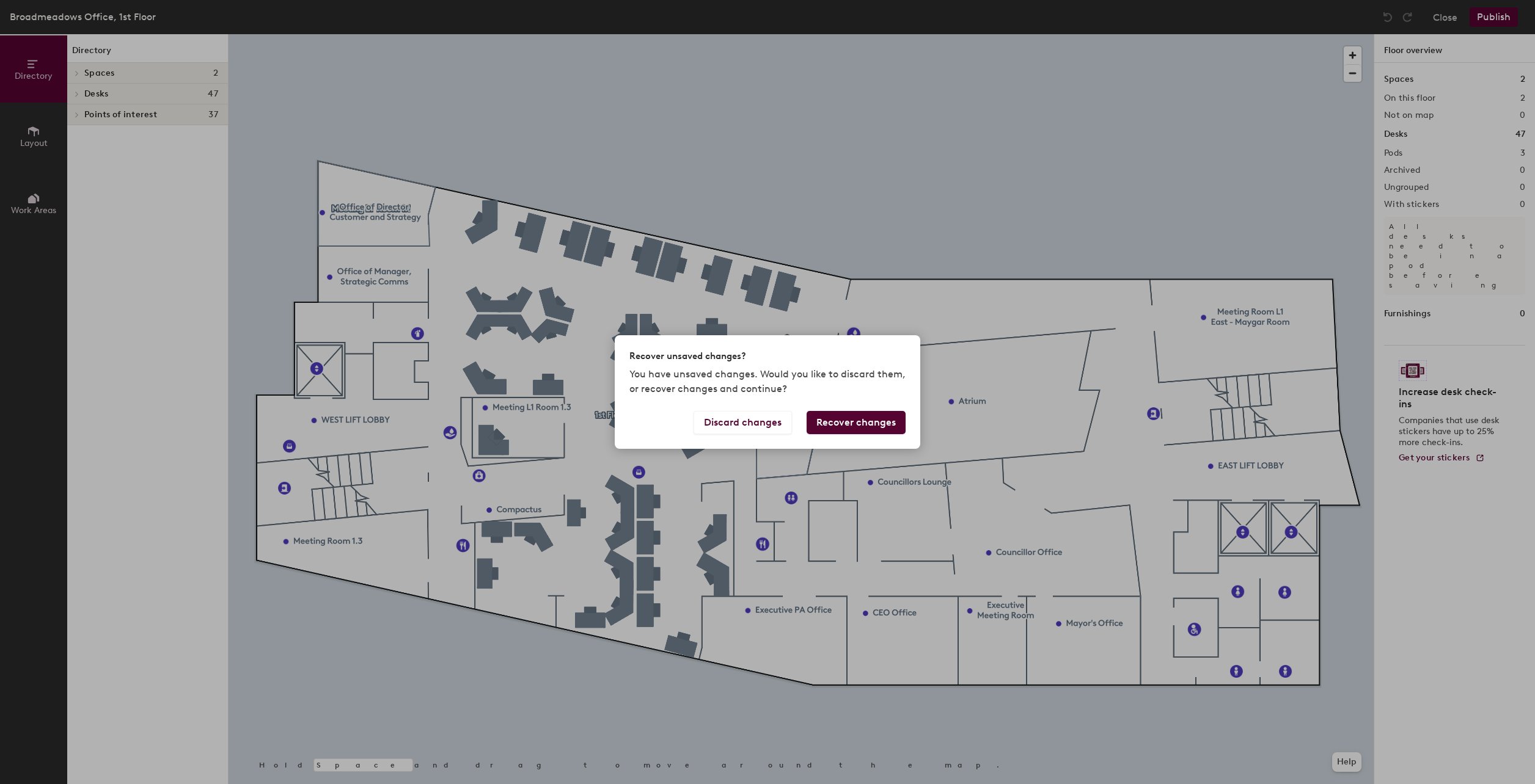
click at [844, 423] on button "Recover changes" at bounding box center [856, 422] width 99 height 23
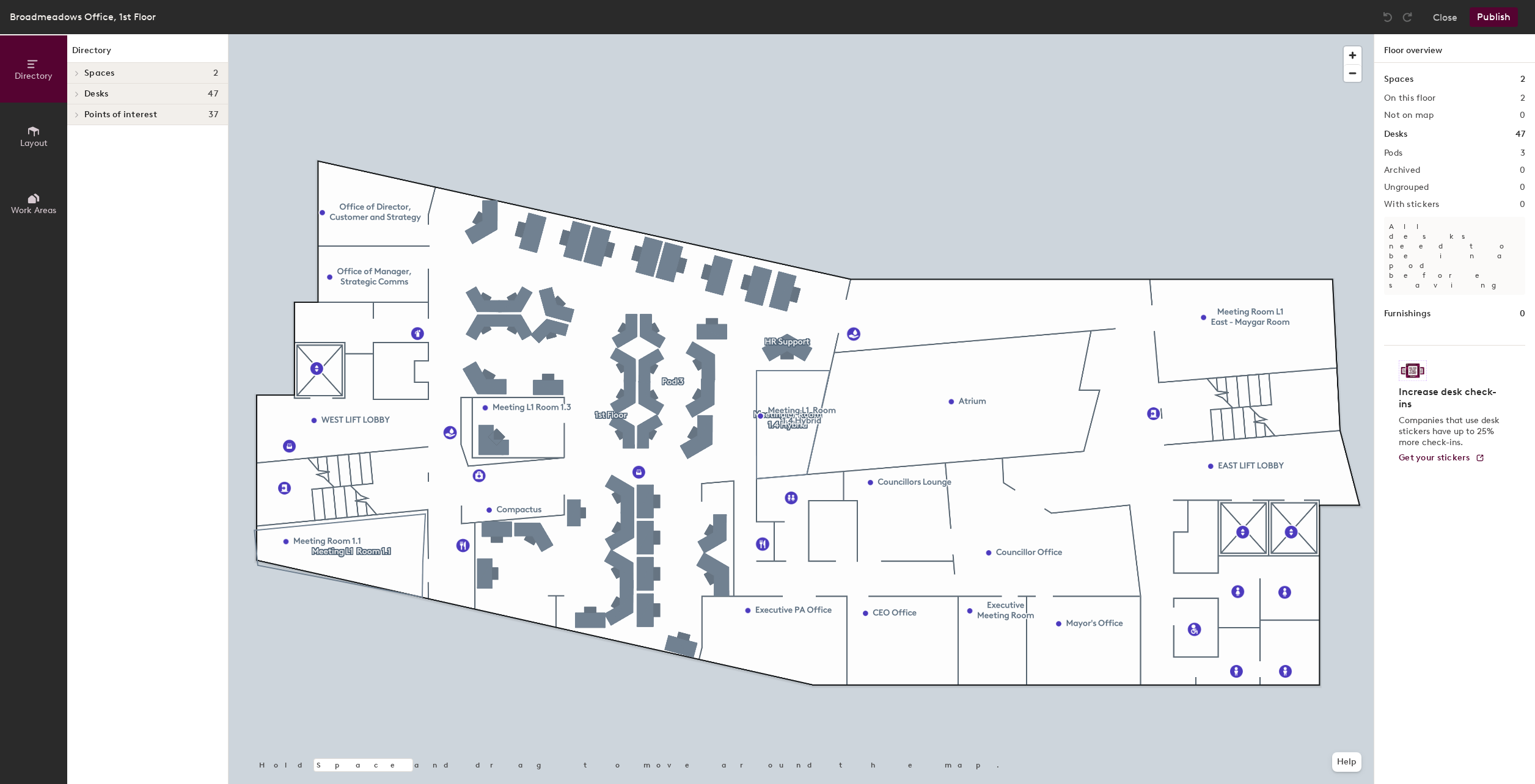
click at [1506, 18] on button "Publish" at bounding box center [1494, 17] width 48 height 20
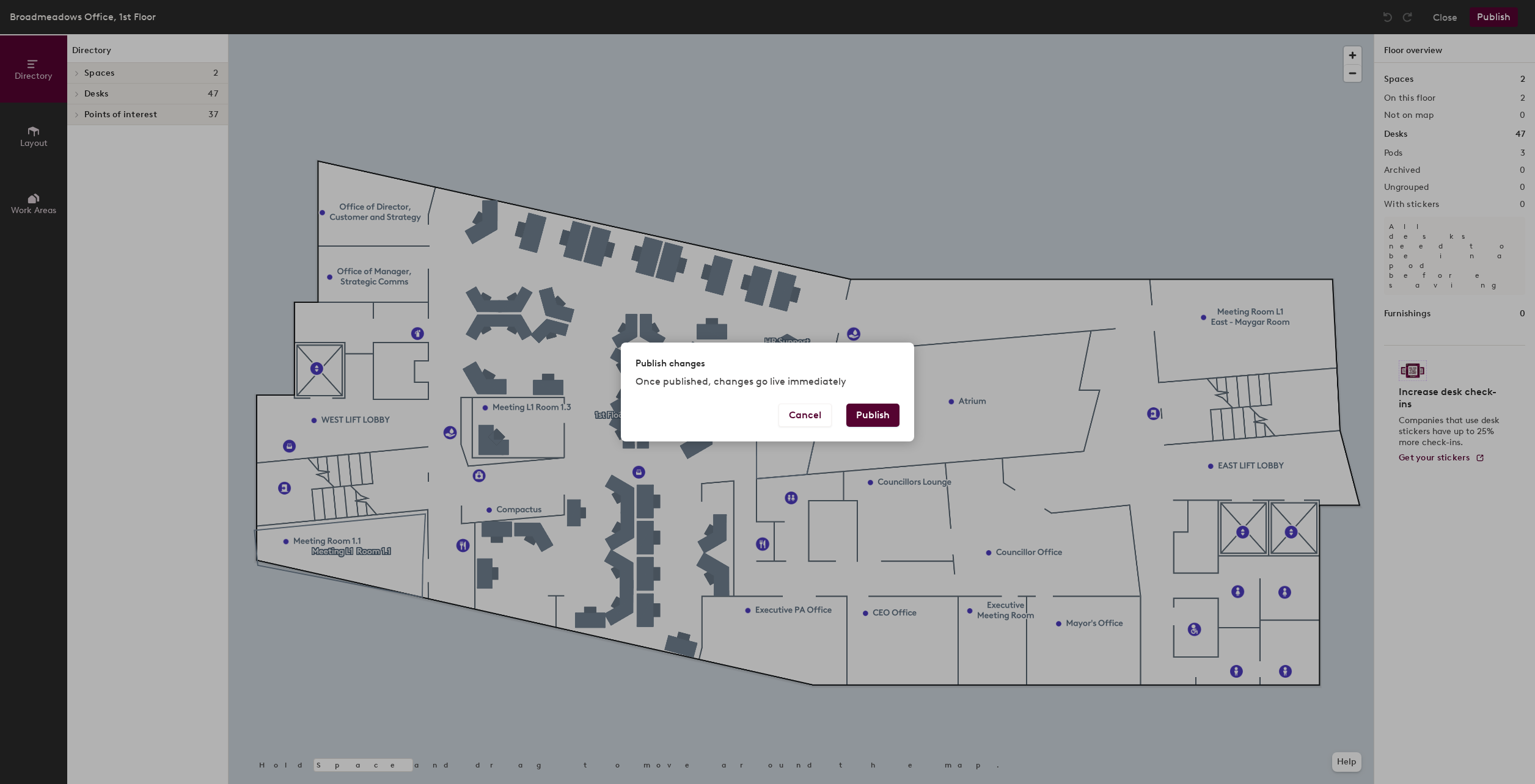
click at [857, 416] on button "Publish" at bounding box center [872, 415] width 53 height 23
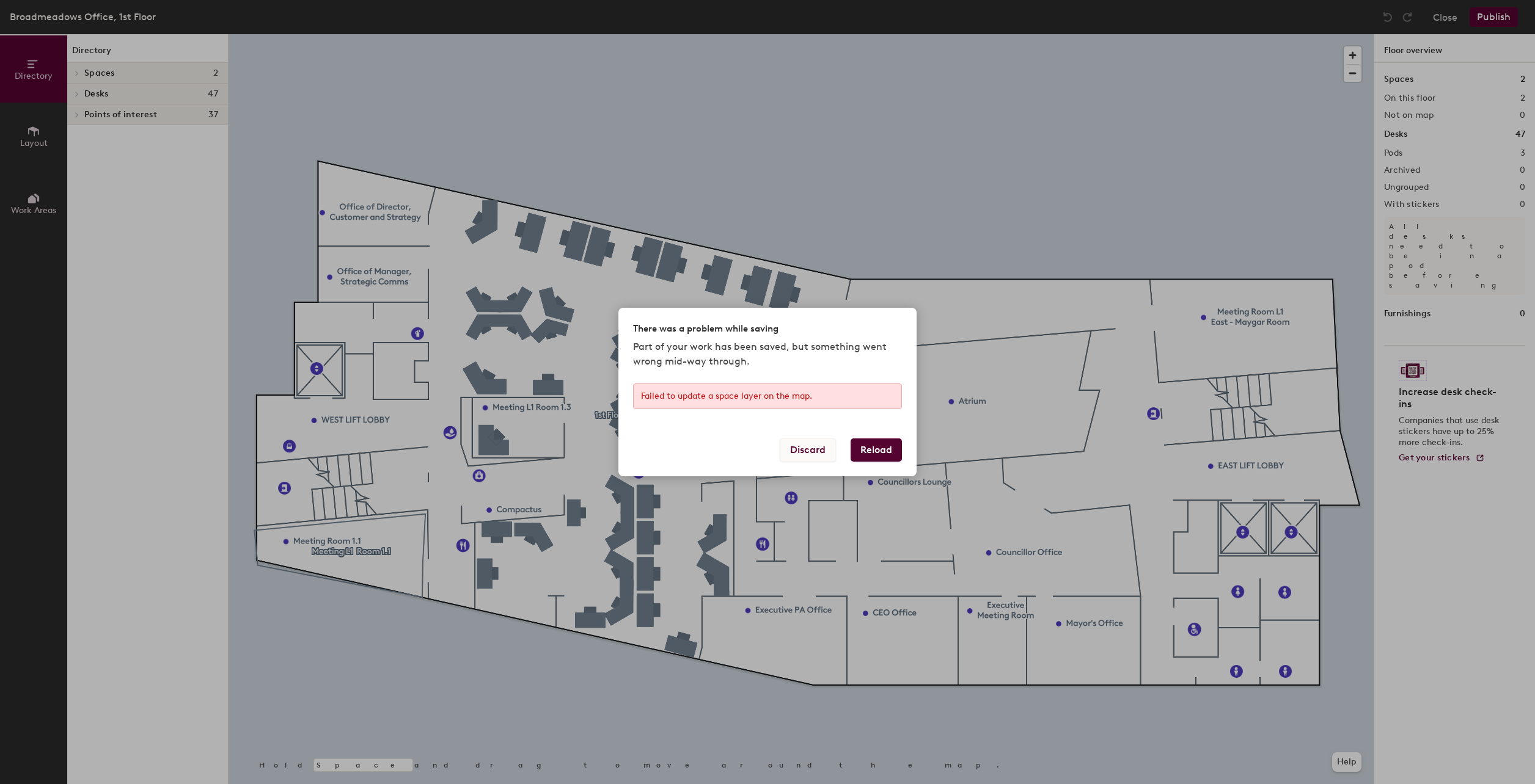
click at [810, 444] on button "Discard" at bounding box center [807, 450] width 56 height 23
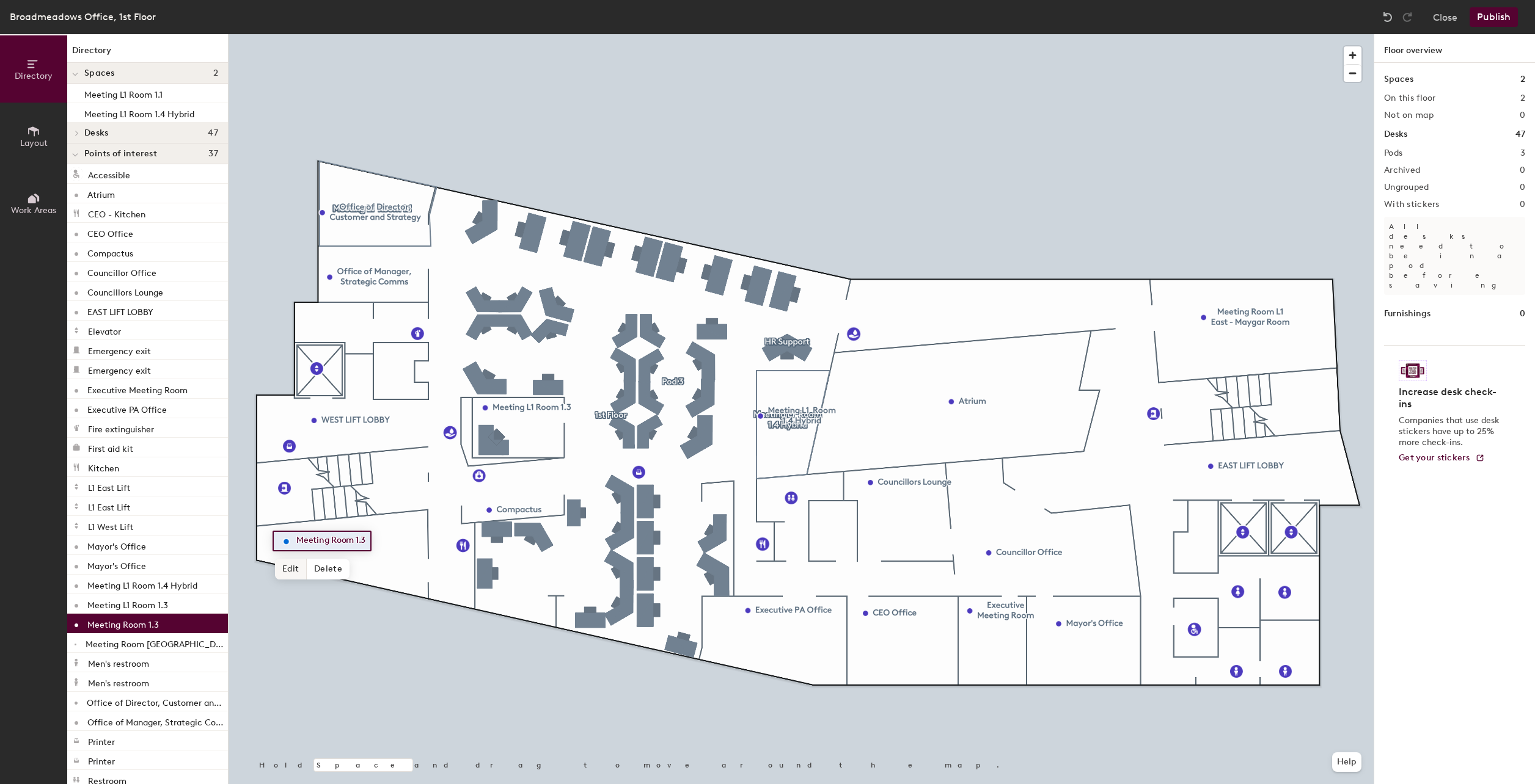
click at [276, 566] on span "Edit" at bounding box center [291, 568] width 32 height 21
click at [361, 544] on input "Meeting Room 1.3" at bounding box center [337, 541] width 88 height 17
click at [371, 541] on input "Meeting Room 1.3" at bounding box center [337, 541] width 88 height 17
click at [367, 539] on input "Meeting Room 1.3" at bounding box center [337, 541] width 88 height 17
type input "Meeting Room 1.1"
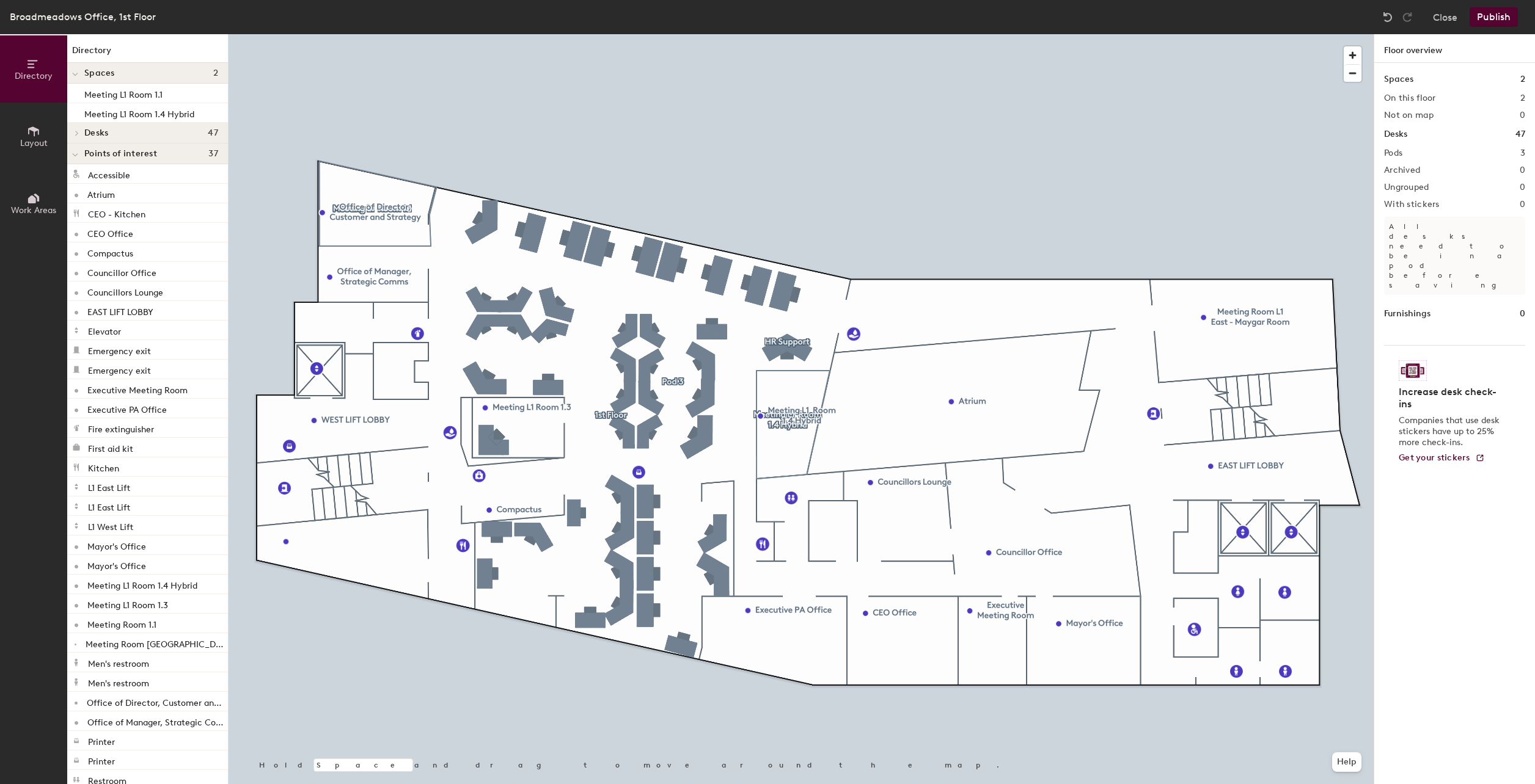
click at [1510, 8] on button "Publish" at bounding box center [1494, 17] width 48 height 20
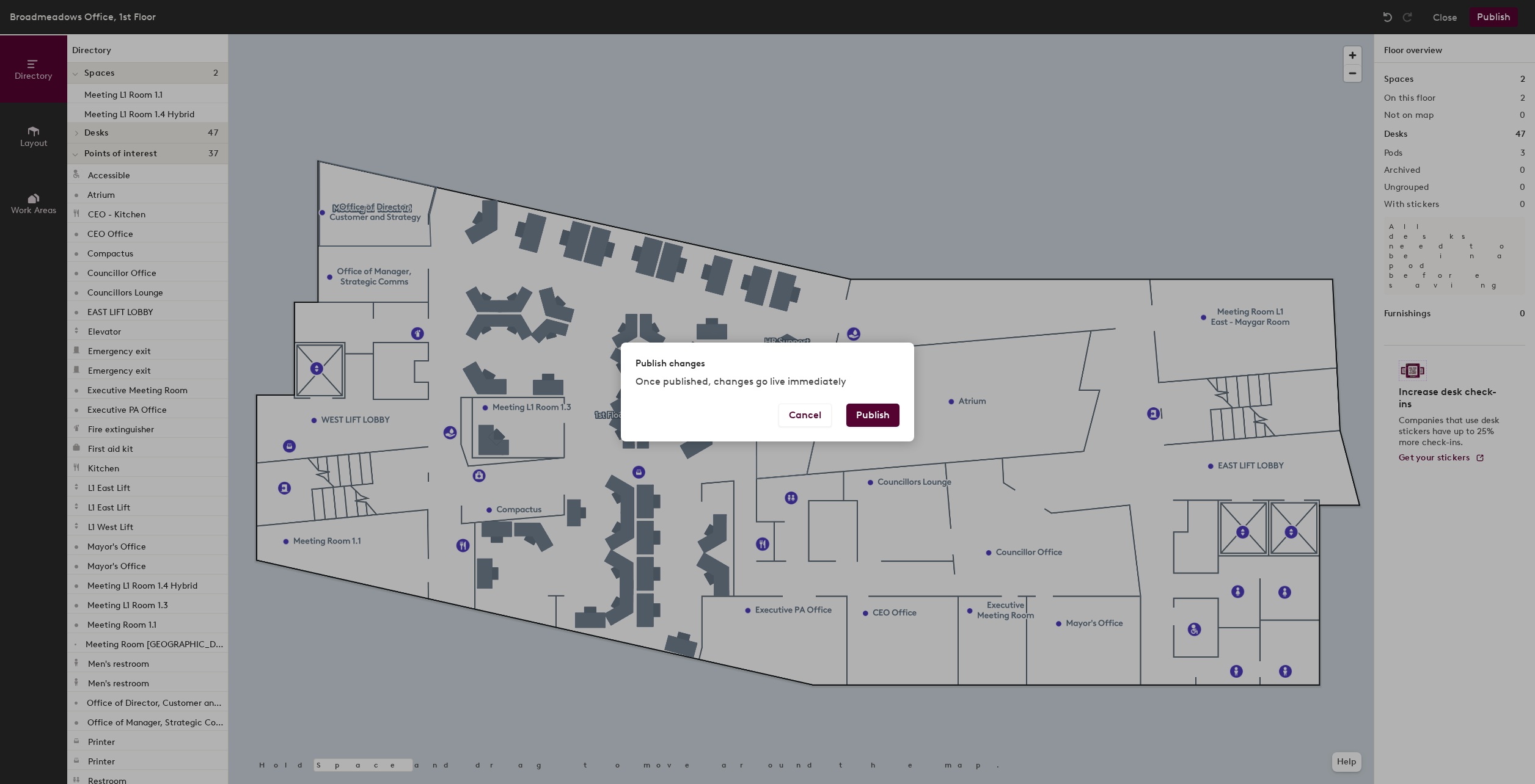
click at [864, 419] on button "Publish" at bounding box center [872, 415] width 53 height 23
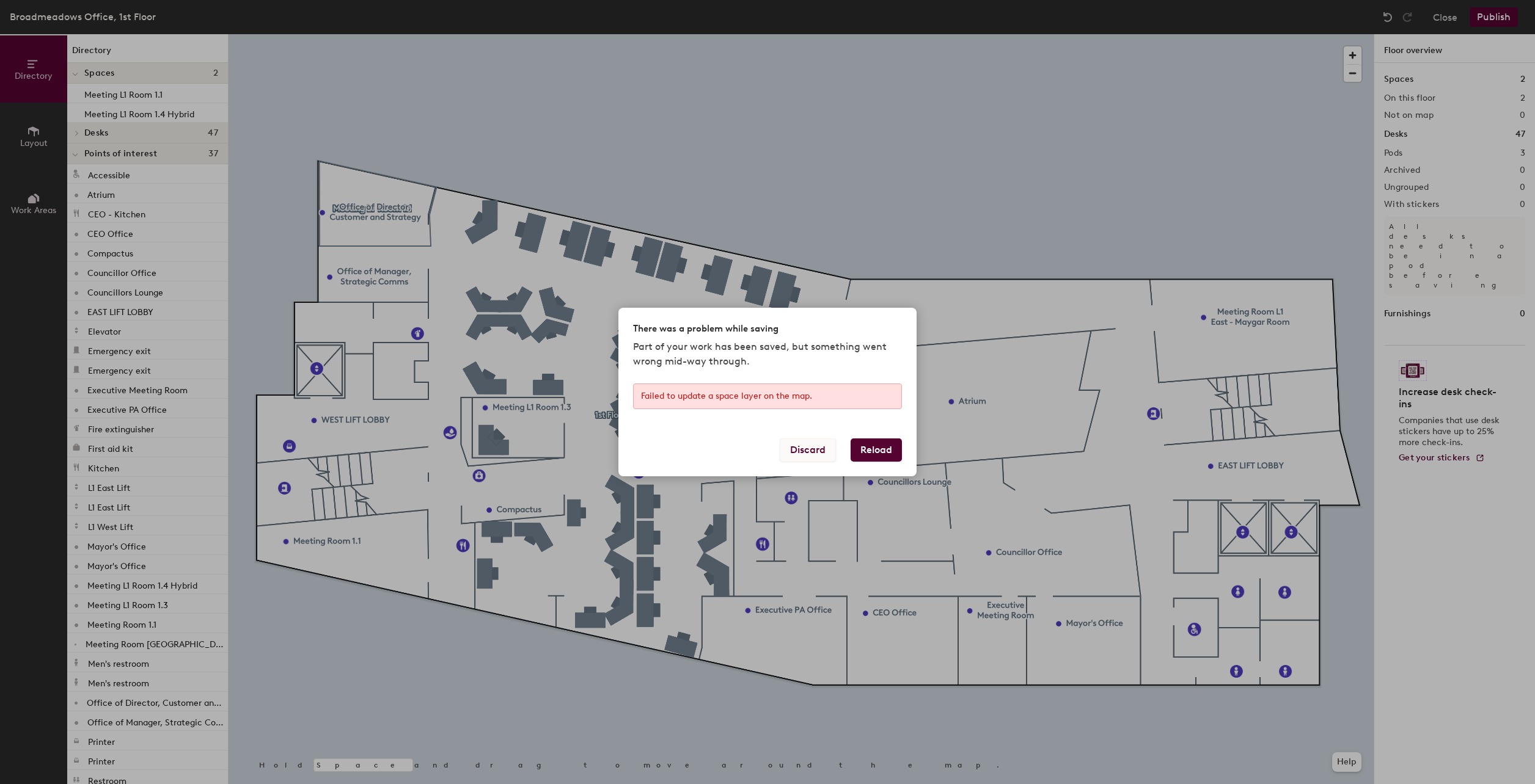
click at [813, 445] on button "Discard" at bounding box center [807, 450] width 56 height 23
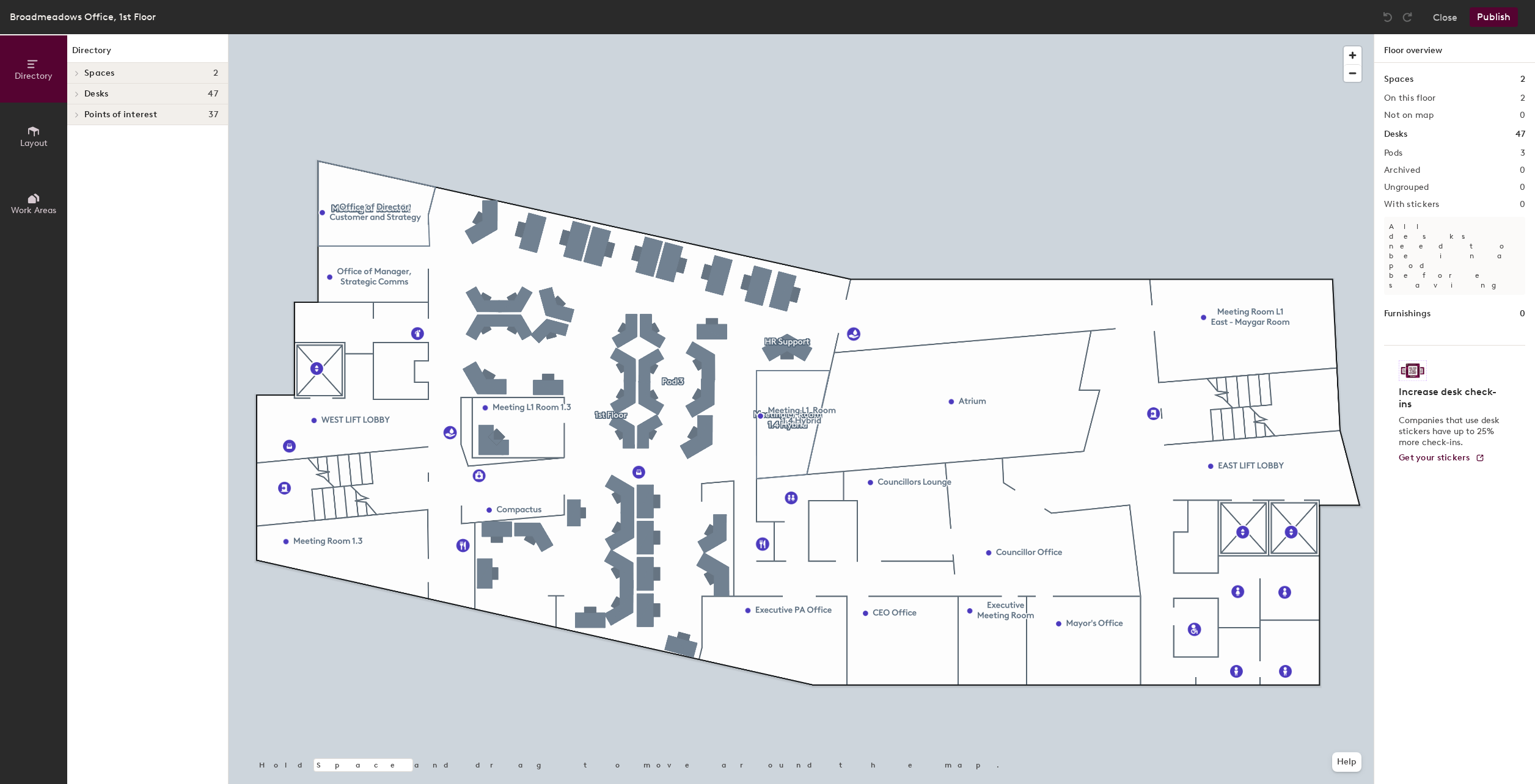
click at [110, 112] on span "Points of interest" at bounding box center [120, 115] width 73 height 10
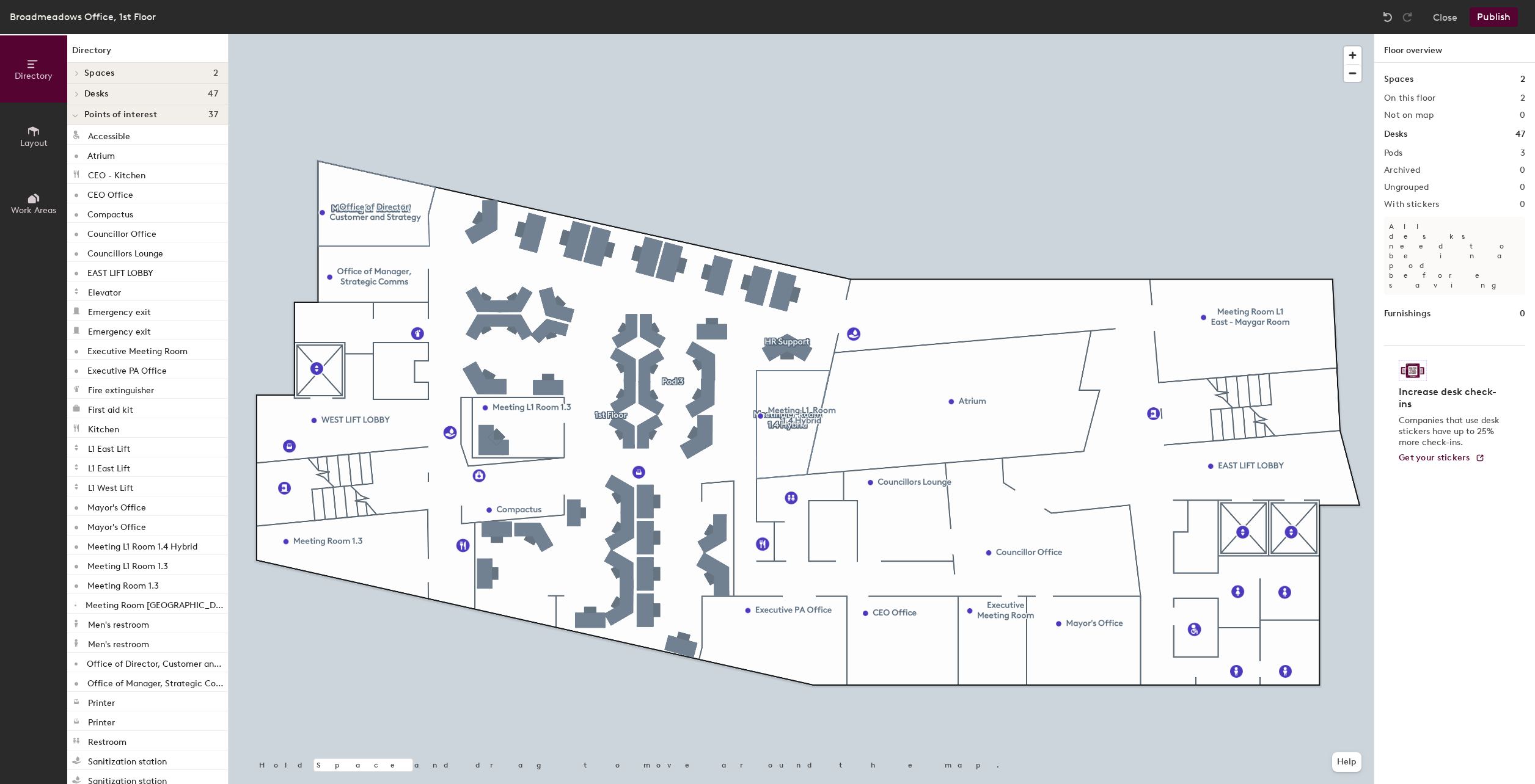
click at [52, 151] on button "Layout" at bounding box center [33, 136] width 67 height 67
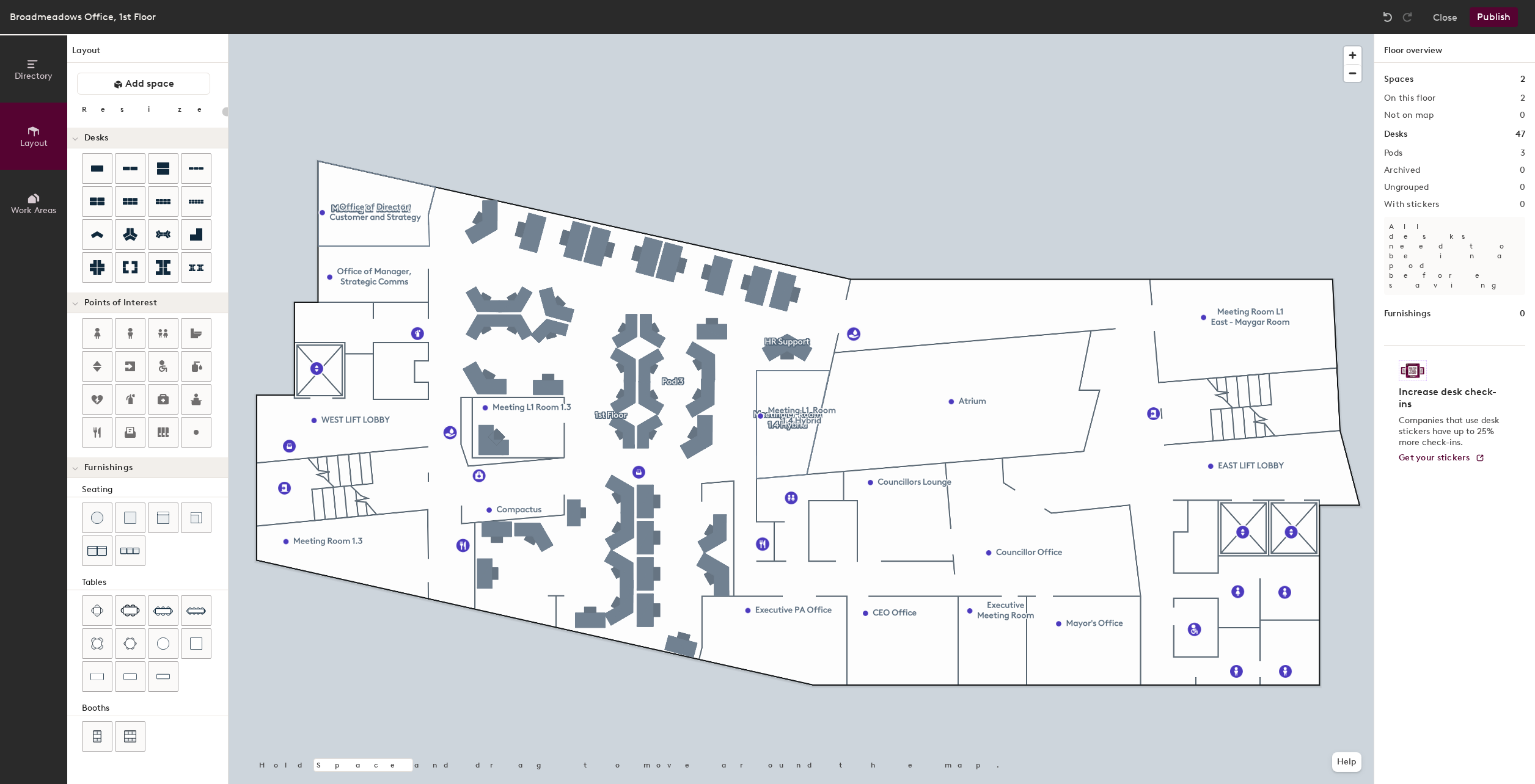
click at [76, 466] on span at bounding box center [75, 469] width 6 height 11
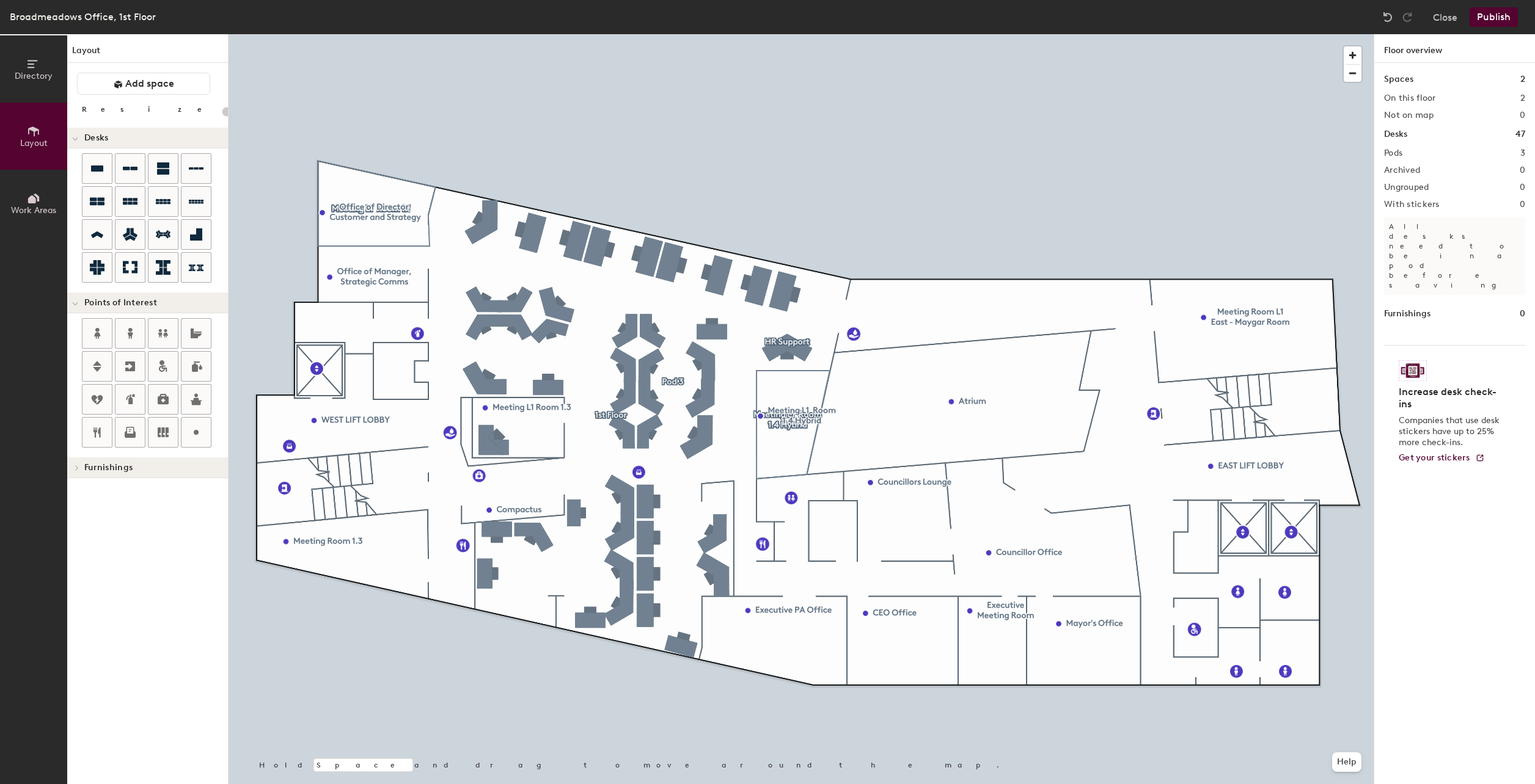
click at [76, 468] on icon at bounding box center [76, 467] width 5 height 6
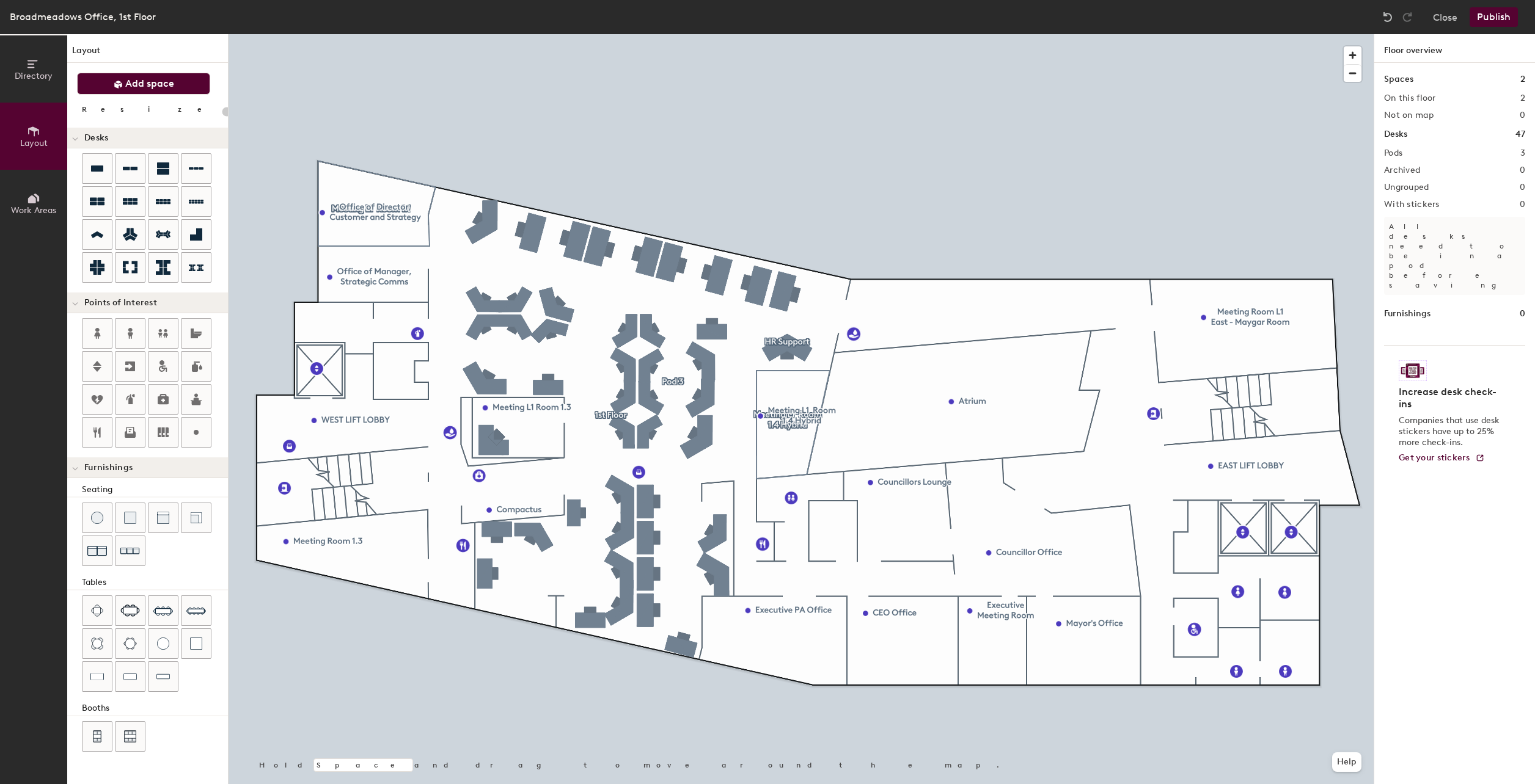
click at [163, 81] on span "Add space" at bounding box center [149, 83] width 49 height 12
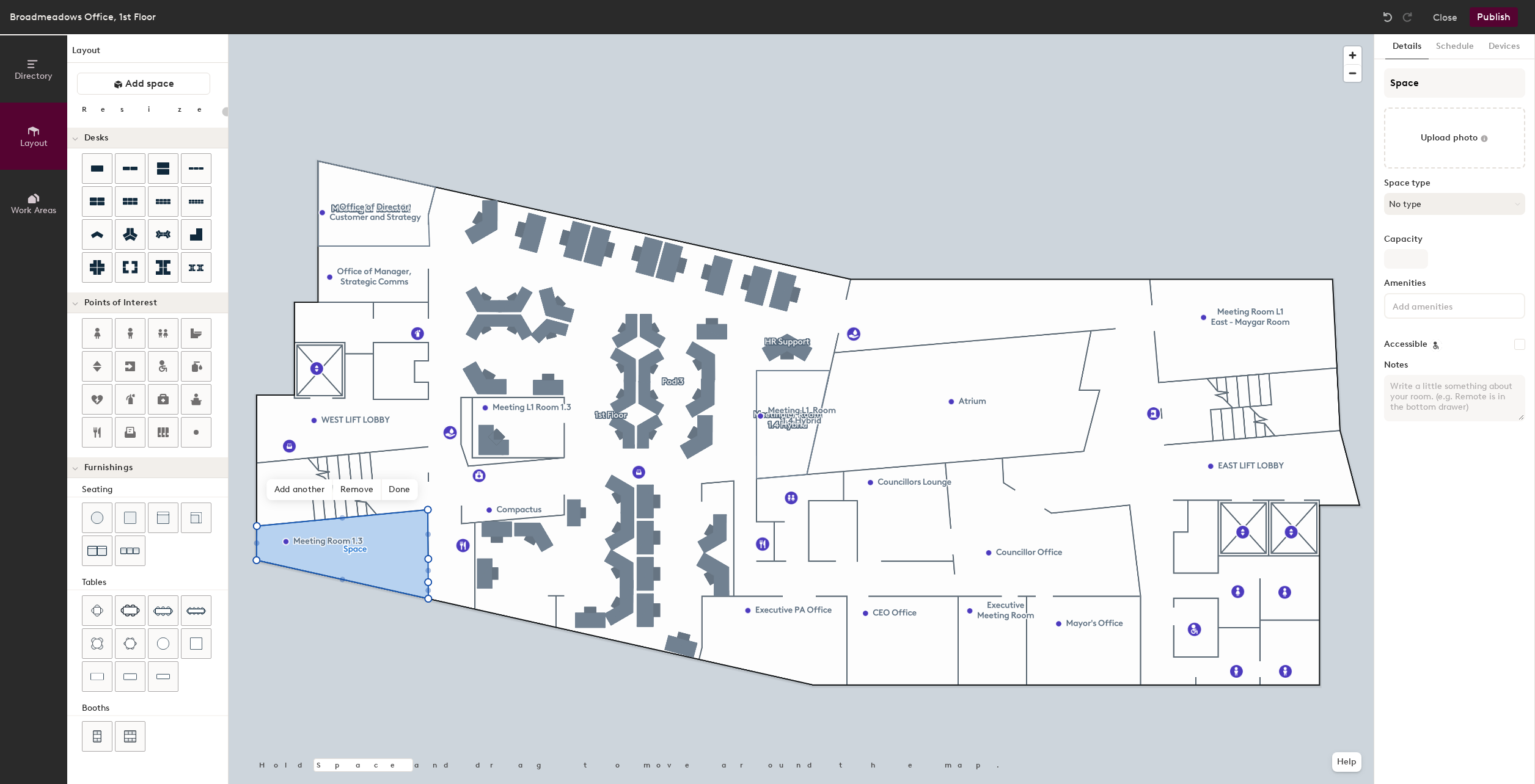
click at [1441, 207] on button "No type" at bounding box center [1455, 204] width 141 height 22
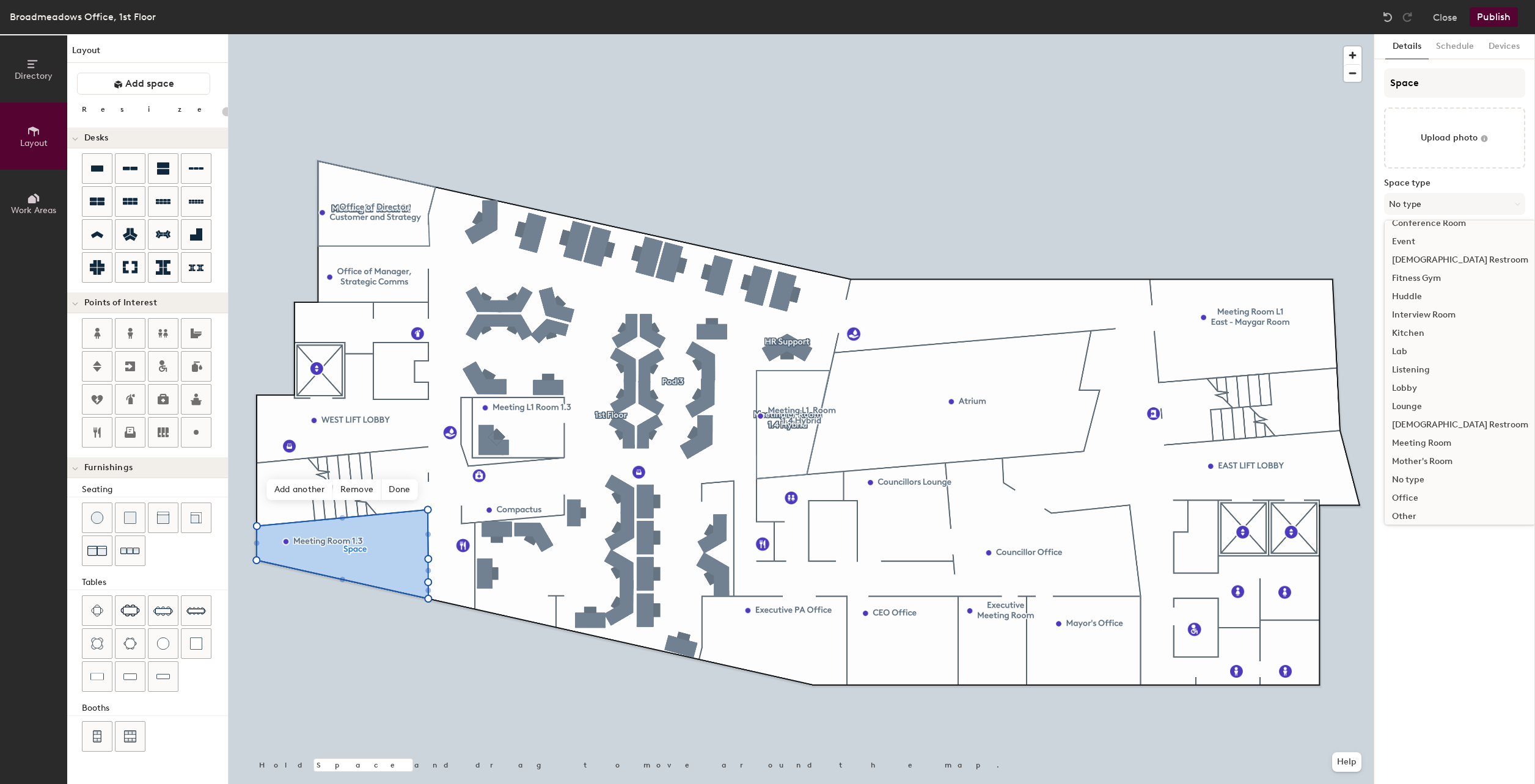
scroll to position [122, 0]
click at [1439, 446] on div "Meeting Room" at bounding box center [1460, 442] width 151 height 18
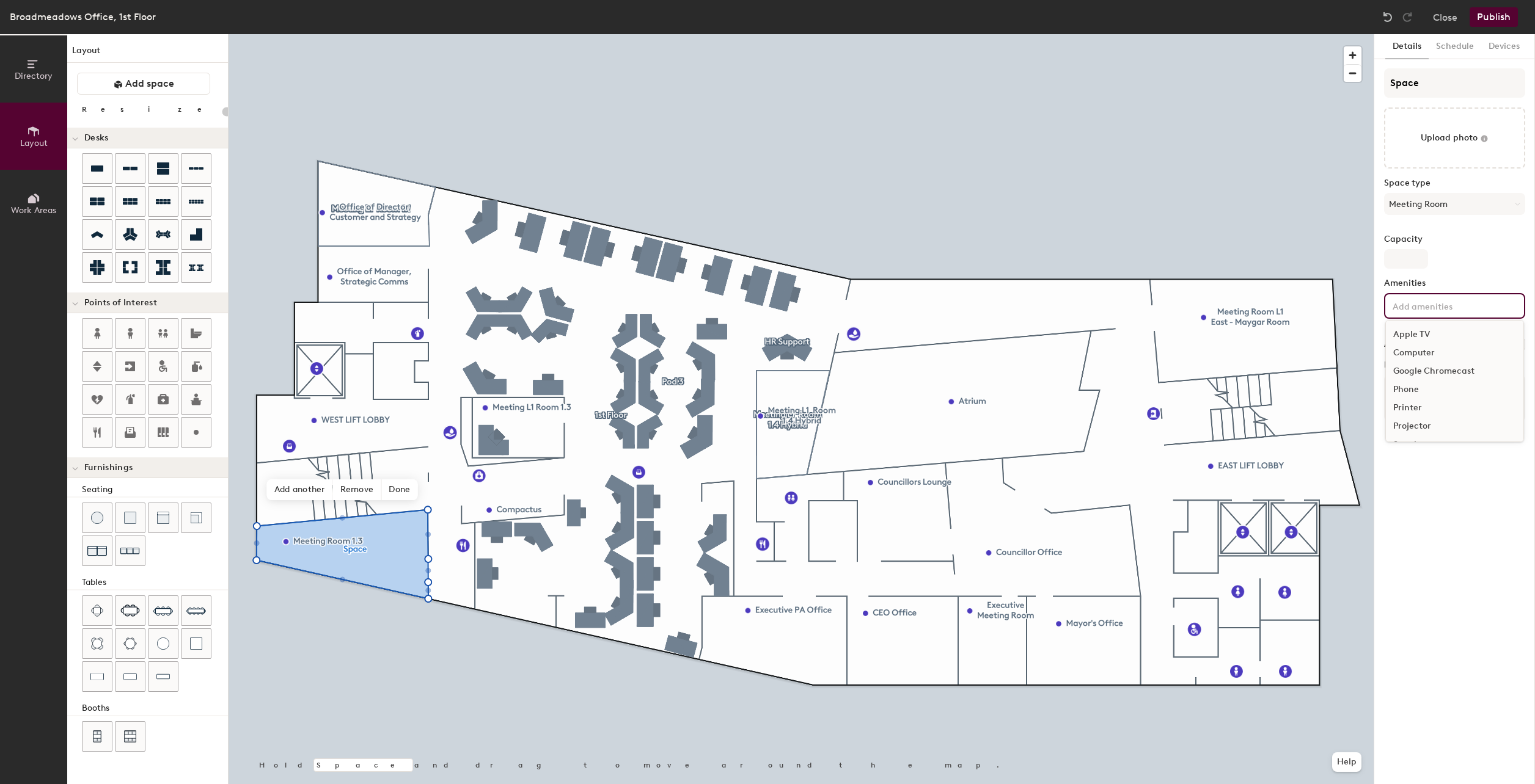
click at [1430, 306] on input at bounding box center [1444, 305] width 110 height 15
click at [1458, 276] on div "Space Upload photo Space type Meeting Room Capacity Amenities Apple TV Computer…" at bounding box center [1455, 250] width 141 height 363
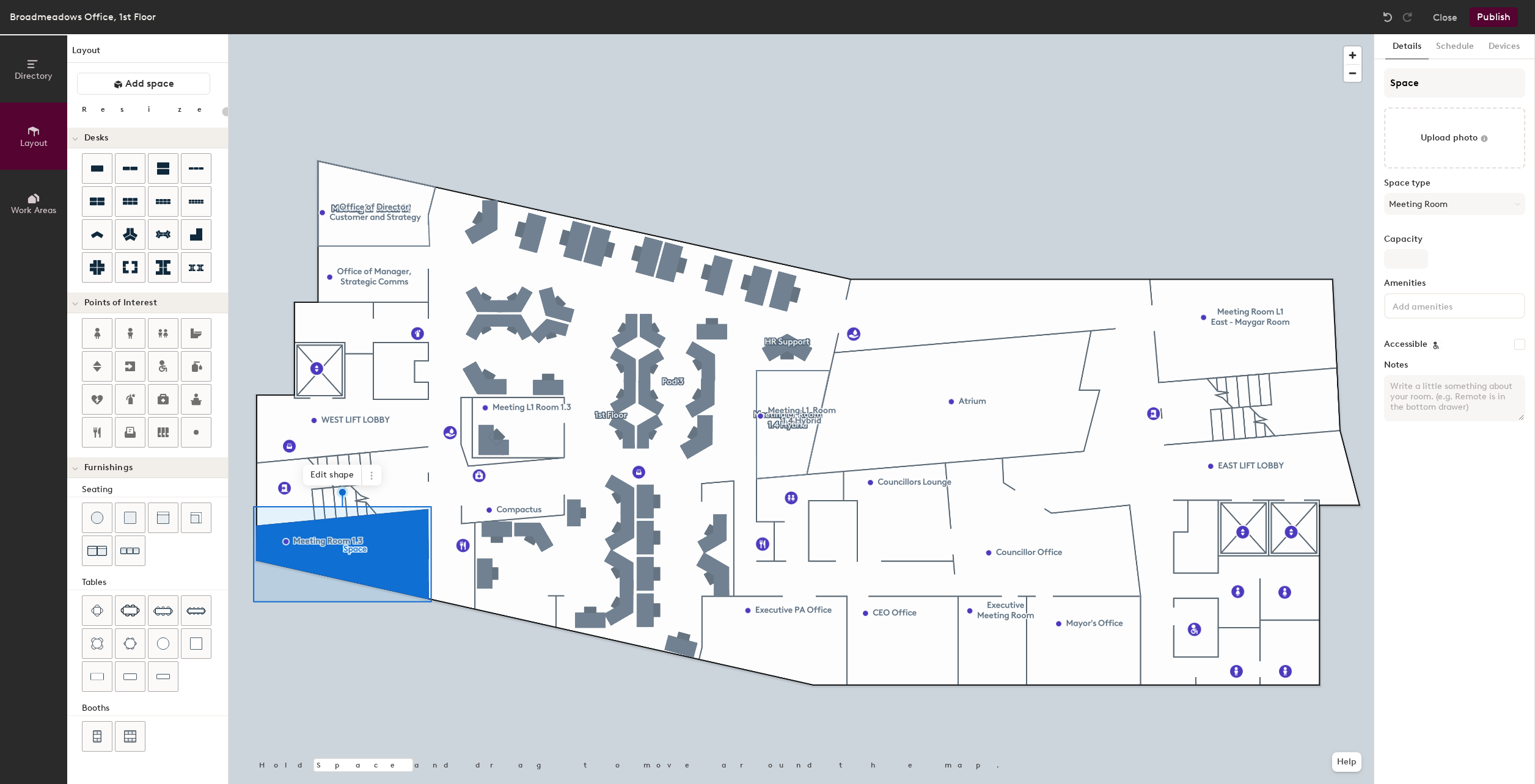
type input "20"
click at [1452, 82] on input "Space" at bounding box center [1455, 83] width 141 height 29
click at [1357, 83] on div "Directory Layout Work Areas Layout Add space Resize Desks Points of Interest Fu…" at bounding box center [768, 409] width 1535 height 750
type input "M"
type input "20"
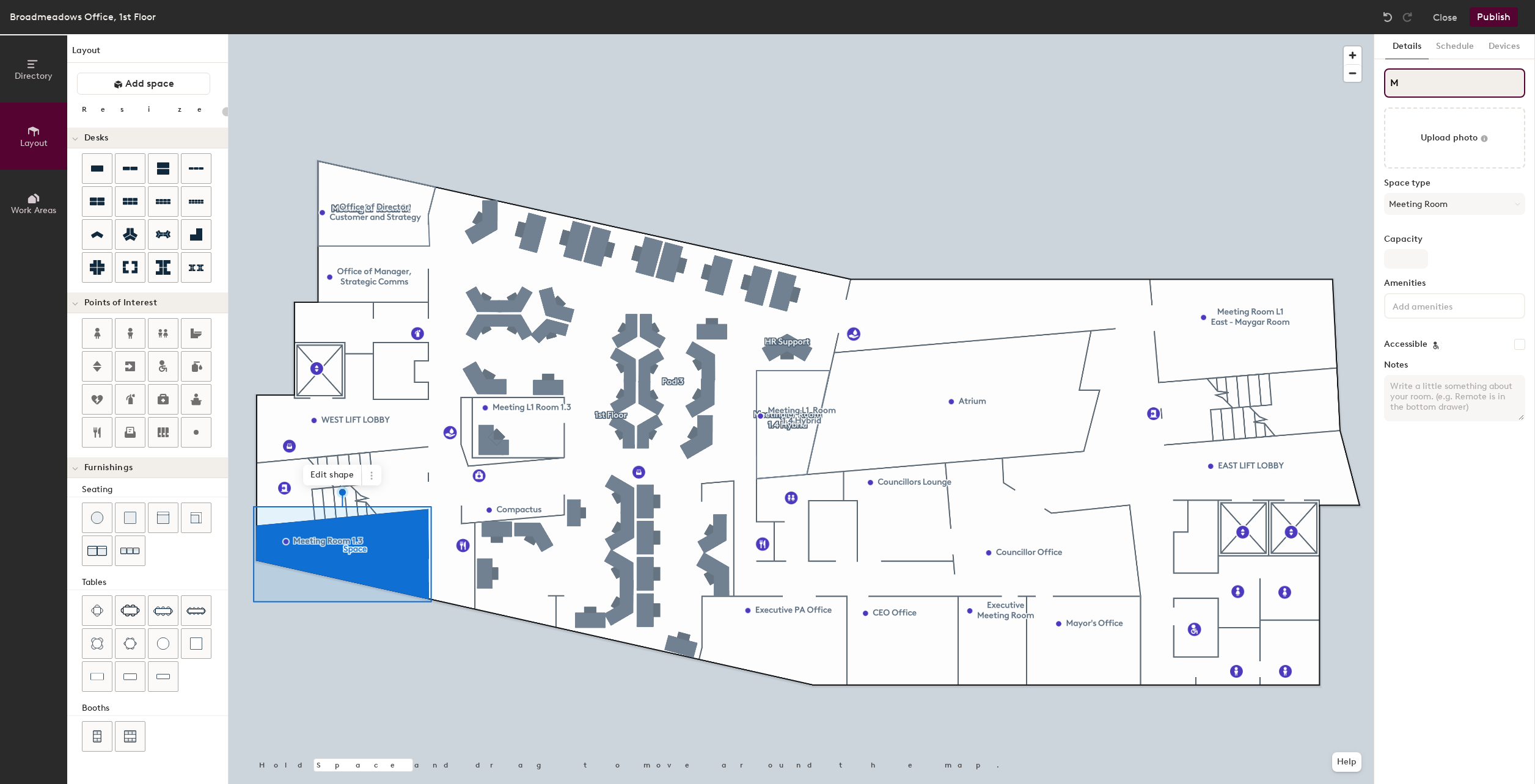
type input "Me"
type input "20"
type input "Mee"
type input "20"
type input "Meeti"
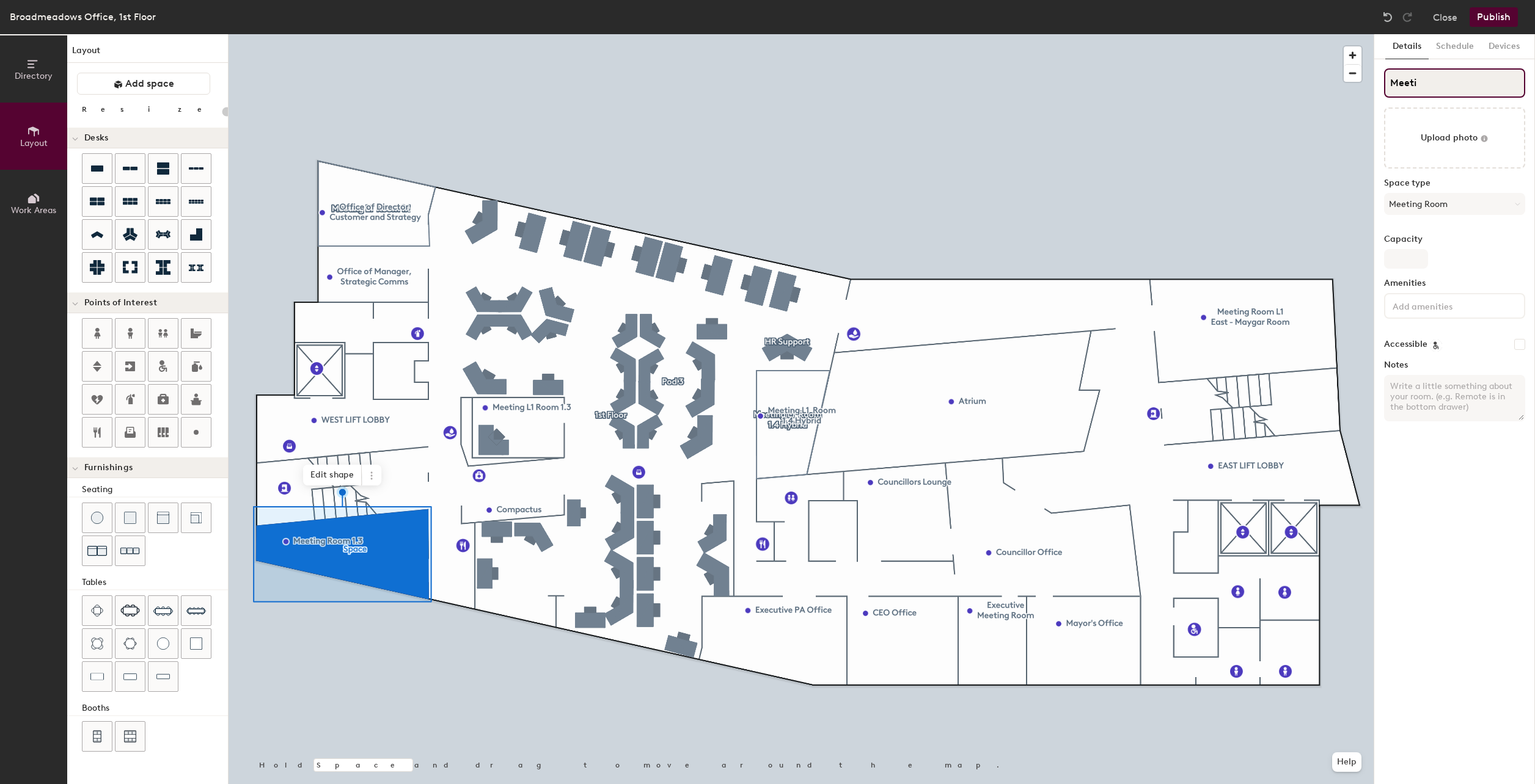
type input "20"
type input "Meeting"
type input "20"
type input "Meeting"
type input "20"
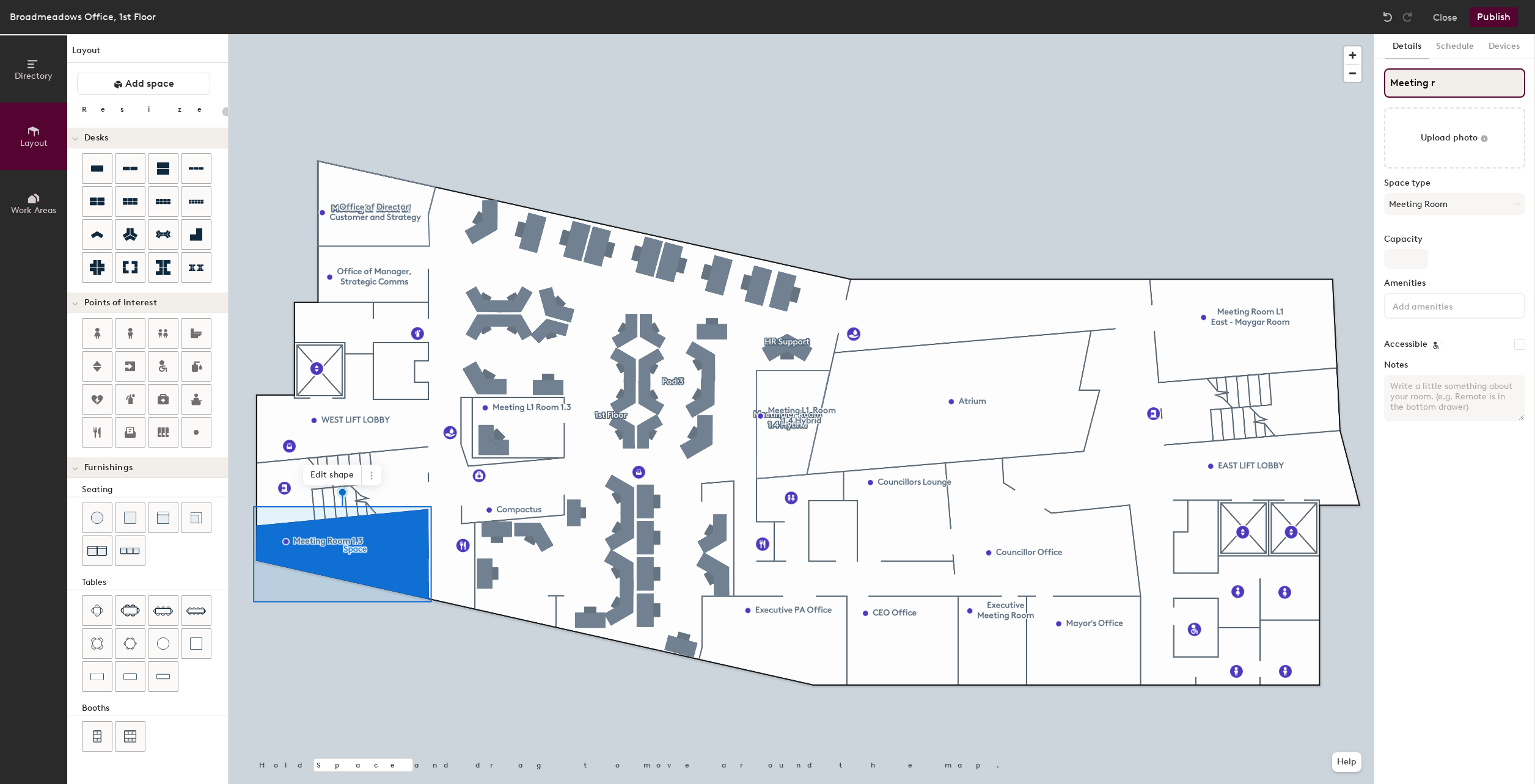
type input "Meeting ro"
type input "20"
type input "Meeting roo"
type input "20"
type input "Meeting room"
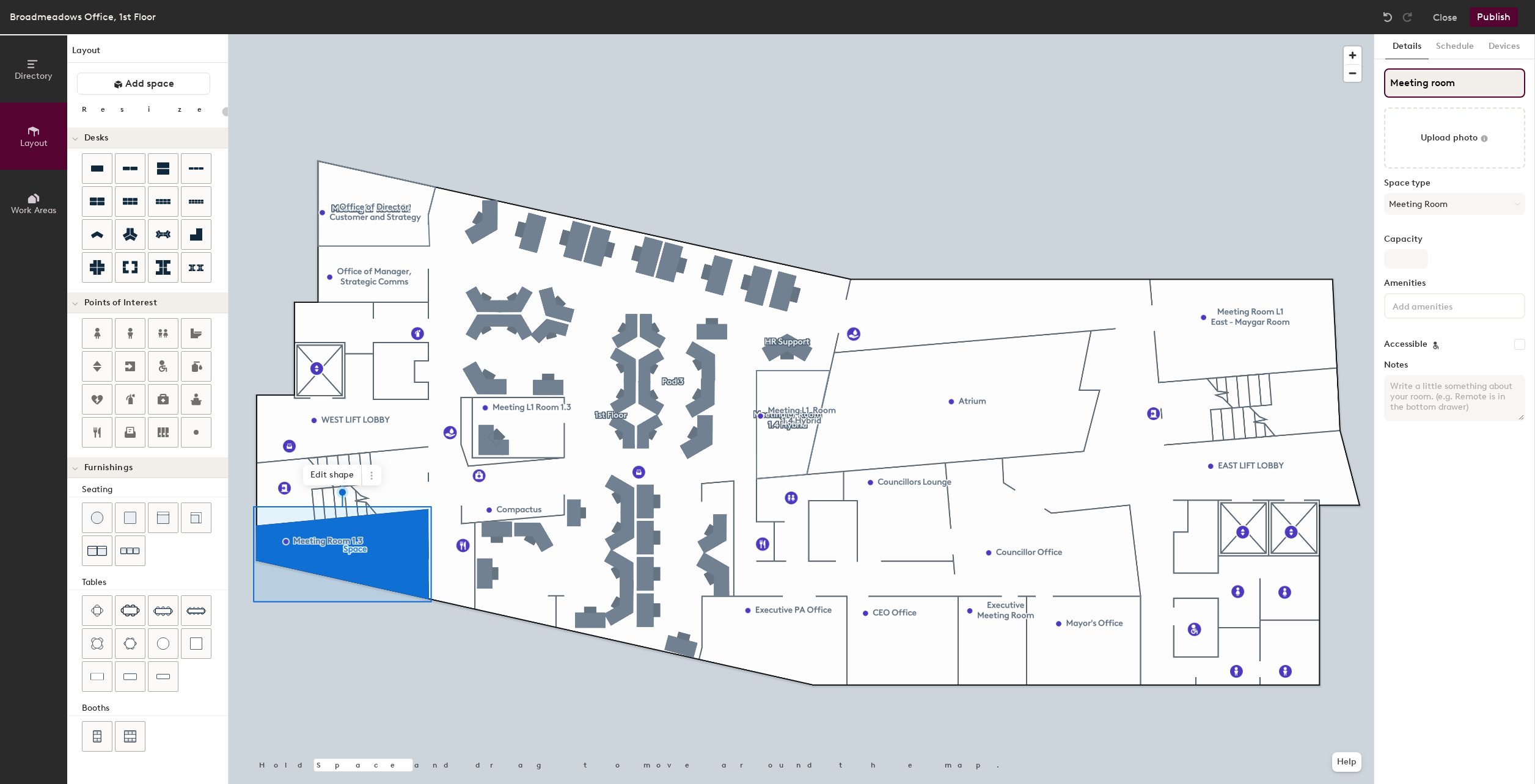
type input "20"
type input "Meeting room"
type input "20"
type input "Meeting room 1"
type input "20"
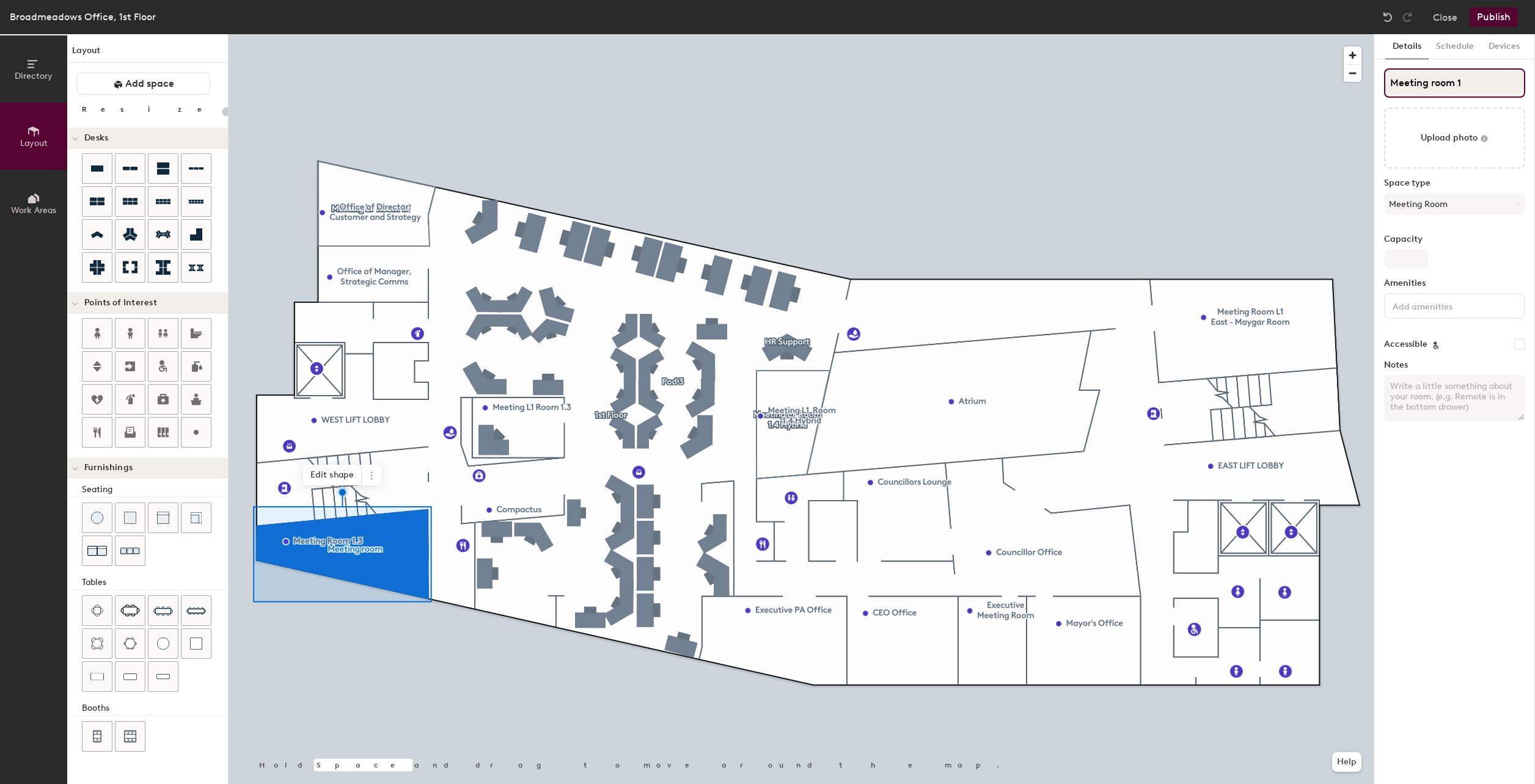
type input "Meeting room 1."
type input "20"
type input "Meeting room 1.3"
type input "20"
type input "Meeting room 1.3"
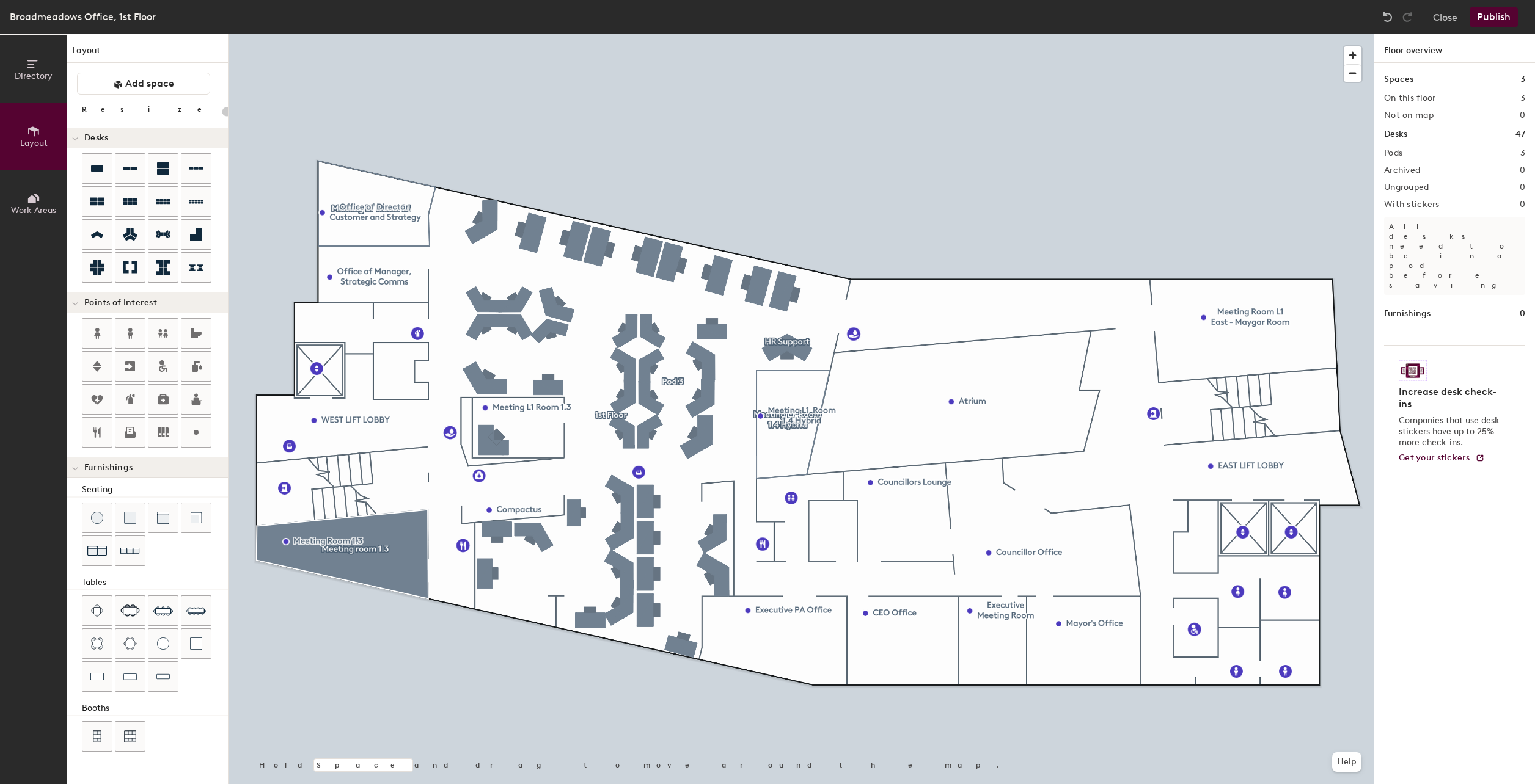
click at [1499, 11] on button "Publish" at bounding box center [1494, 17] width 48 height 20
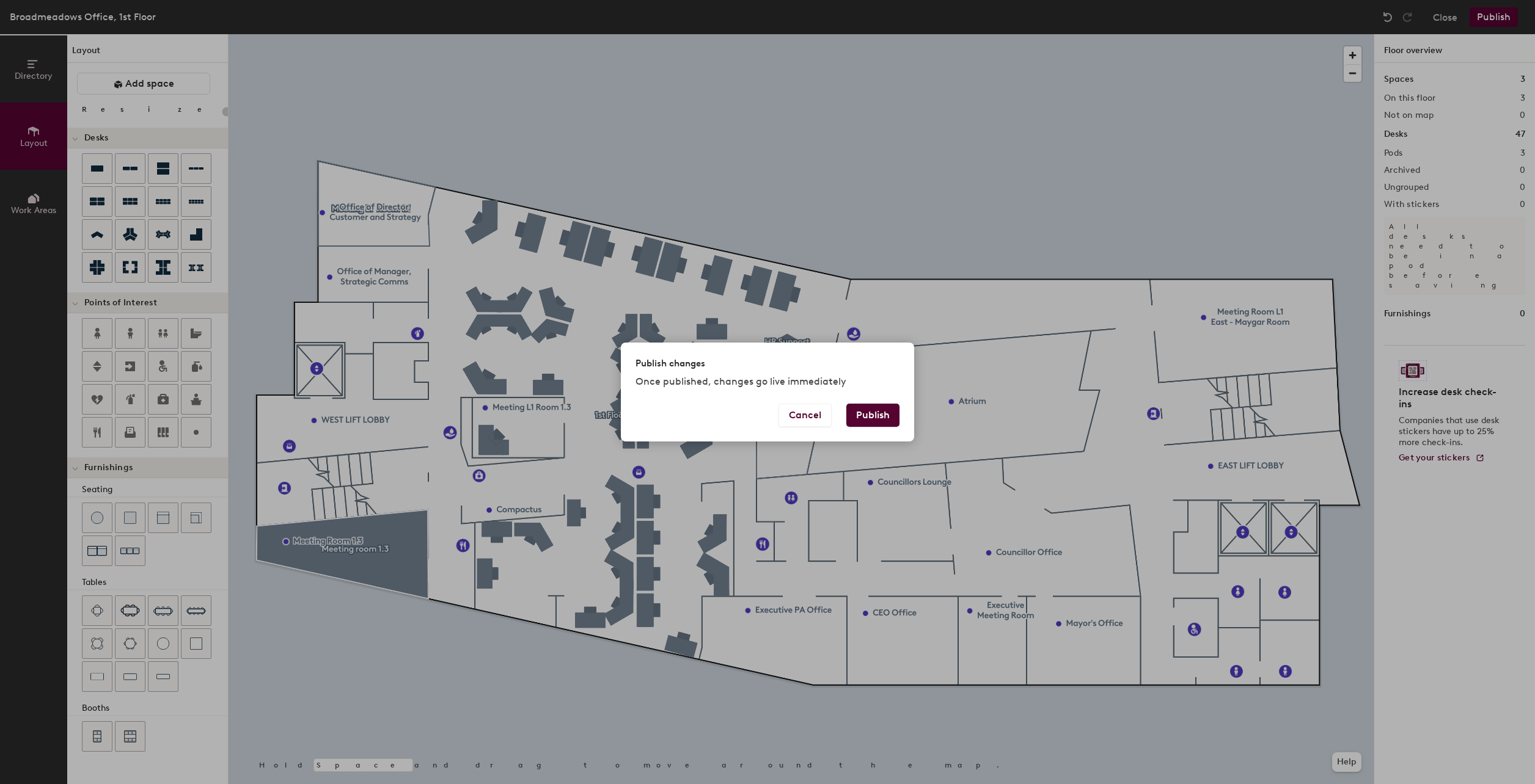
click at [881, 404] on button "Publish" at bounding box center [872, 415] width 53 height 23
type input "20"
